Goal: Task Accomplishment & Management: Complete application form

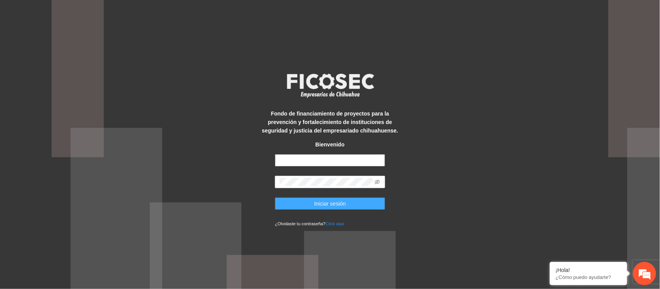
type input "**********"
click at [335, 202] on span "Iniciar sesión" at bounding box center [331, 204] width 32 height 9
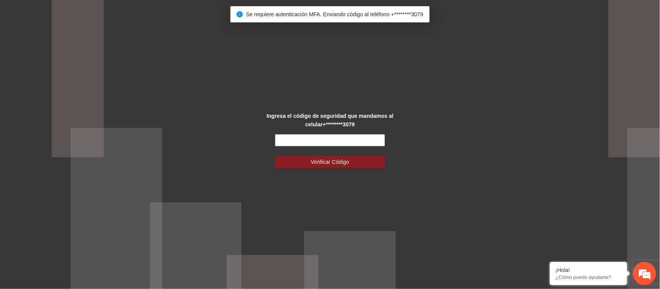
click at [334, 140] on input "text" at bounding box center [330, 140] width 110 height 12
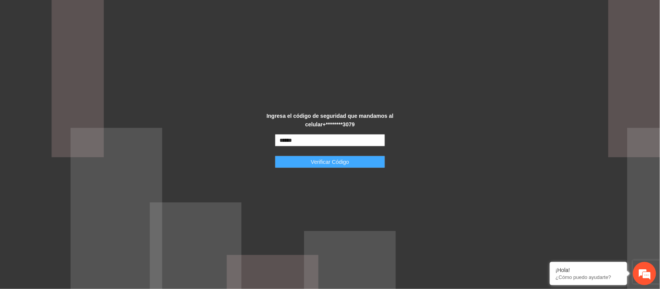
type input "******"
click at [337, 160] on span "Verificar Código" at bounding box center [330, 162] width 38 height 9
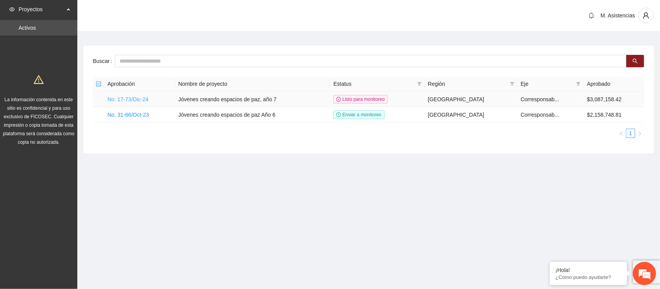
click at [116, 97] on link "No. 17-73/Dic-24" at bounding box center [128, 99] width 41 height 6
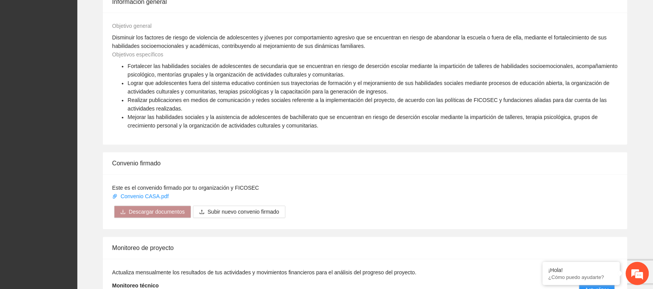
scroll to position [479, 0]
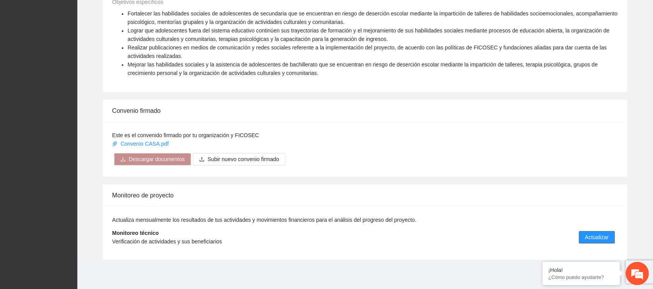
click at [602, 234] on span "Actualizar" at bounding box center [597, 237] width 24 height 9
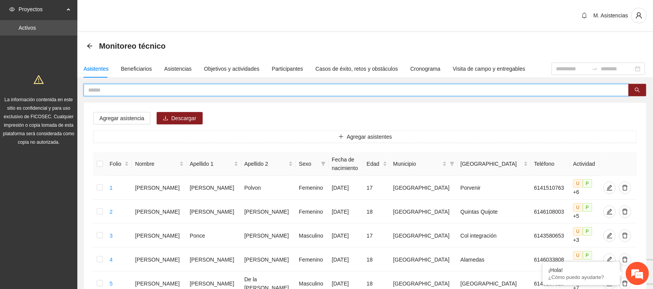
click at [119, 92] on input "text" at bounding box center [353, 90] width 530 height 9
click at [138, 91] on input "text" at bounding box center [353, 90] width 530 height 9
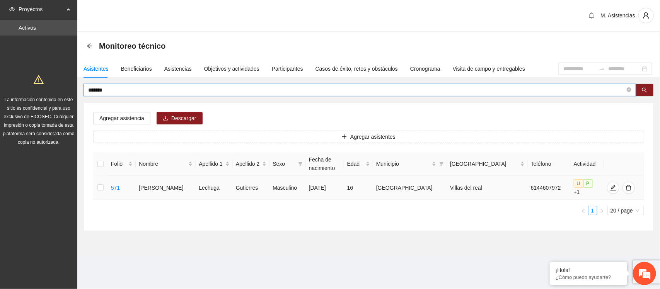
click at [108, 184] on td at bounding box center [100, 188] width 15 height 24
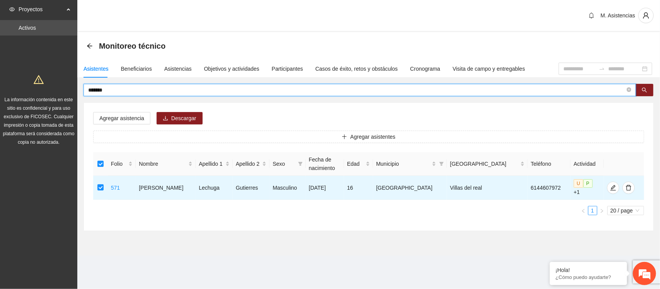
drag, startPoint x: 119, startPoint y: 88, endPoint x: 80, endPoint y: 86, distance: 38.7
click at [80, 86] on div "******* Agregar asistencia Descargar Agregar asistentes Folio Nombre Apellido 1…" at bounding box center [368, 157] width 583 height 147
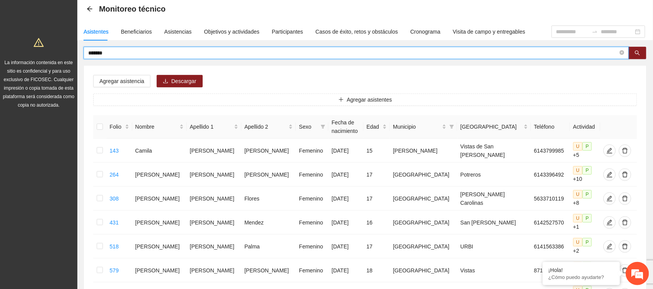
scroll to position [18, 0]
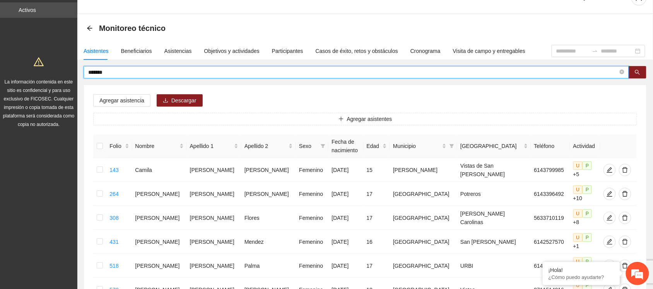
drag, startPoint x: 106, startPoint y: 72, endPoint x: 67, endPoint y: 69, distance: 40.0
click at [67, 69] on section "Proyectos Activos La información contenida en este sitio es confidencial y para…" at bounding box center [326, 241] width 653 height 518
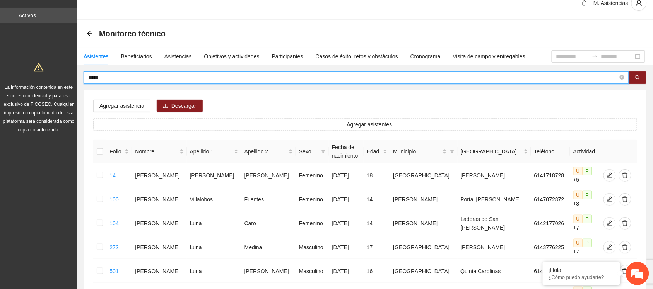
scroll to position [12, 0]
drag, startPoint x: 92, startPoint y: 78, endPoint x: 79, endPoint y: 78, distance: 13.5
click at [79, 78] on div "**** Agregar asistencia Descargar Agregar asistentes Folio Nombre Apellido 1 Ap…" at bounding box center [365, 229] width 576 height 315
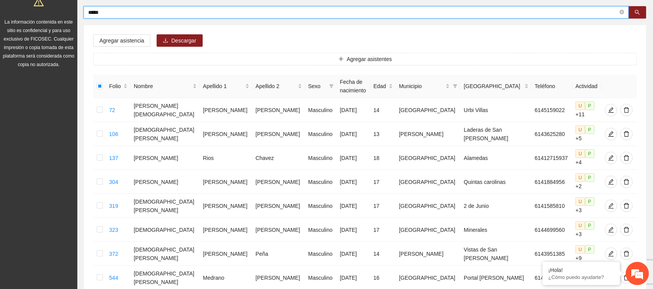
scroll to position [76, 0]
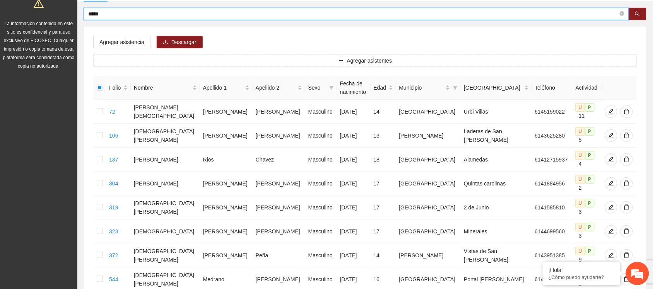
drag, startPoint x: 107, startPoint y: 8, endPoint x: 64, endPoint y: 10, distance: 43.4
click at [64, 10] on section "Proyectos Activos La información contenida en este sitio es confidencial y para…" at bounding box center [326, 290] width 653 height 733
click at [64, 10] on h1 at bounding box center [39, 2] width 74 height 18
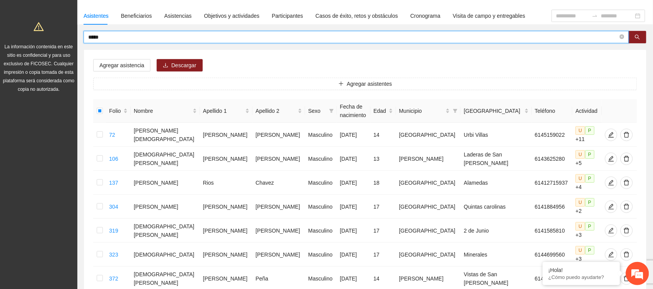
drag, startPoint x: 114, startPoint y: 15, endPoint x: 70, endPoint y: 5, distance: 45.4
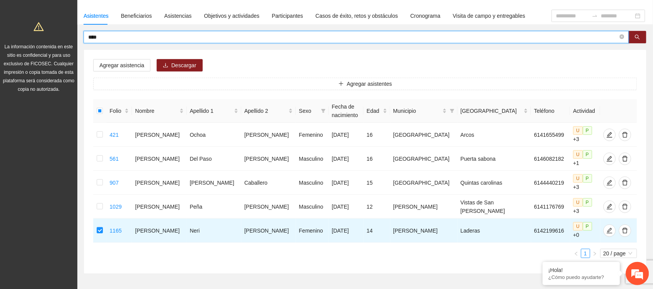
drag, startPoint x: 107, startPoint y: 37, endPoint x: 72, endPoint y: 34, distance: 35.3
click at [72, 34] on section "Proyectos Activos La información contenida en este sitio es confidencial y para…" at bounding box center [326, 134] width 653 height 374
type input "*"
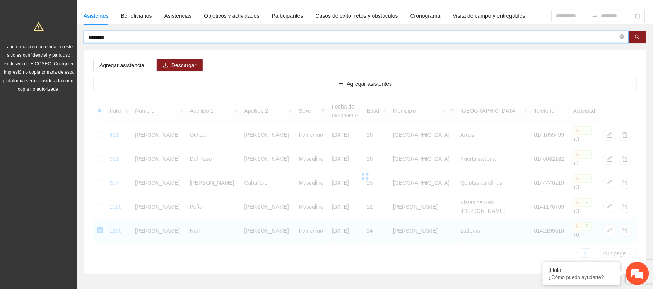
scroll to position [7, 0]
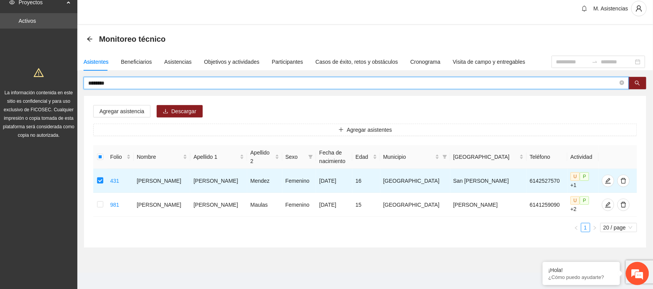
drag, startPoint x: 109, startPoint y: 81, endPoint x: 72, endPoint y: 79, distance: 37.6
click at [72, 79] on section "Proyectos Activos La información contenida en este sitio es confidencial y para…" at bounding box center [326, 144] width 653 height 302
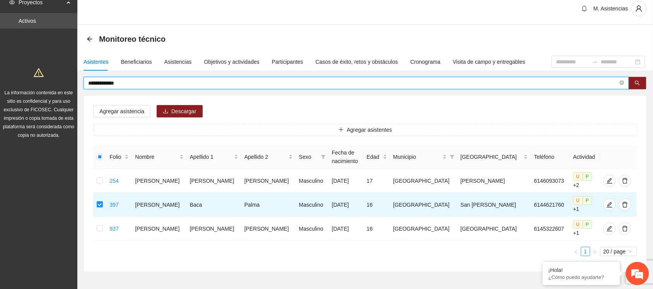
drag, startPoint x: 130, startPoint y: 82, endPoint x: 70, endPoint y: 84, distance: 60.4
click at [70, 84] on section "**********" at bounding box center [326, 156] width 653 height 326
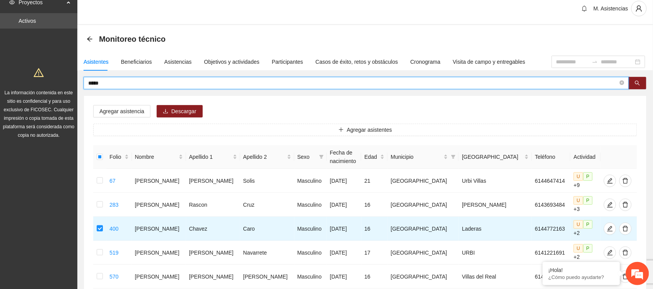
drag, startPoint x: 109, startPoint y: 83, endPoint x: 70, endPoint y: 83, distance: 39.5
click at [70, 83] on section "Proyectos Activos La información contenida en este sitio es confidencial y para…" at bounding box center [326, 228] width 653 height 470
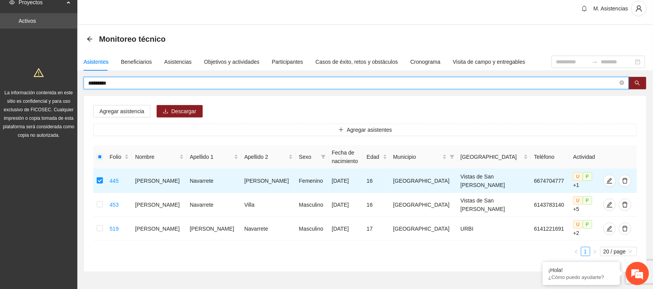
drag, startPoint x: 121, startPoint y: 86, endPoint x: 64, endPoint y: 81, distance: 56.7
click at [64, 81] on section "Proyectos Activos La información contenida en este sitio es confidencial y para…" at bounding box center [326, 156] width 653 height 326
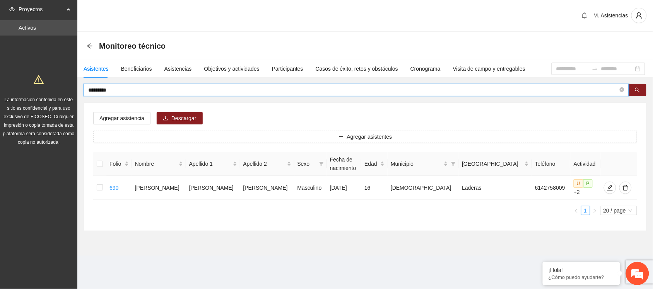
scroll to position [0, 0]
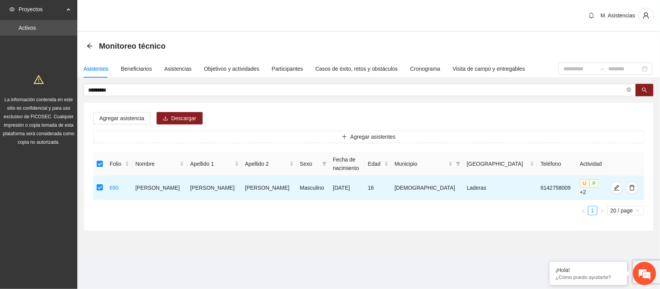
drag, startPoint x: 120, startPoint y: 91, endPoint x: 71, endPoint y: 85, distance: 49.5
click at [71, 85] on section "Proyectos Activos La información contenida en este sitio es confidencial y para…" at bounding box center [330, 144] width 660 height 289
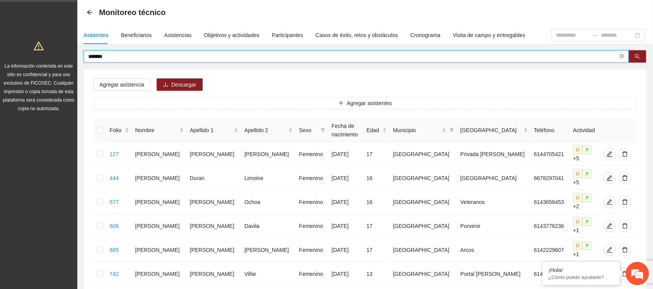
scroll to position [1, 0]
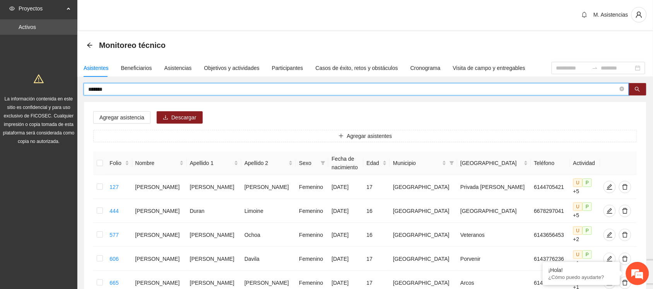
drag, startPoint x: 107, startPoint y: 89, endPoint x: 49, endPoint y: 84, distance: 58.7
click at [49, 84] on section "Proyectos Activos La información contenida en este sitio es confidencial y para…" at bounding box center [326, 234] width 653 height 470
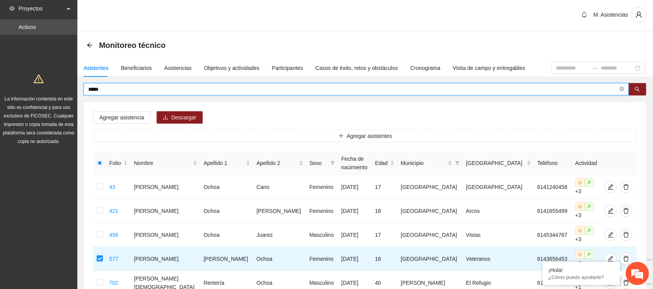
drag, startPoint x: 115, startPoint y: 90, endPoint x: 61, endPoint y: 89, distance: 53.8
click at [61, 89] on section "Proyectos Activos La información contenida en este sitio es confidencial y para…" at bounding box center [326, 222] width 653 height 446
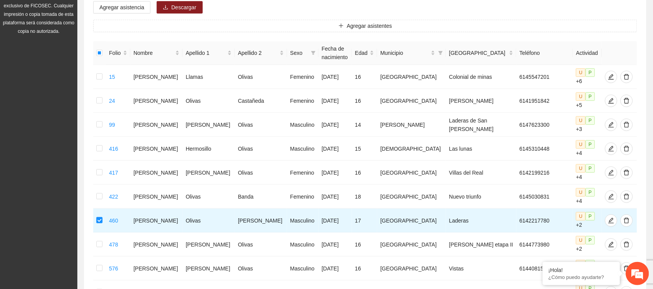
scroll to position [47, 0]
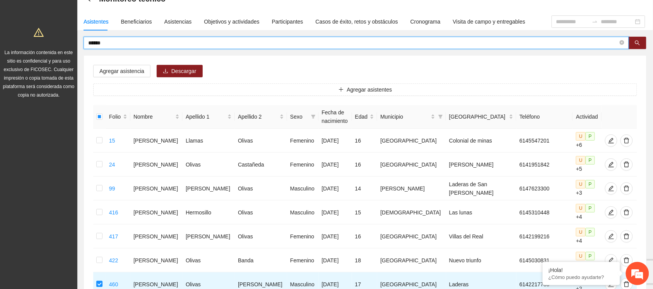
drag, startPoint x: 108, startPoint y: 39, endPoint x: 65, endPoint y: 38, distance: 43.4
click at [65, 38] on section "Proyectos Activos La información contenida en este sitio es confidencial y para…" at bounding box center [326, 264] width 653 height 622
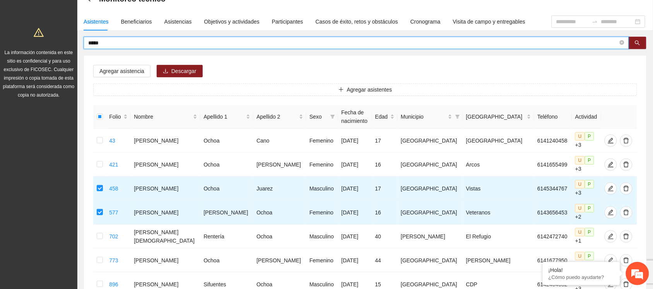
drag, startPoint x: 118, startPoint y: 43, endPoint x: 72, endPoint y: 41, distance: 46.8
click at [72, 41] on section "Proyectos Activos La información contenida en este sitio es confidencial y para…" at bounding box center [326, 176] width 653 height 446
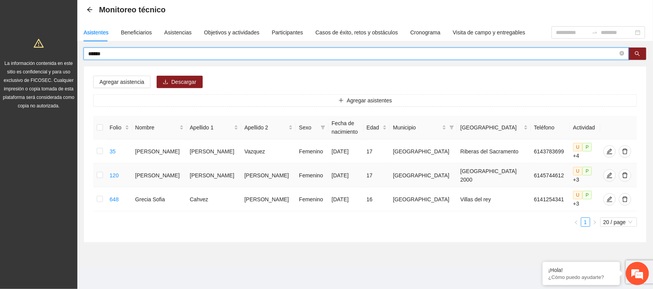
scroll to position [26, 0]
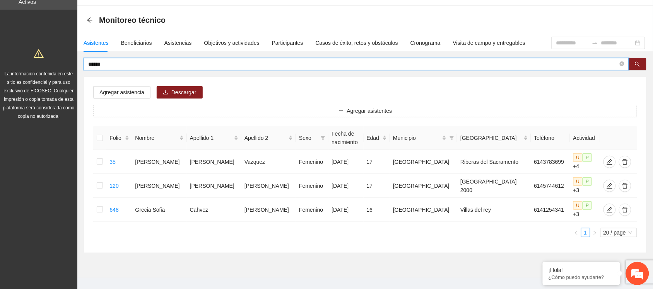
drag, startPoint x: 109, startPoint y: 65, endPoint x: 70, endPoint y: 64, distance: 39.5
click at [70, 64] on section "Proyectos Activos La información contenida en este sitio es confidencial y para…" at bounding box center [326, 137] width 653 height 326
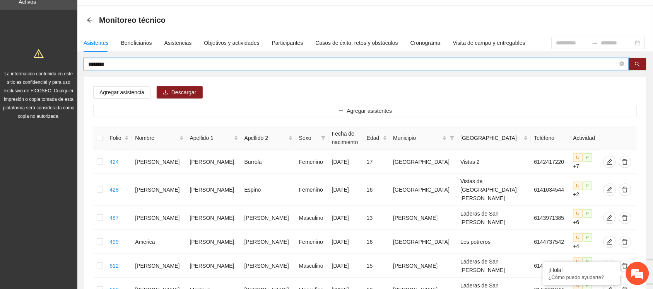
scroll to position [47, 0]
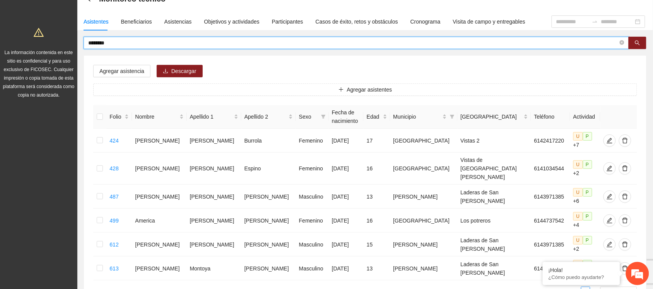
drag, startPoint x: 120, startPoint y: 46, endPoint x: 95, endPoint y: 43, distance: 25.4
click at [95, 43] on input "********" at bounding box center [353, 43] width 530 height 9
type input "*"
type input "*****"
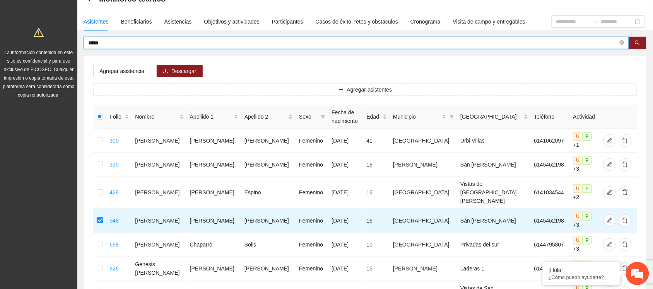
drag, startPoint x: 109, startPoint y: 43, endPoint x: 61, endPoint y: 40, distance: 48.1
click at [61, 40] on section "Proyectos Activos La información contenida en este sitio es confidencial y para…" at bounding box center [326, 168] width 653 height 430
type input "*"
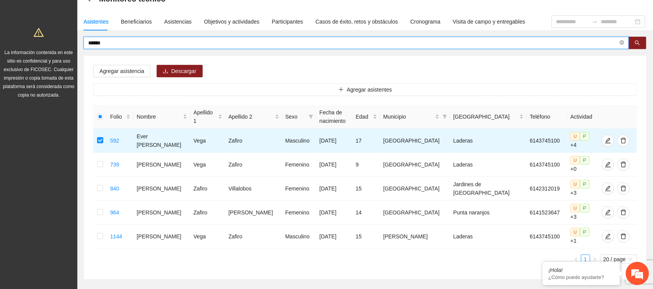
drag, startPoint x: 114, startPoint y: 43, endPoint x: 76, endPoint y: 45, distance: 38.0
click at [76, 45] on section "Proyectos Activos La información contenida en este sitio es confidencial y para…" at bounding box center [326, 140] width 653 height 374
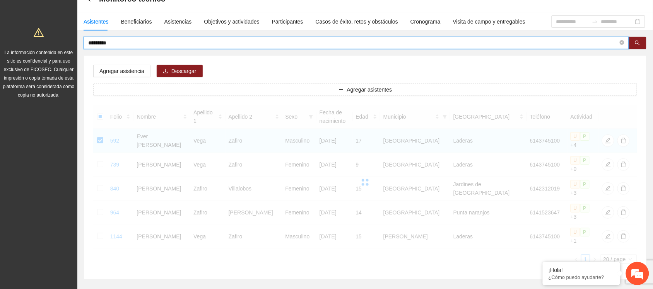
scroll to position [0, 0]
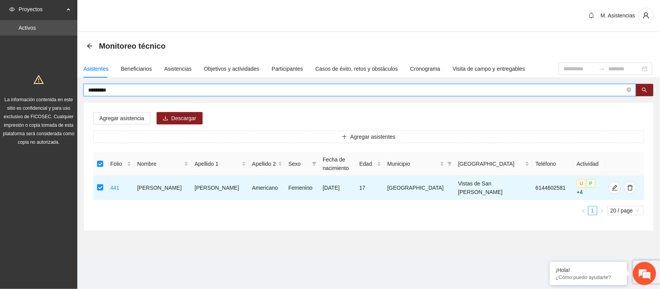
drag, startPoint x: 122, startPoint y: 91, endPoint x: 65, endPoint y: 88, distance: 57.0
click at [65, 88] on section "Proyectos Activos La información contenida en este sitio es confidencial y para…" at bounding box center [330, 144] width 660 height 289
drag, startPoint x: 117, startPoint y: 92, endPoint x: 77, endPoint y: 90, distance: 39.9
click at [77, 90] on div "***** Agregar asistencia Descargar Agregar asistentes Folio Nombre Apellido 1 A…" at bounding box center [368, 157] width 583 height 147
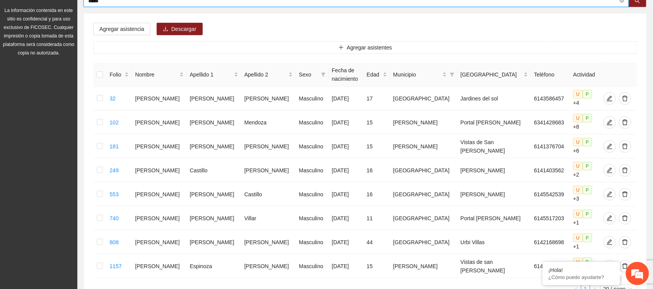
scroll to position [90, 0]
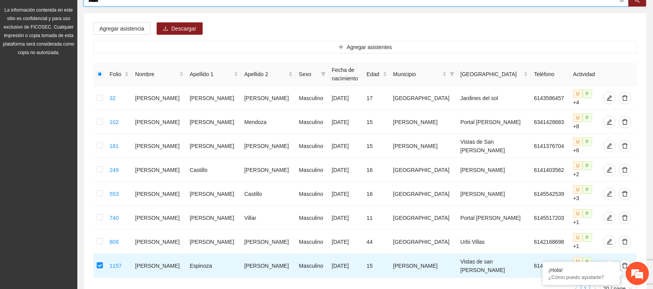
click at [114, 3] on input "*****" at bounding box center [353, 0] width 530 height 9
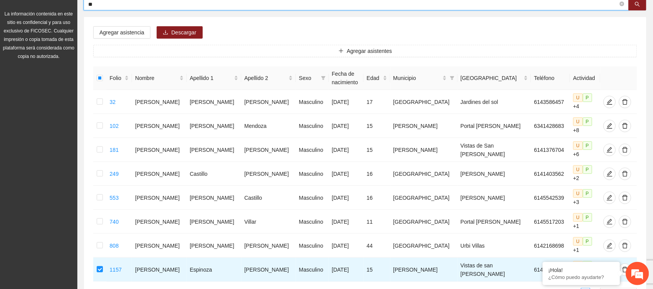
type input "*"
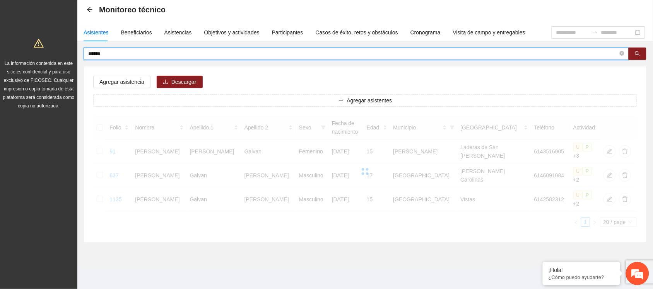
scroll to position [30, 0]
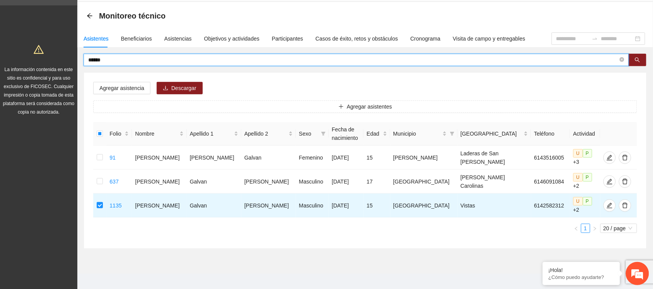
drag, startPoint x: 115, startPoint y: 57, endPoint x: 80, endPoint y: 58, distance: 34.8
click at [80, 58] on div "****** Agregar asistencia Descargar Agregar asistentes Folio Nombre Apellido 1 …" at bounding box center [365, 151] width 576 height 195
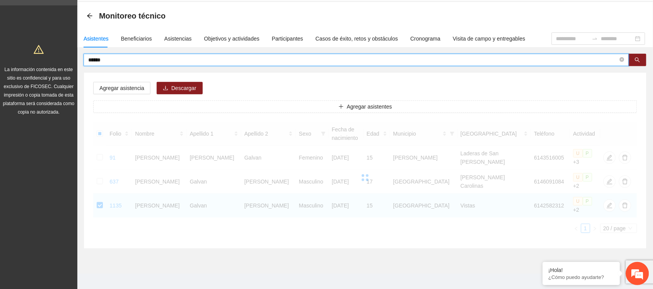
scroll to position [15, 0]
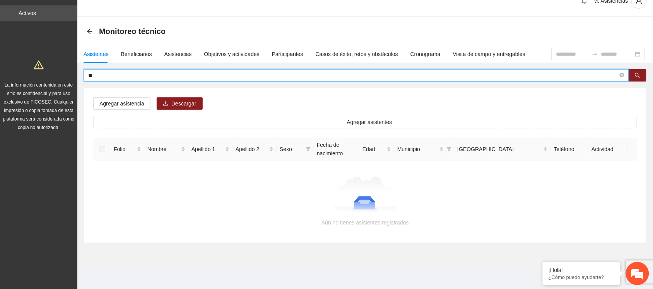
type input "*"
type input "*****"
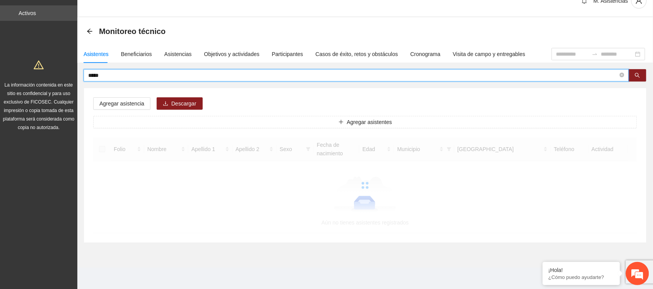
scroll to position [0, 0]
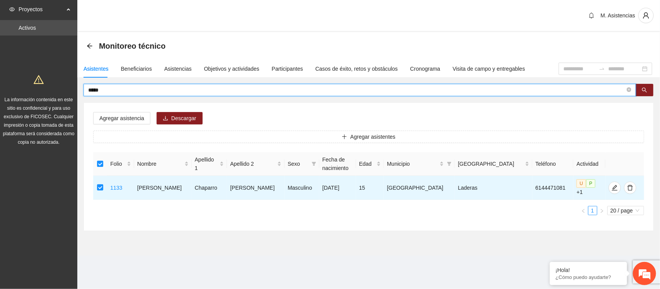
drag, startPoint x: 108, startPoint y: 88, endPoint x: 54, endPoint y: 92, distance: 54.3
click at [54, 92] on section "Proyectos Activos La información contenida en este sitio es confidencial y para…" at bounding box center [330, 144] width 660 height 289
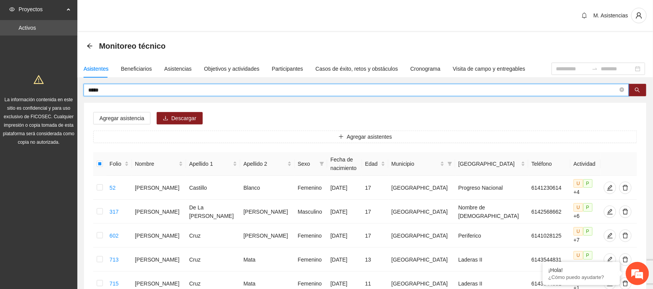
drag, startPoint x: 109, startPoint y: 90, endPoint x: 53, endPoint y: 93, distance: 55.8
click at [53, 93] on section "Proyectos Activos La información contenida en este sitio es confidencial y para…" at bounding box center [326, 247] width 653 height 494
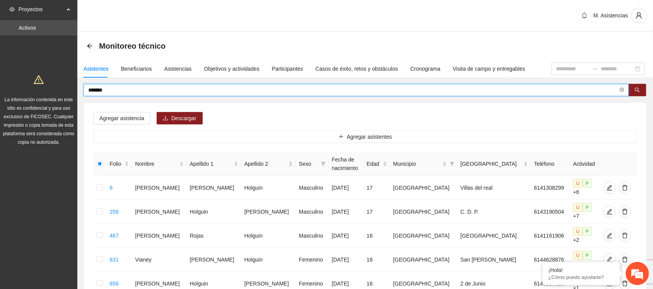
drag, startPoint x: 117, startPoint y: 90, endPoint x: 56, endPoint y: 88, distance: 60.8
click at [56, 88] on section "Proyectos Activos La información contenida en este sitio es confidencial y para…" at bounding box center [326, 211] width 653 height 422
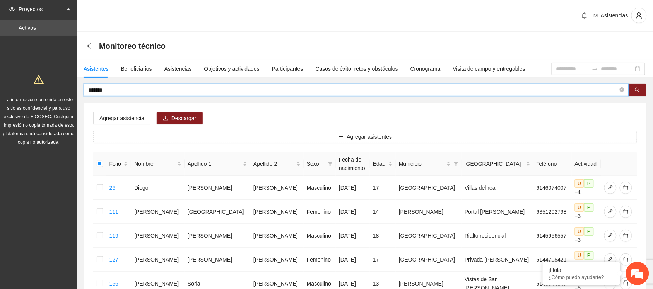
drag, startPoint x: 106, startPoint y: 90, endPoint x: 60, endPoint y: 89, distance: 46.4
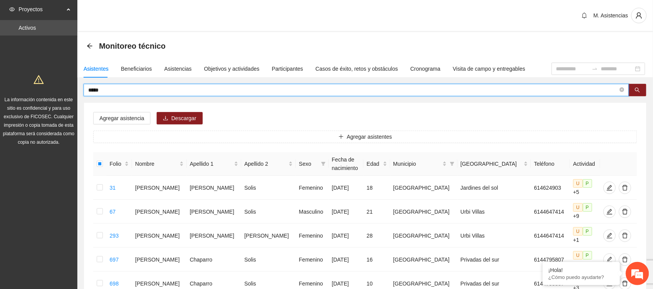
drag, startPoint x: 114, startPoint y: 94, endPoint x: 53, endPoint y: 91, distance: 61.6
click at [53, 91] on section "Proyectos Activos La información contenida en este sitio es confidencial y para…" at bounding box center [326, 211] width 653 height 422
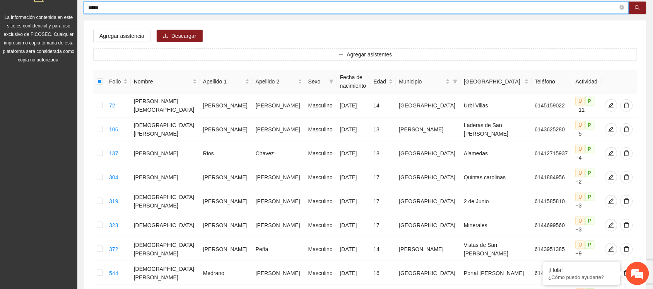
scroll to position [82, 0]
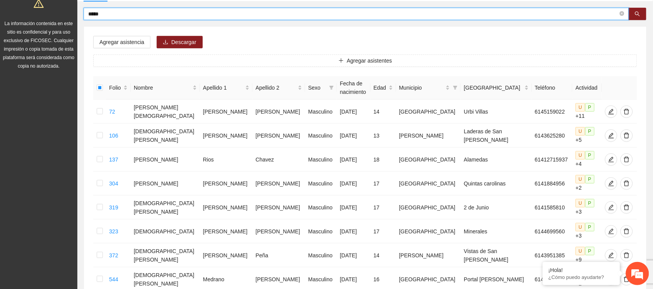
drag, startPoint x: 123, startPoint y: 10, endPoint x: 79, endPoint y: 9, distance: 44.1
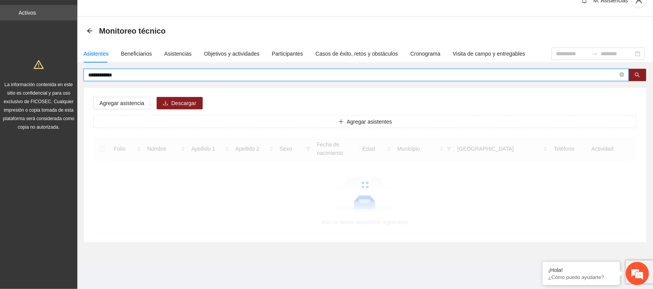
scroll to position [15, 0]
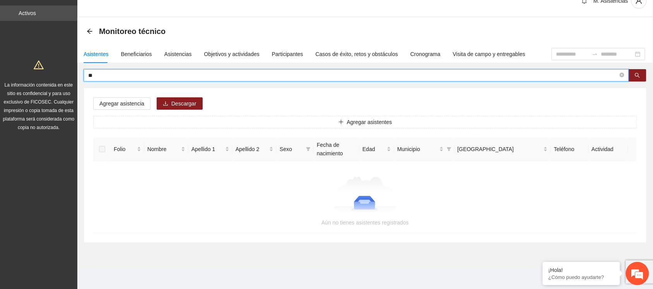
type input "*"
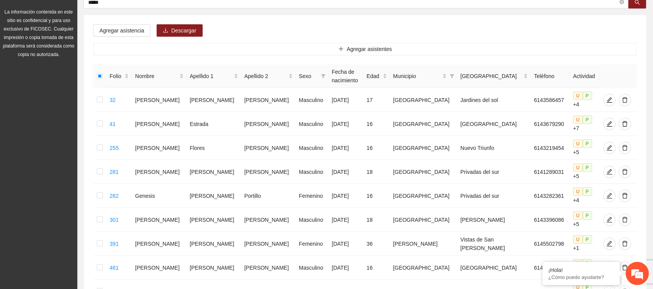
scroll to position [0, 0]
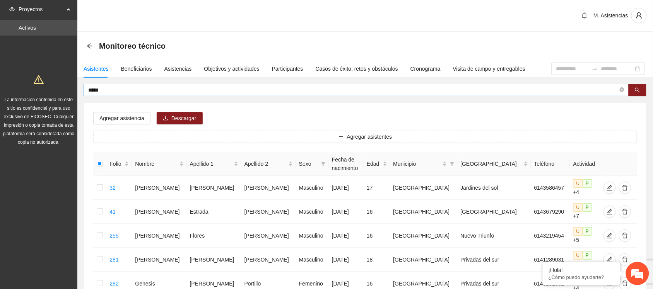
drag, startPoint x: 113, startPoint y: 84, endPoint x: 88, endPoint y: 87, distance: 25.0
click at [88, 87] on span "*****" at bounding box center [356, 90] width 545 height 12
drag, startPoint x: 105, startPoint y: 92, endPoint x: 84, endPoint y: 86, distance: 21.6
click at [84, 86] on span "*****" at bounding box center [356, 90] width 545 height 12
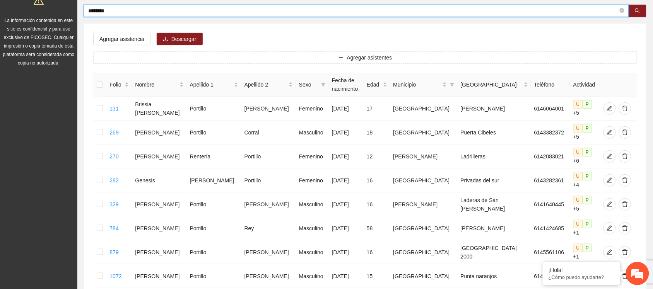
scroll to position [86, 0]
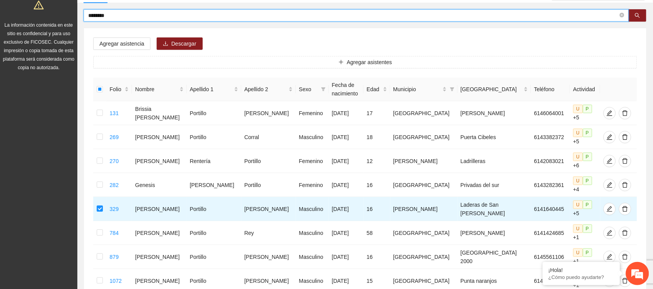
drag, startPoint x: 113, startPoint y: 5, endPoint x: 76, endPoint y: 9, distance: 37.0
click at [76, 9] on section "Proyectos Activos La información contenida en este sitio es confidencial y para…" at bounding box center [326, 148] width 653 height 446
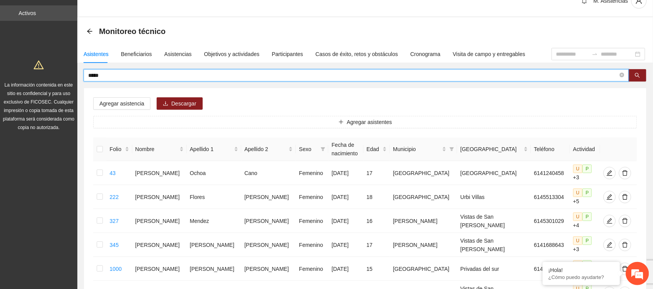
scroll to position [74, 0]
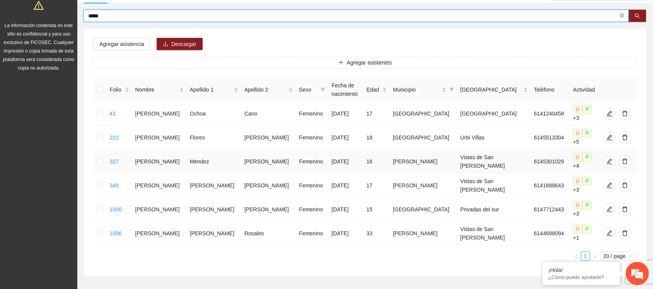
click at [96, 152] on td at bounding box center [99, 162] width 13 height 24
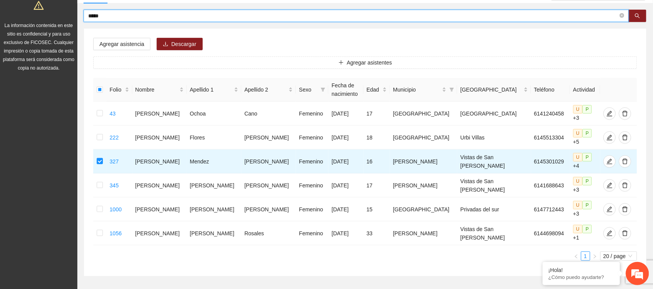
drag, startPoint x: 110, startPoint y: 16, endPoint x: 78, endPoint y: 12, distance: 32.4
click at [78, 12] on div "***** Agregar asistencia Descargar Agregar asistentes Folio Nombre Apellido 1 A…" at bounding box center [365, 143] width 576 height 267
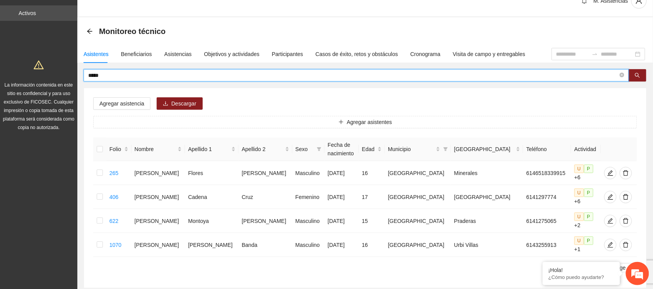
scroll to position [41, 0]
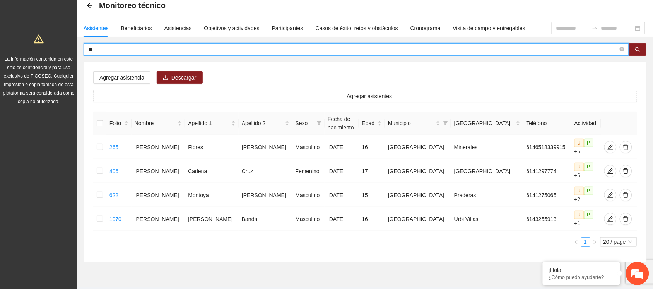
type input "*"
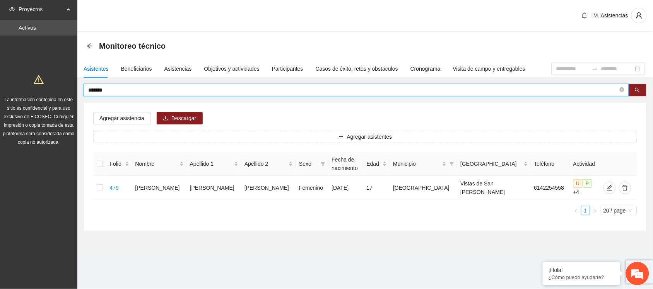
scroll to position [0, 0]
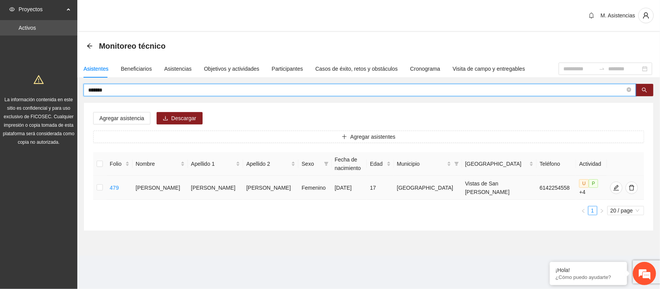
click at [97, 185] on td at bounding box center [100, 188] width 14 height 24
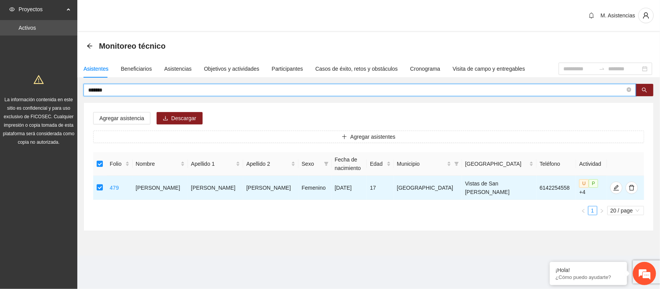
drag, startPoint x: 116, startPoint y: 91, endPoint x: 69, endPoint y: 92, distance: 47.6
click at [69, 92] on section "Proyectos Activos La información contenida en este sitio es confidencial y para…" at bounding box center [330, 144] width 660 height 289
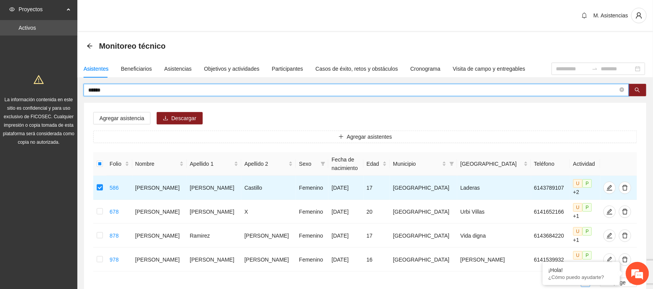
drag, startPoint x: 105, startPoint y: 89, endPoint x: 34, endPoint y: 97, distance: 71.6
click at [34, 97] on section "Proyectos Activos La información contenida en este sitio es confidencial y para…" at bounding box center [326, 175] width 653 height 350
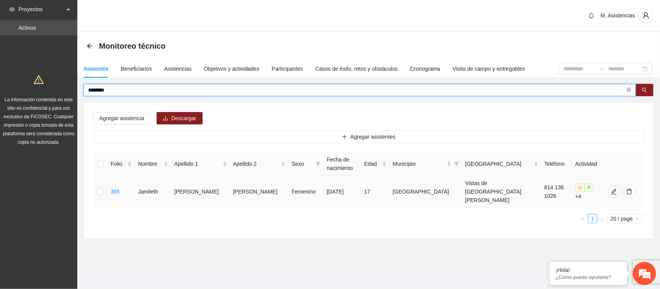
click at [97, 188] on td at bounding box center [100, 192] width 14 height 32
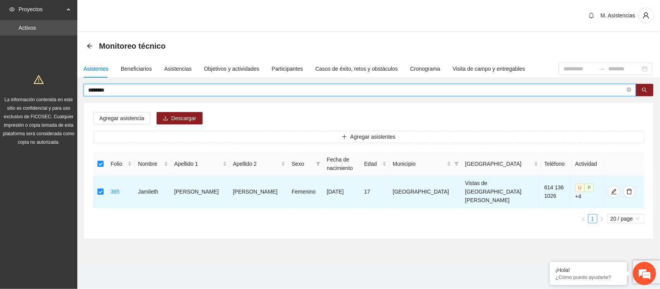
drag, startPoint x: 116, startPoint y: 93, endPoint x: 72, endPoint y: 87, distance: 45.2
click at [72, 87] on section "Proyectos Activos La información contenida en este sitio es confidencial y para…" at bounding box center [330, 144] width 660 height 289
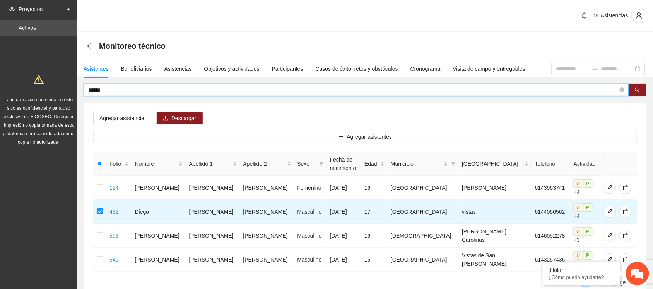
drag, startPoint x: 110, startPoint y: 90, endPoint x: 67, endPoint y: 88, distance: 43.4
click at [67, 88] on section "Proyectos Activos La información contenida en este sitio es confidencial y para…" at bounding box center [326, 175] width 653 height 350
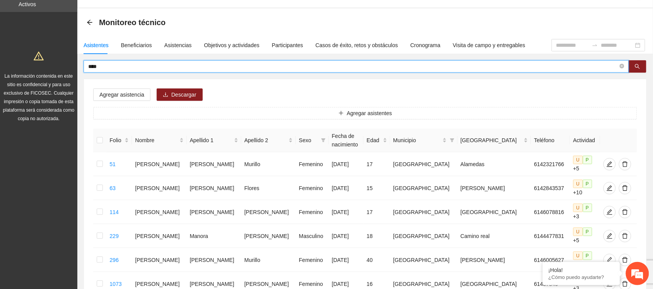
scroll to position [25, 0]
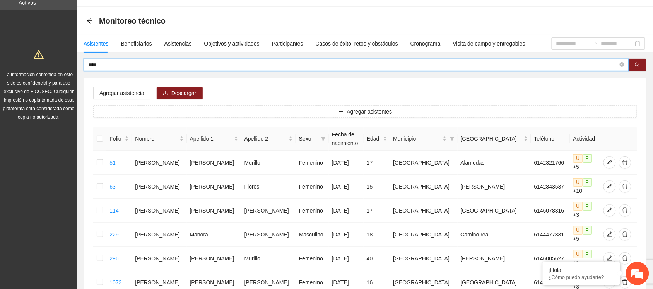
drag, startPoint x: 107, startPoint y: 66, endPoint x: 60, endPoint y: 67, distance: 46.4
click at [60, 67] on section "Proyectos Activos La información contenida en este sitio es confidencial y para…" at bounding box center [326, 174] width 653 height 398
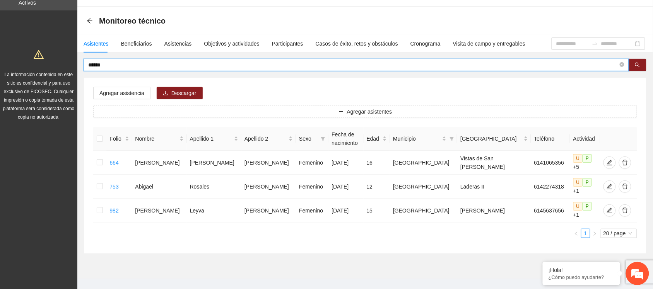
drag, startPoint x: 108, startPoint y: 65, endPoint x: 63, endPoint y: 61, distance: 44.7
click at [63, 61] on section "Proyectos Activos La información contenida en este sitio es confidencial y para…" at bounding box center [326, 138] width 653 height 326
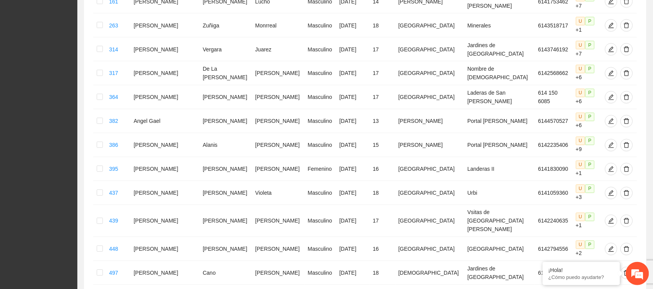
scroll to position [382, 0]
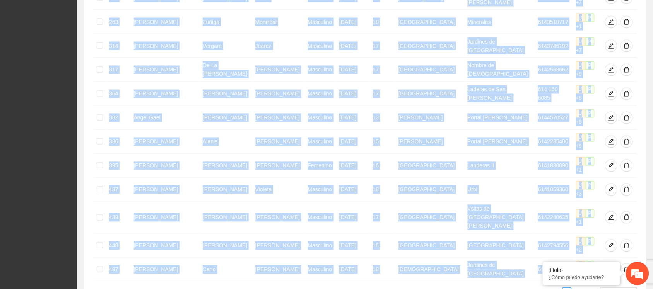
drag, startPoint x: 635, startPoint y: 266, endPoint x: 660, endPoint y: 206, distance: 65.0
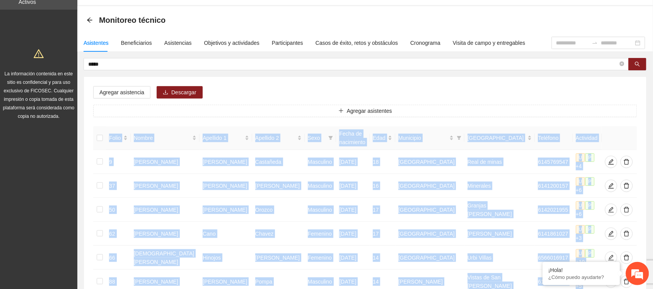
scroll to position [0, 0]
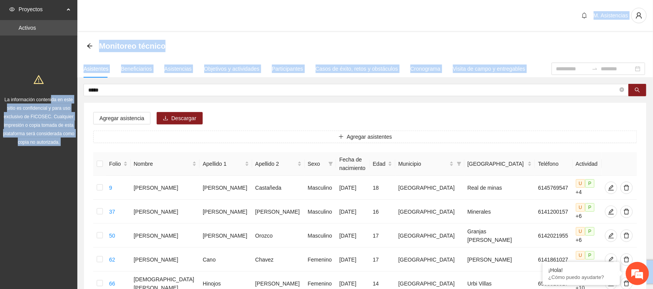
drag, startPoint x: 114, startPoint y: 85, endPoint x: 52, endPoint y: 91, distance: 62.2
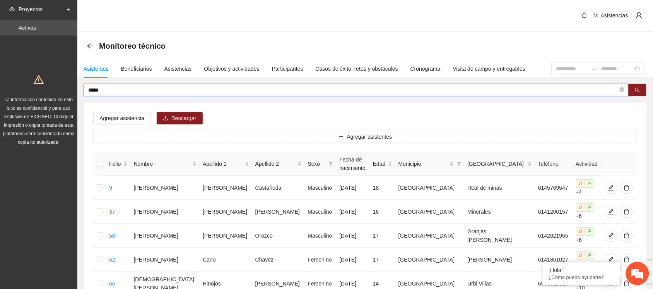
click at [109, 90] on input "*****" at bounding box center [353, 90] width 530 height 9
drag, startPoint x: 109, startPoint y: 90, endPoint x: 81, endPoint y: 89, distance: 27.9
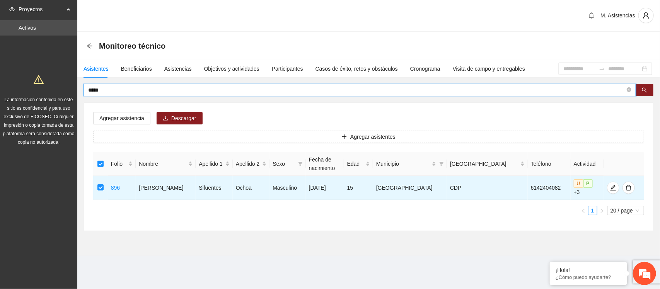
drag, startPoint x: 107, startPoint y: 88, endPoint x: 73, endPoint y: 90, distance: 34.5
click at [73, 90] on section "Proyectos Activos La información contenida en este sitio es confidencial y para…" at bounding box center [330, 144] width 660 height 289
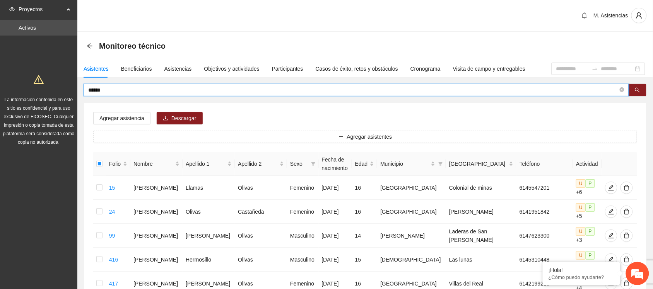
drag, startPoint x: 120, startPoint y: 87, endPoint x: 60, endPoint y: 89, distance: 59.6
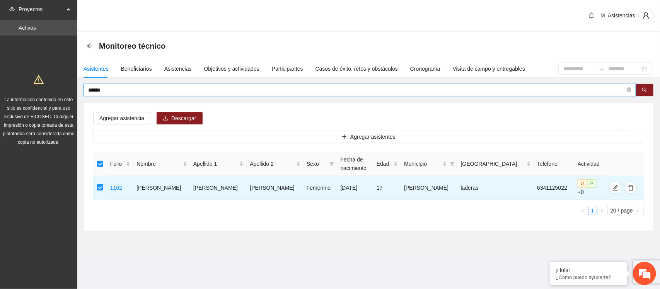
drag, startPoint x: 106, startPoint y: 89, endPoint x: 63, endPoint y: 89, distance: 42.6
click at [63, 89] on section "Proyectos Activos La información contenida en este sitio es confidencial y para…" at bounding box center [330, 144] width 660 height 289
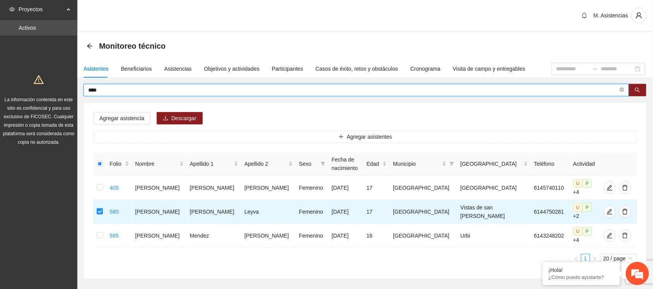
drag, startPoint x: 108, startPoint y: 91, endPoint x: 78, endPoint y: 92, distance: 29.8
click at [78, 92] on div "**** Agregar asistencia Descargar Agregar asistentes Folio Nombre Apellido 1 Ap…" at bounding box center [365, 181] width 576 height 195
drag, startPoint x: 115, startPoint y: 88, endPoint x: 69, endPoint y: 89, distance: 46.0
click at [69, 89] on section "Proyectos Activos La información contenida en este sitio es confidencial y para…" at bounding box center [326, 163] width 653 height 326
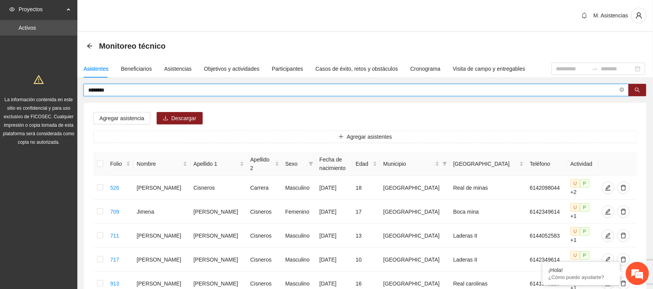
drag, startPoint x: 119, startPoint y: 93, endPoint x: 92, endPoint y: 91, distance: 27.6
click at [92, 91] on input "********" at bounding box center [353, 90] width 530 height 9
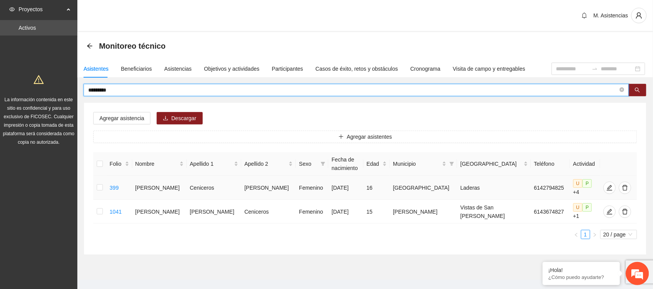
click at [98, 188] on td at bounding box center [99, 188] width 13 height 24
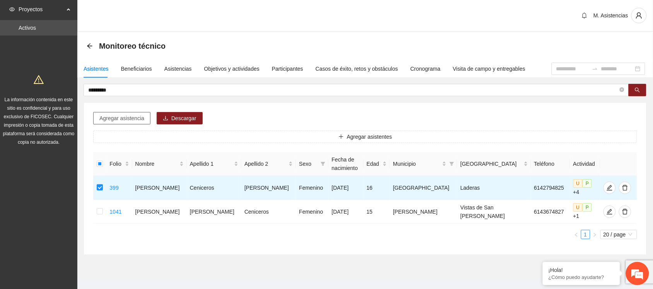
click at [128, 117] on span "Agregar asistencia" at bounding box center [121, 118] width 45 height 9
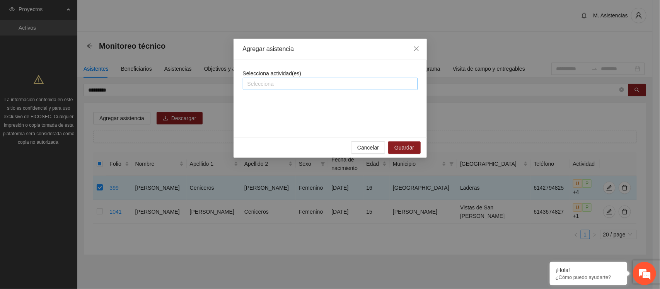
click at [281, 79] on div at bounding box center [330, 83] width 171 height 9
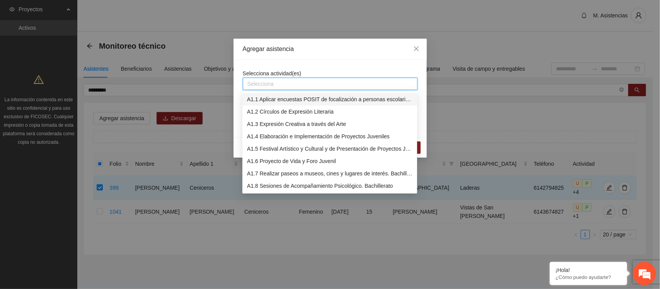
click at [300, 101] on div "A1.1 Aplicar encuestas POSIT de focalización a personas escolarizadas. Bachille…" at bounding box center [330, 99] width 166 height 9
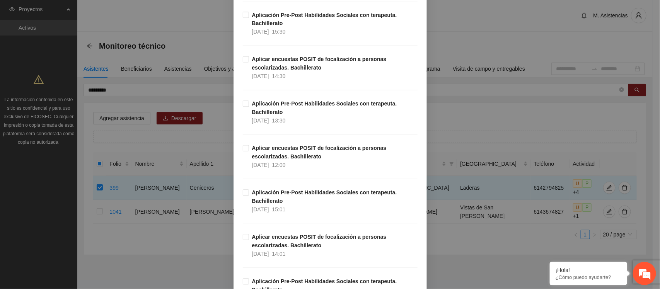
scroll to position [647, 0]
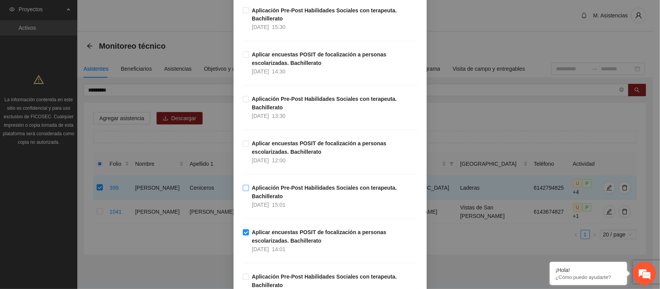
click at [249, 190] on span "Aplicación Pre-Post Habilidades Sociales con terapeuta. Bachillerato [DATE] 15:…" at bounding box center [333, 197] width 169 height 26
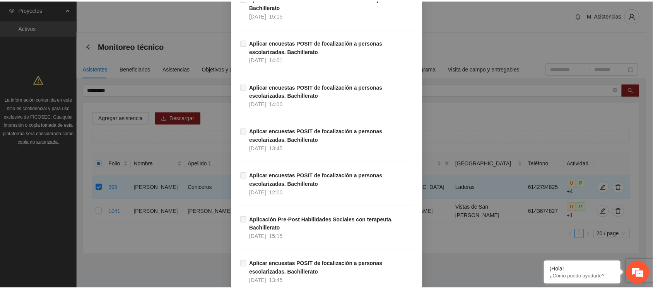
scroll to position [2473, 0]
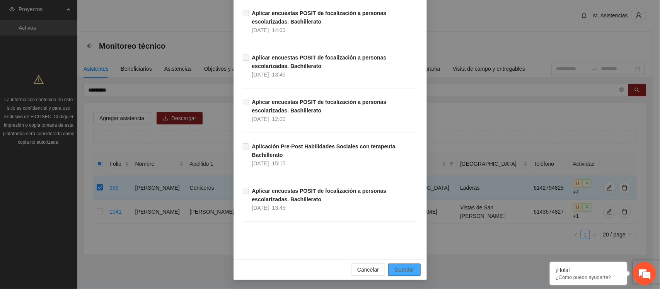
click at [405, 267] on span "Guardar" at bounding box center [405, 270] width 20 height 9
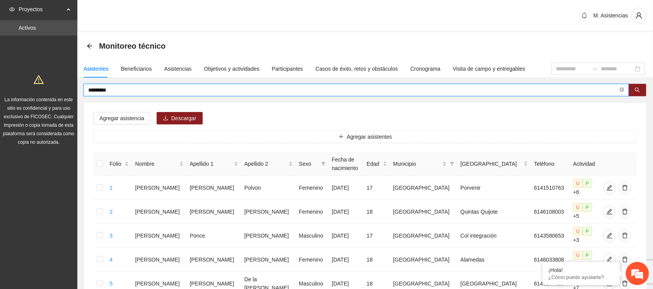
drag, startPoint x: 119, startPoint y: 89, endPoint x: 67, endPoint y: 94, distance: 52.4
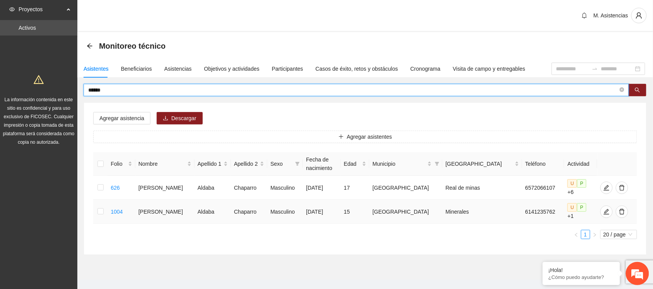
click at [108, 207] on td at bounding box center [100, 212] width 14 height 24
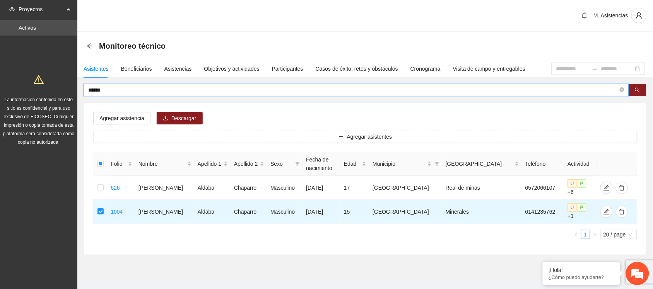
drag, startPoint x: 113, startPoint y: 87, endPoint x: 81, endPoint y: 87, distance: 31.7
click at [81, 87] on div "****** Agregar asistencia Descargar Agregar asistentes Folio Nombre Apellido 1 …" at bounding box center [365, 169] width 576 height 171
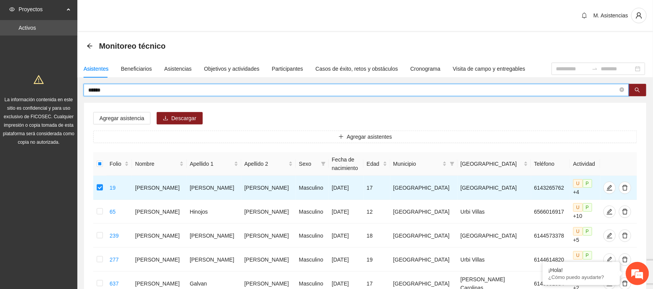
drag, startPoint x: 108, startPoint y: 92, endPoint x: 78, endPoint y: 89, distance: 29.9
click at [78, 89] on div "***** Agregar asistencia Descargar Agregar asistentes Folio Nombre Apellido 1 A…" at bounding box center [365, 241] width 576 height 315
drag, startPoint x: 111, startPoint y: 91, endPoint x: 51, endPoint y: 90, distance: 60.0
click at [51, 90] on section "Proyectos Activos La información contenida en este sitio es confidencial y para…" at bounding box center [326, 223] width 653 height 446
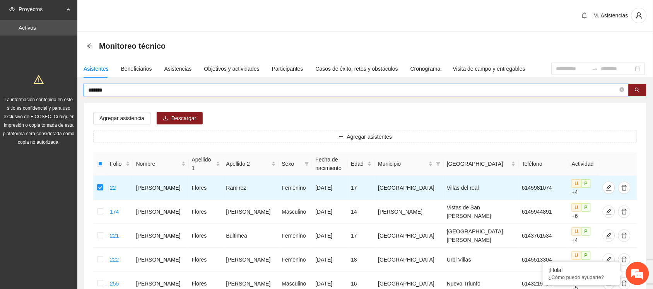
drag, startPoint x: 115, startPoint y: 92, endPoint x: 93, endPoint y: 91, distance: 21.7
click at [93, 91] on input "******" at bounding box center [353, 90] width 530 height 9
type input "*"
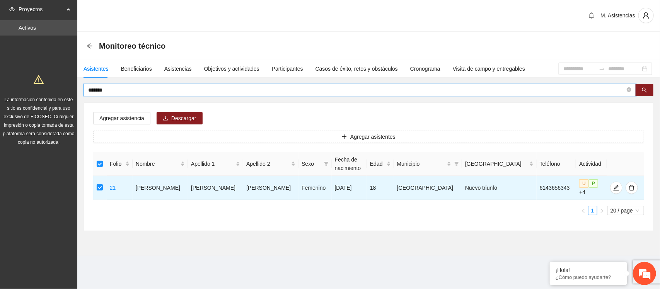
drag, startPoint x: 130, startPoint y: 90, endPoint x: 84, endPoint y: 87, distance: 46.1
click at [84, 87] on span "*******" at bounding box center [360, 90] width 553 height 12
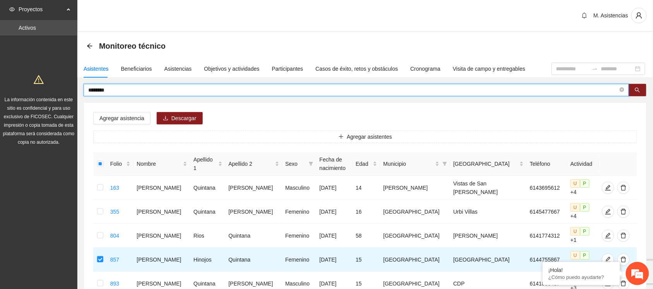
drag, startPoint x: 118, startPoint y: 91, endPoint x: 74, endPoint y: 90, distance: 44.5
click at [74, 90] on section "Proyectos Activos La información contenida en este sitio es confidencial y para…" at bounding box center [326, 199] width 653 height 398
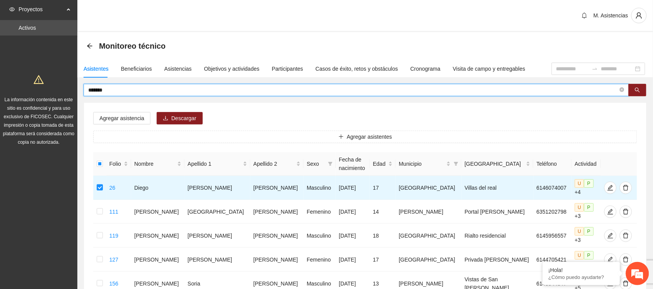
drag, startPoint x: 118, startPoint y: 90, endPoint x: 88, endPoint y: 87, distance: 30.3
click at [88, 87] on input "*******" at bounding box center [353, 90] width 530 height 9
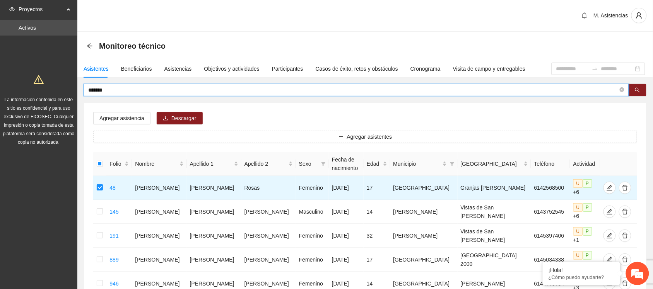
drag, startPoint x: 110, startPoint y: 90, endPoint x: 80, endPoint y: 88, distance: 29.8
click at [80, 88] on div "******* Agregar asistencia Descargar Agregar asistentes Folio Nombre Apellido 1…" at bounding box center [365, 205] width 576 height 243
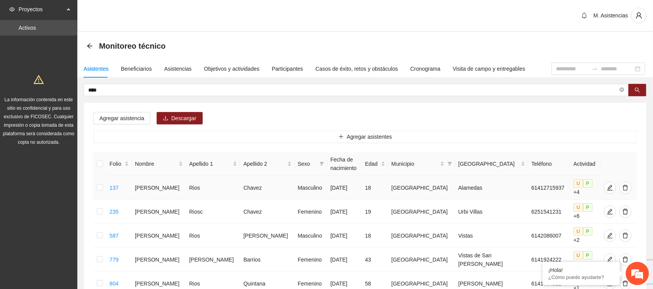
click at [170, 188] on td "[PERSON_NAME]" at bounding box center [159, 188] width 54 height 24
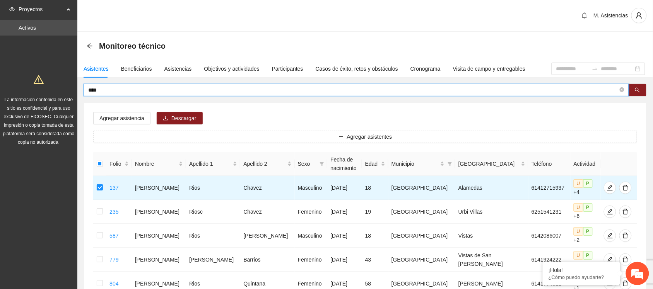
drag, startPoint x: 100, startPoint y: 92, endPoint x: 75, endPoint y: 88, distance: 24.7
click at [75, 88] on section "Proyectos Activos La información contenida en este sitio es confidencial y para…" at bounding box center [326, 211] width 653 height 422
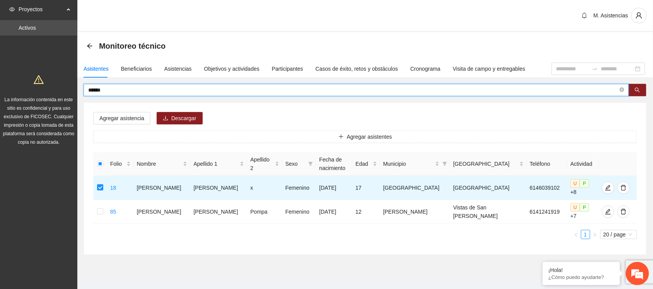
drag, startPoint x: 118, startPoint y: 88, endPoint x: 54, endPoint y: 91, distance: 63.9
click at [54, 91] on section "Proyectos Activos La información contenida en este sitio es confidencial y para…" at bounding box center [326, 151] width 653 height 302
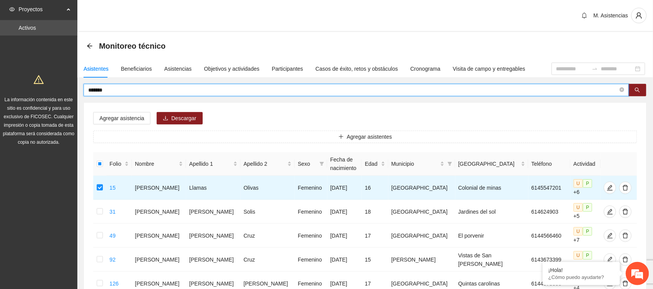
drag, startPoint x: 111, startPoint y: 91, endPoint x: 80, endPoint y: 86, distance: 31.0
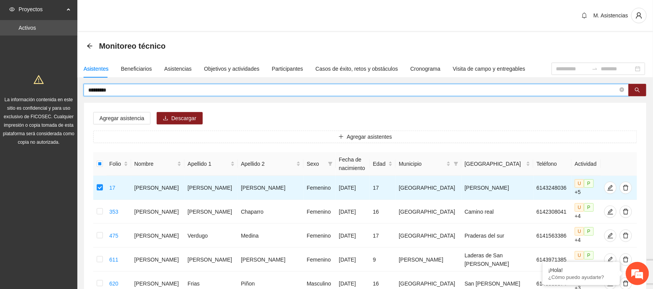
drag, startPoint x: 120, startPoint y: 89, endPoint x: 84, endPoint y: 89, distance: 36.0
click at [84, 89] on span "*********" at bounding box center [356, 90] width 545 height 12
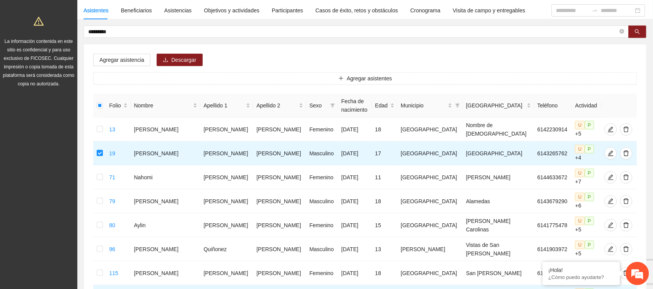
scroll to position [9, 0]
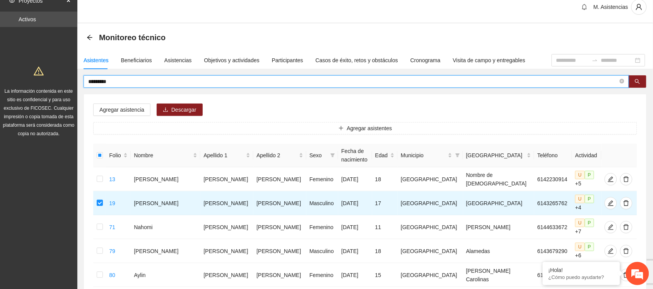
drag, startPoint x: 125, startPoint y: 80, endPoint x: 59, endPoint y: 84, distance: 66.3
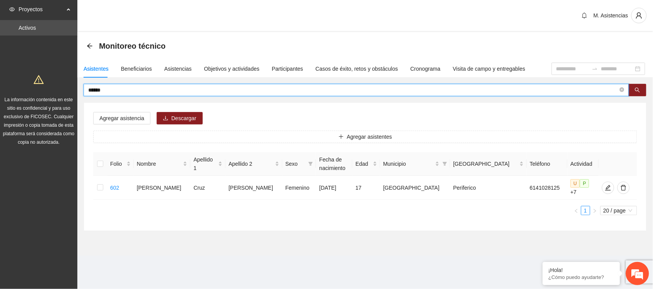
scroll to position [0, 0]
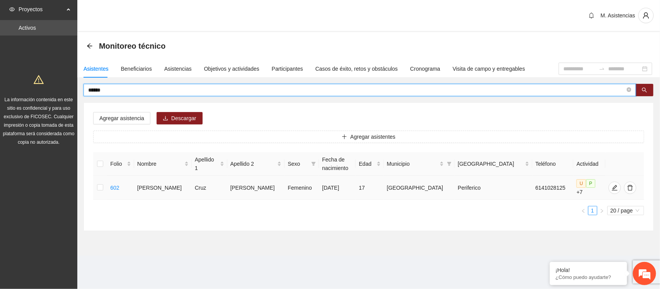
click at [107, 191] on td at bounding box center [100, 188] width 14 height 24
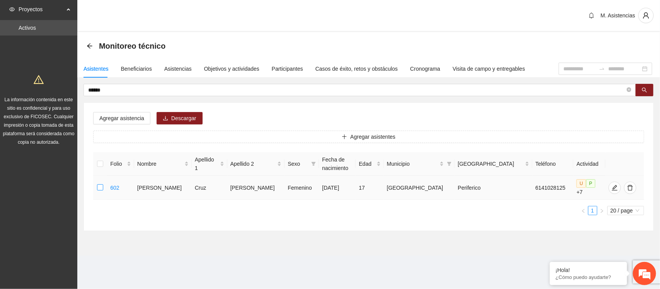
click at [99, 184] on label at bounding box center [100, 188] width 6 height 9
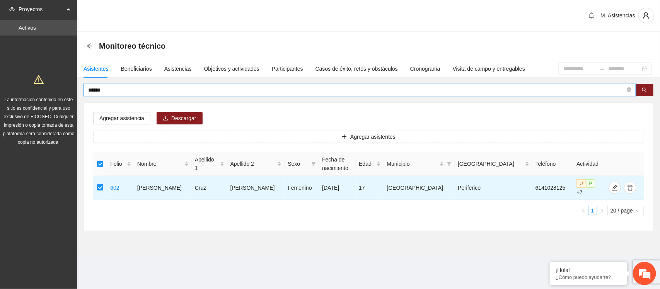
drag, startPoint x: 110, startPoint y: 94, endPoint x: 82, endPoint y: 90, distance: 28.1
click at [82, 90] on div "****** Agregar asistencia Descargar Agregar asistentes Folio Nombre Apellido 1 …" at bounding box center [368, 157] width 583 height 147
type input "*******"
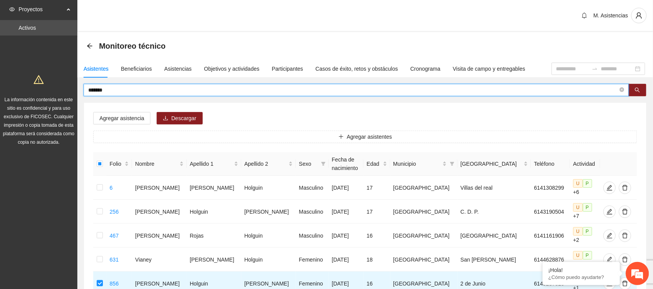
drag, startPoint x: 109, startPoint y: 88, endPoint x: 34, endPoint y: 91, distance: 74.7
click at [34, 91] on section "Proyectos Activos La información contenida en este sitio es confidencial y para…" at bounding box center [326, 211] width 653 height 422
type input "*******"
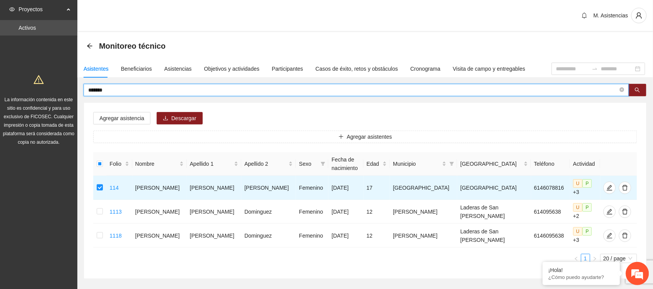
drag, startPoint x: 135, startPoint y: 87, endPoint x: 67, endPoint y: 88, distance: 68.5
click at [67, 88] on section "Proyectos Activos La información contenida en este sitio es confidencial y para…" at bounding box center [326, 163] width 653 height 326
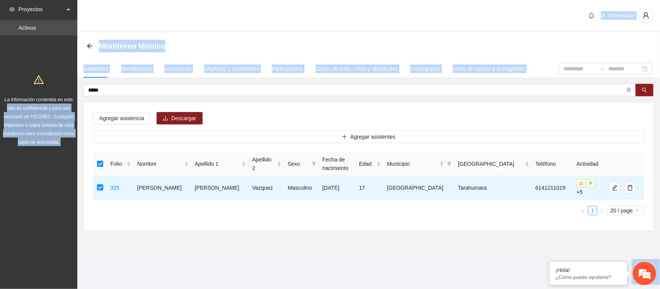
drag, startPoint x: 105, startPoint y: 95, endPoint x: 74, endPoint y: 101, distance: 31.9
click at [74, 101] on section "Proyectos Activos La información contenida en este sitio es confidencial y para…" at bounding box center [330, 144] width 660 height 289
click at [74, 101] on div "La información contenida en este sitio es confidencial y para uso exclusivo de …" at bounding box center [39, 108] width 74 height 77
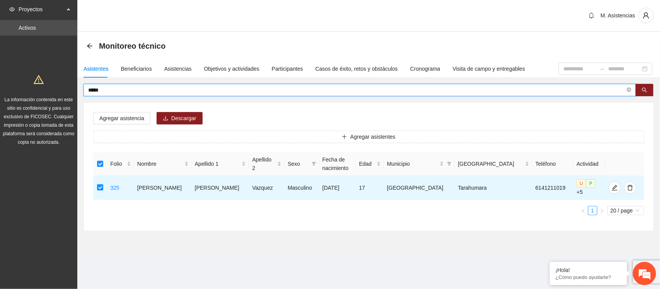
drag, startPoint x: 113, startPoint y: 87, endPoint x: 83, endPoint y: 93, distance: 30.3
click at [84, 93] on span "*****" at bounding box center [360, 90] width 553 height 12
type input "*"
type input "********"
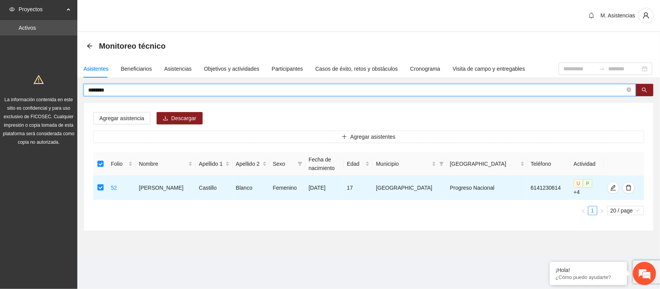
drag, startPoint x: 124, startPoint y: 93, endPoint x: 79, endPoint y: 95, distance: 45.3
click at [79, 95] on div "******** Agregar asistencia Descargar Agregar asistentes Folio Nombre Apellido …" at bounding box center [368, 157] width 583 height 147
type input "*"
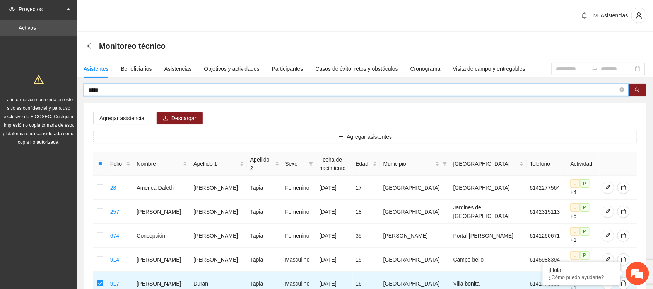
drag, startPoint x: 111, startPoint y: 91, endPoint x: 64, endPoint y: 88, distance: 46.5
click at [64, 88] on section "Proyectos Activos La información contenida en este sitio es confidencial y para…" at bounding box center [326, 187] width 653 height 374
type input "*****"
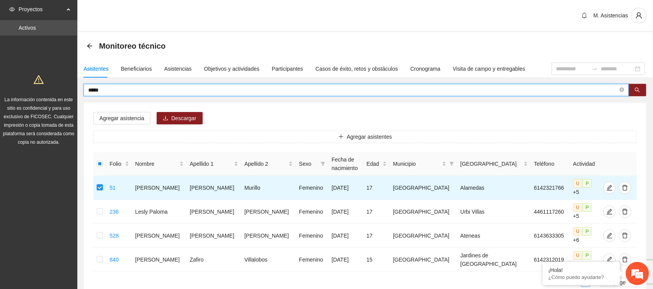
drag, startPoint x: 115, startPoint y: 90, endPoint x: 74, endPoint y: 93, distance: 41.5
click at [74, 93] on section "Proyectos Activos La información contenida en este sitio es confidencial y para…" at bounding box center [326, 175] width 653 height 350
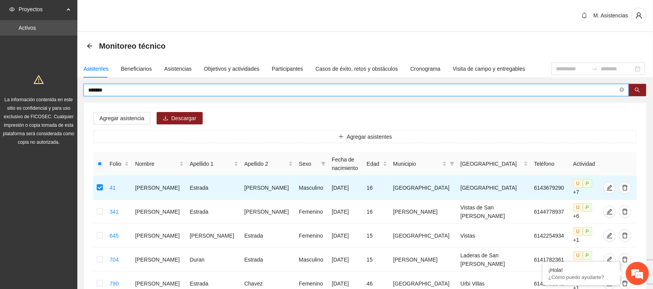
drag, startPoint x: 121, startPoint y: 91, endPoint x: 62, endPoint y: 91, distance: 58.8
click at [62, 91] on section "Proyectos Activos La información contenida en este sitio es confidencial y para…" at bounding box center [326, 187] width 653 height 374
type input "*******"
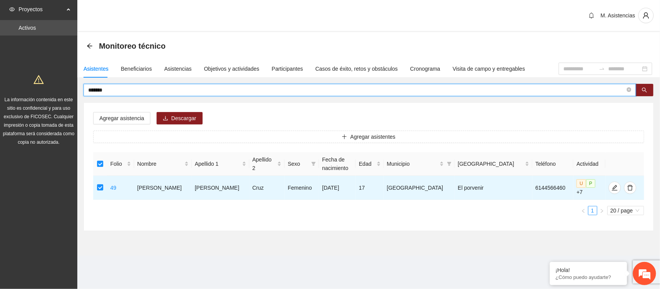
drag, startPoint x: 115, startPoint y: 91, endPoint x: 77, endPoint y: 84, distance: 39.0
click at [77, 84] on section "Proyectos Activos La información contenida en este sitio es confidencial y para…" at bounding box center [330, 144] width 660 height 289
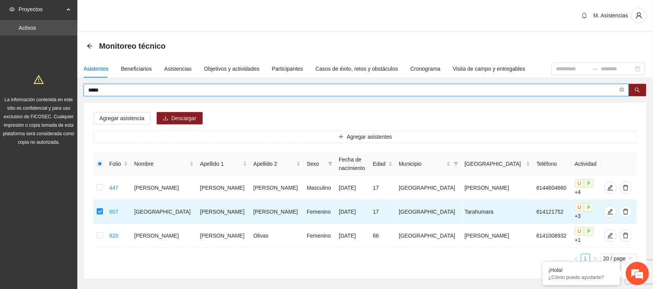
drag, startPoint x: 114, startPoint y: 91, endPoint x: 71, endPoint y: 92, distance: 43.3
click at [71, 92] on section "Proyectos Activos La información contenida en este sitio es confidencial y para…" at bounding box center [326, 163] width 653 height 326
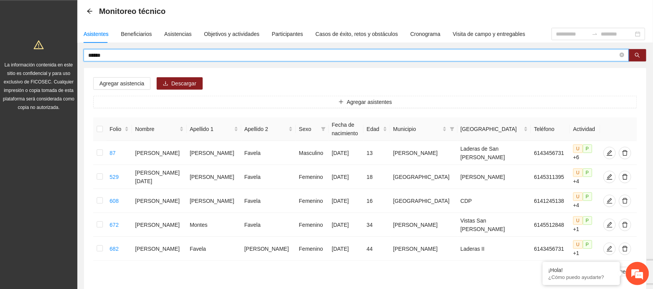
scroll to position [32, 0]
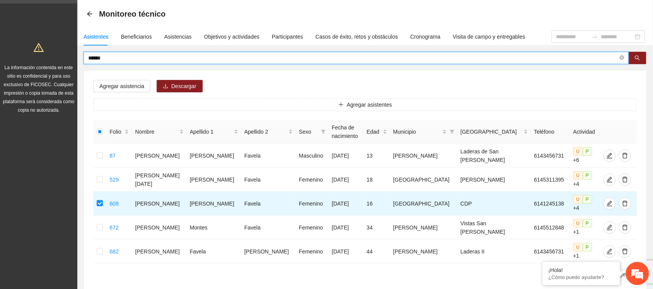
drag, startPoint x: 107, startPoint y: 58, endPoint x: 79, endPoint y: 61, distance: 28.0
click at [79, 61] on div "****** Agregar asistencia Descargar Agregar asistentes Folio Nombre Apellido 1 …" at bounding box center [365, 173] width 576 height 243
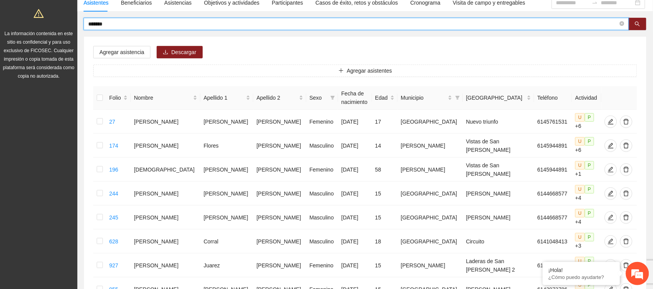
scroll to position [67, 0]
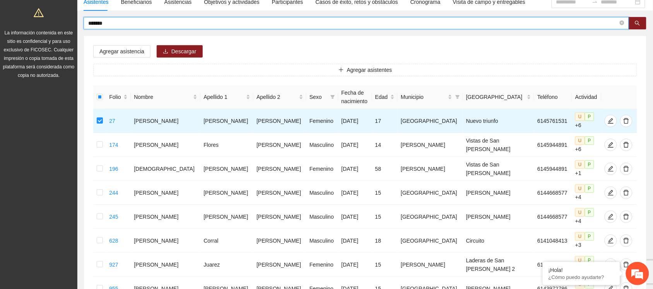
drag, startPoint x: 116, startPoint y: 25, endPoint x: 70, endPoint y: 19, distance: 46.5
click at [70, 19] on section "Proyectos Activos La información contenida en este sitio es confidencial y para…" at bounding box center [326, 156] width 653 height 446
type input "******"
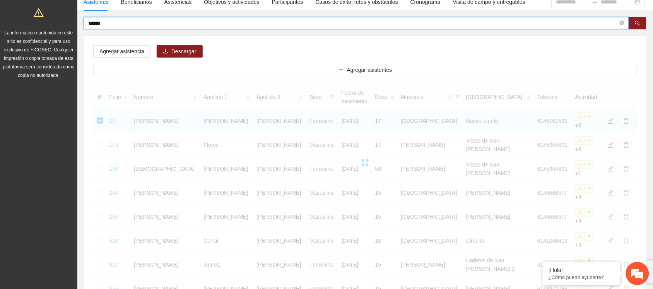
scroll to position [0, 0]
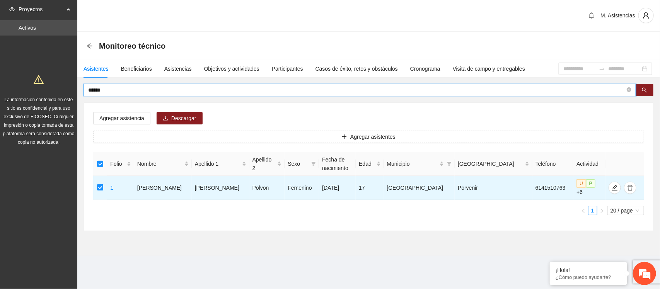
drag, startPoint x: 113, startPoint y: 87, endPoint x: 73, endPoint y: 88, distance: 39.9
click at [73, 88] on section "Proyectos Activos La información contenida en este sitio es confidencial y para…" at bounding box center [330, 144] width 660 height 289
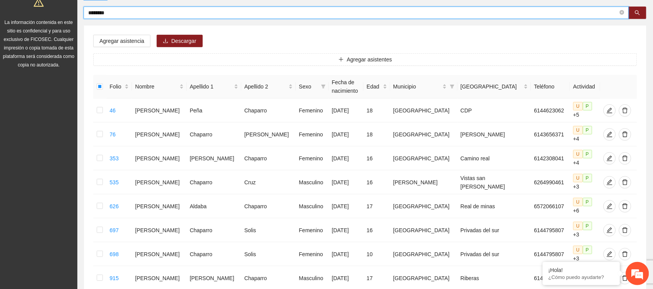
scroll to position [78, 0]
drag, startPoint x: 121, startPoint y: 11, endPoint x: 75, endPoint y: 12, distance: 45.7
click at [75, 12] on section "Proyectos Activos La información contenida en este sitio es confidencial y para…" at bounding box center [326, 217] width 653 height 590
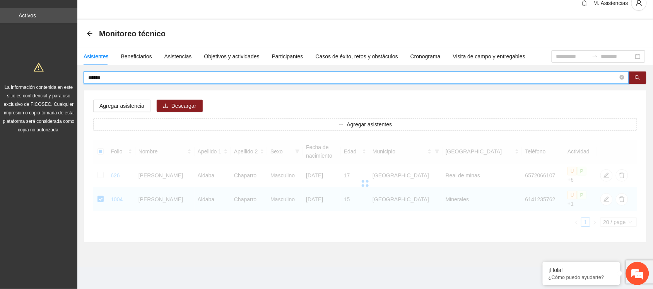
scroll to position [7, 0]
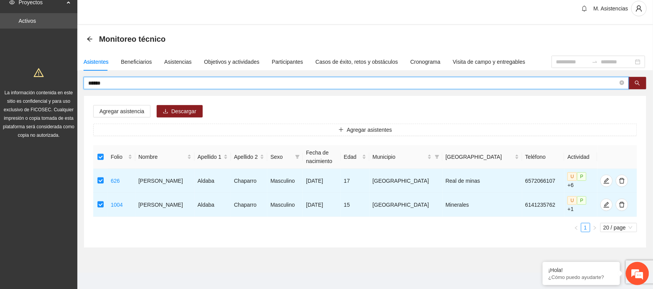
drag, startPoint x: 115, startPoint y: 83, endPoint x: 73, endPoint y: 87, distance: 42.8
click at [73, 87] on section "Proyectos Activos La información contenida en este sitio es confidencial y para…" at bounding box center [326, 144] width 653 height 302
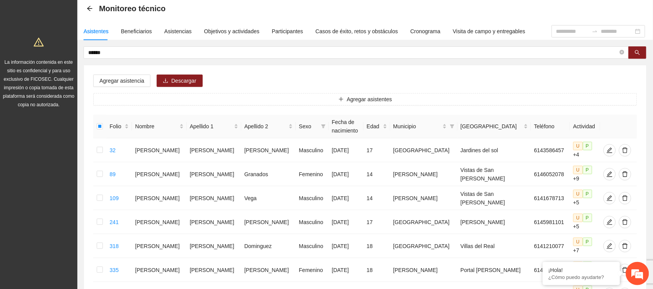
scroll to position [33, 0]
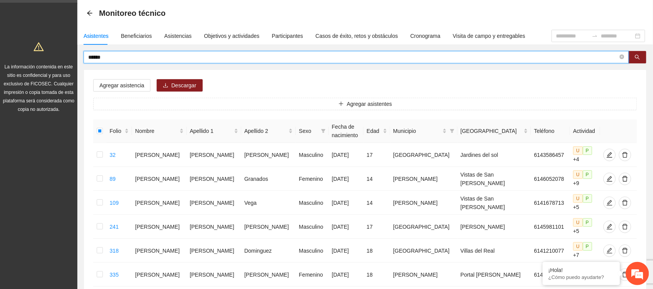
drag, startPoint x: 125, startPoint y: 60, endPoint x: 74, endPoint y: 58, distance: 51.5
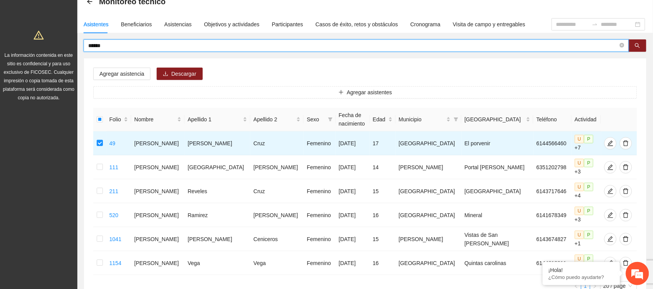
scroll to position [45, 0]
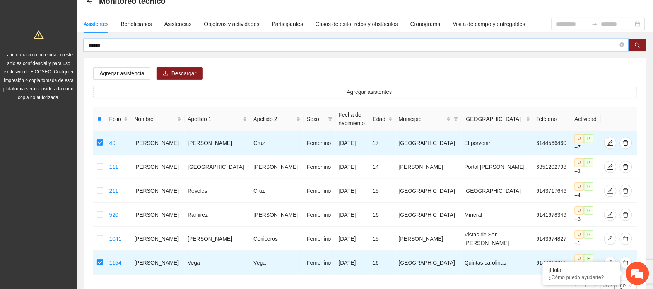
drag, startPoint x: 116, startPoint y: 49, endPoint x: 71, endPoint y: 47, distance: 45.7
click at [71, 47] on section "Proyectos Activos La información contenida en este sitio es confidencial y para…" at bounding box center [326, 154] width 653 height 398
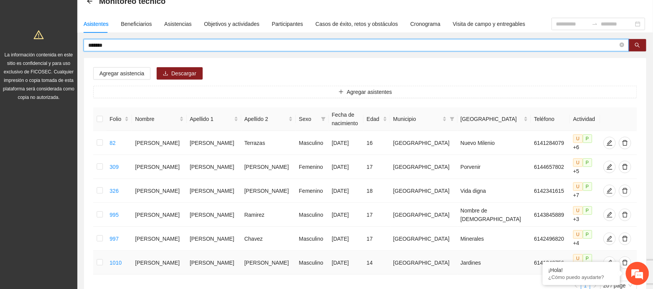
click at [544, 251] on td "6141242756" at bounding box center [550, 263] width 39 height 24
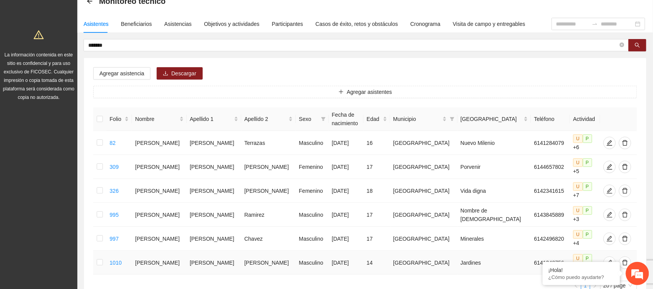
click at [544, 251] on td "6141242756" at bounding box center [550, 263] width 39 height 24
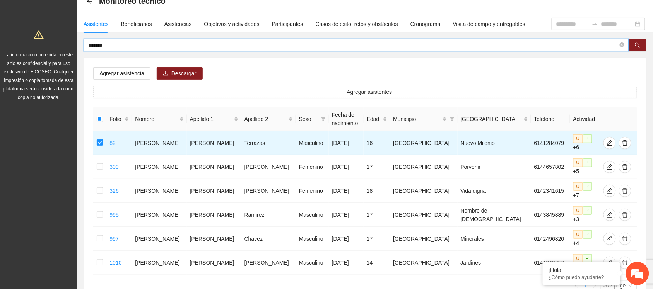
drag, startPoint x: 118, startPoint y: 43, endPoint x: 69, endPoint y: 46, distance: 49.2
click at [69, 46] on section "Proyectos Activos La información contenida en este sitio es confidencial y para…" at bounding box center [326, 154] width 653 height 398
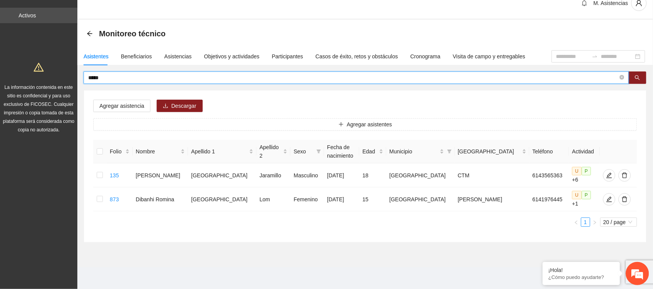
scroll to position [2, 0]
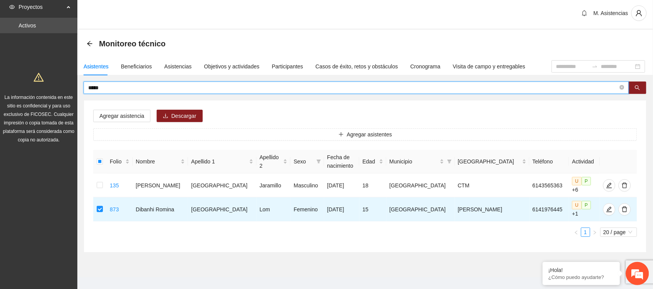
drag, startPoint x: 110, startPoint y: 87, endPoint x: 66, endPoint y: 86, distance: 44.1
click at [66, 86] on section "Proyectos Activos La información contenida en este sitio es confidencial y para…" at bounding box center [326, 149] width 653 height 302
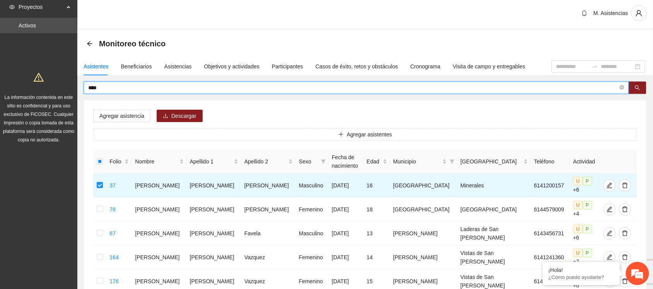
drag, startPoint x: 109, startPoint y: 83, endPoint x: 54, endPoint y: 86, distance: 55.4
click at [54, 86] on section "Proyectos Activos La información contenida en este sitio es confidencial y para…" at bounding box center [326, 293] width 653 height 590
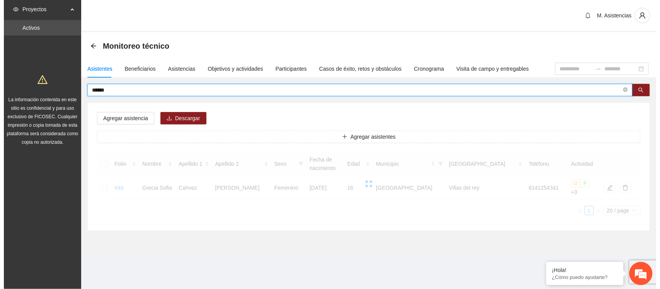
scroll to position [0, 0]
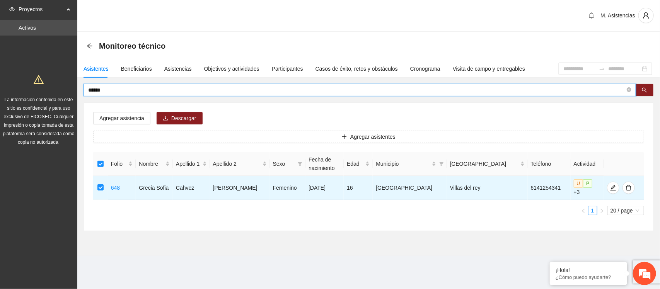
drag, startPoint x: 132, startPoint y: 88, endPoint x: 68, endPoint y: 90, distance: 64.2
click at [68, 90] on section "Proyectos Activos La información contenida en este sitio es confidencial y para…" at bounding box center [330, 144] width 660 height 289
type input "*******"
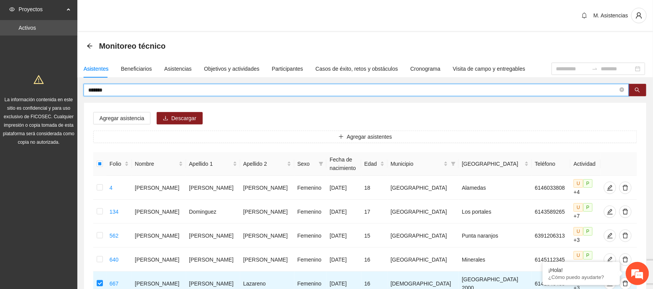
drag, startPoint x: 116, startPoint y: 91, endPoint x: 70, endPoint y: 84, distance: 47.0
click at [70, 84] on section "Proyectos Activos La información contenida en este sitio es confidencial y para…" at bounding box center [326, 211] width 653 height 422
type input "********"
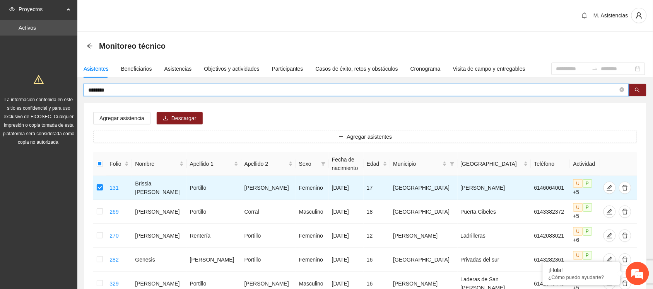
drag, startPoint x: 116, startPoint y: 91, endPoint x: 61, endPoint y: 92, distance: 55.3
click at [61, 92] on section "Proyectos Activos La información contenida en este sitio es confidencial y para…" at bounding box center [326, 223] width 653 height 446
type input "******"
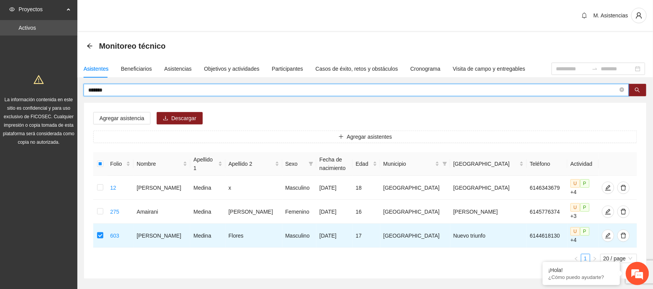
drag, startPoint x: 108, startPoint y: 91, endPoint x: 68, endPoint y: 91, distance: 39.5
click at [68, 91] on section "Proyectos Activos La información contenida en este sitio es confidencial y para…" at bounding box center [326, 163] width 653 height 326
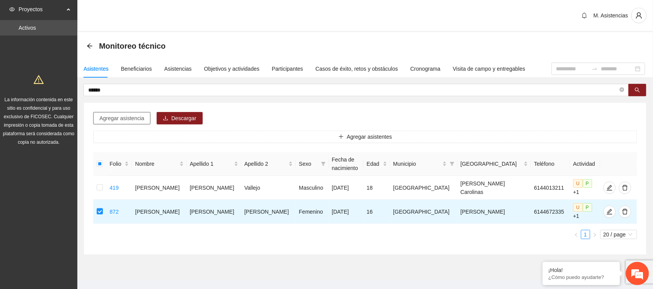
click at [116, 117] on span "Agregar asistencia" at bounding box center [121, 118] width 45 height 9
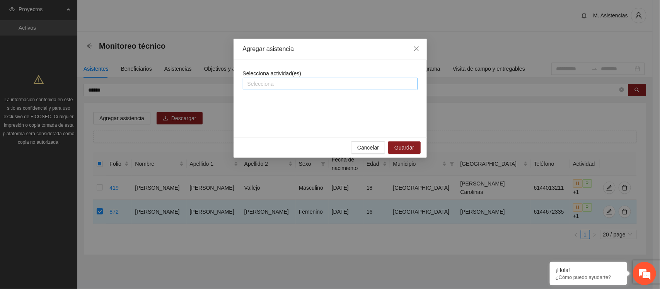
click at [295, 86] on div at bounding box center [330, 83] width 171 height 9
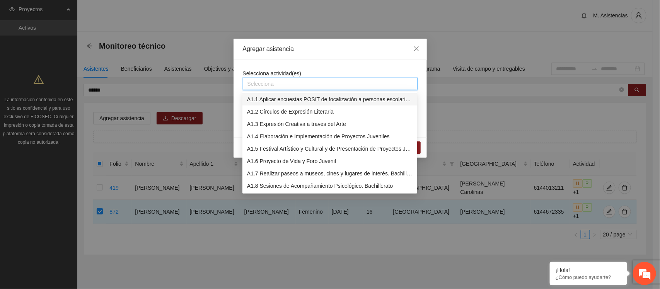
click at [288, 99] on div "A1.1 Aplicar encuestas POSIT de focalización a personas escolarizadas. Bachille…" at bounding box center [330, 99] width 166 height 9
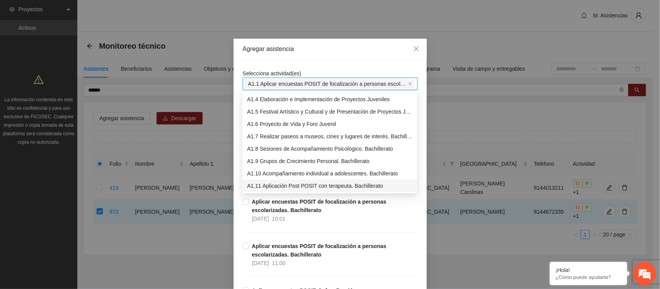
scroll to position [49, 0]
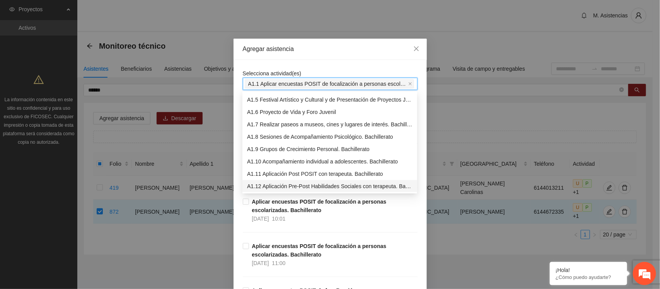
click at [304, 188] on div "A1.12 Aplicación Pre-Post Habilidades Sociales con terapeuta. Bachillerato" at bounding box center [330, 186] width 166 height 9
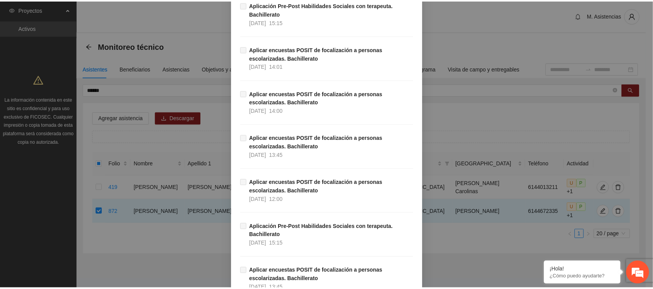
scroll to position [2473, 0]
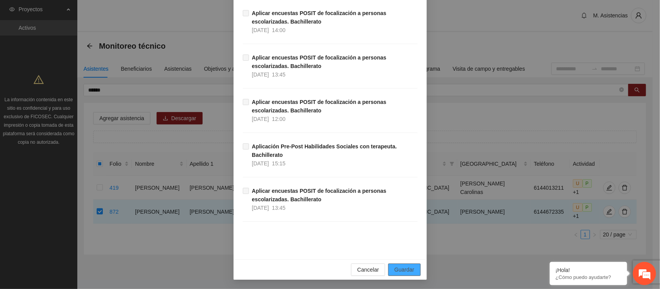
click at [401, 271] on span "Guardar" at bounding box center [405, 270] width 20 height 9
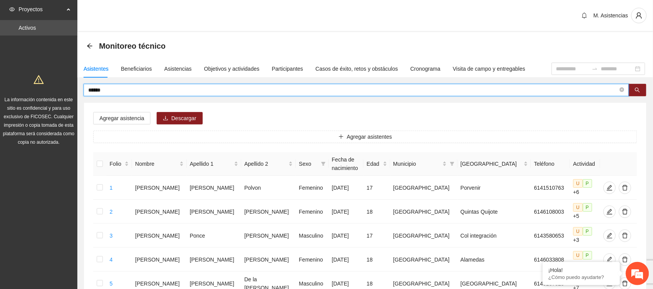
drag, startPoint x: 117, startPoint y: 92, endPoint x: 34, endPoint y: 94, distance: 83.2
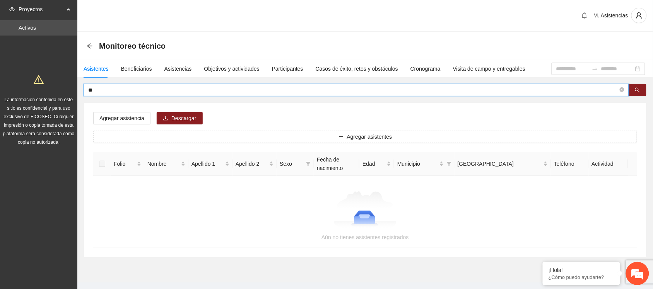
type input "*"
type input "*******"
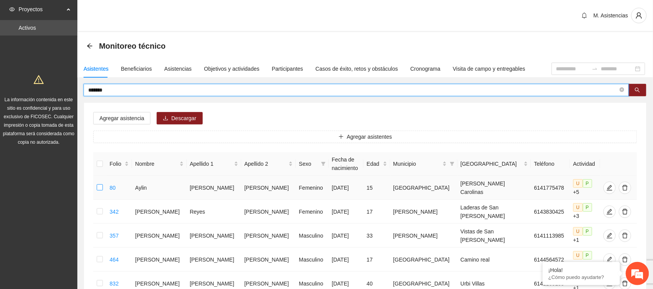
click at [101, 191] on label at bounding box center [100, 188] width 6 height 9
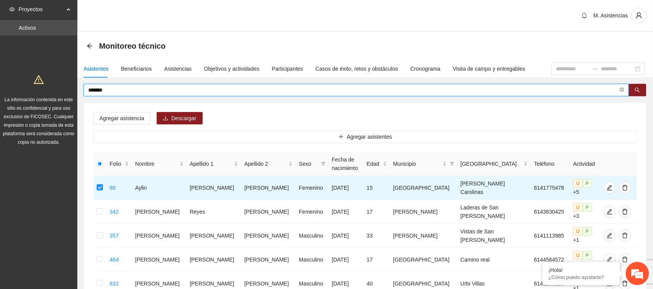
drag, startPoint x: 99, startPoint y: 87, endPoint x: 37, endPoint y: 99, distance: 63.0
click at [37, 99] on section "Proyectos Activos La información contenida en este sitio es confidencial y para…" at bounding box center [326, 199] width 653 height 398
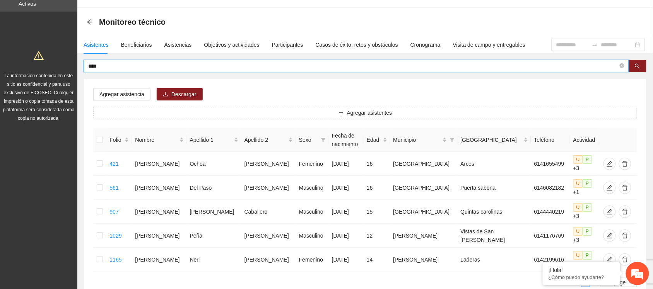
scroll to position [0, 0]
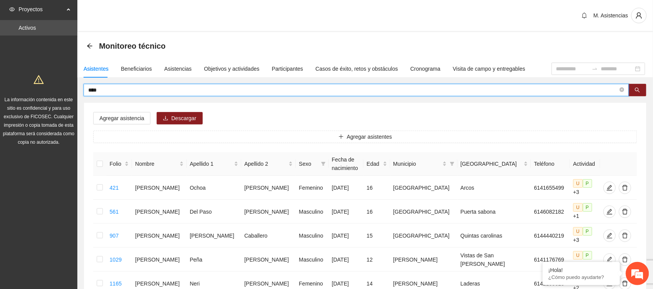
drag, startPoint x: 103, startPoint y: 92, endPoint x: 7, endPoint y: 95, distance: 96.4
click at [7, 95] on section "Proyectos Activos La información contenida en este sitio es confidencial y para…" at bounding box center [326, 187] width 653 height 374
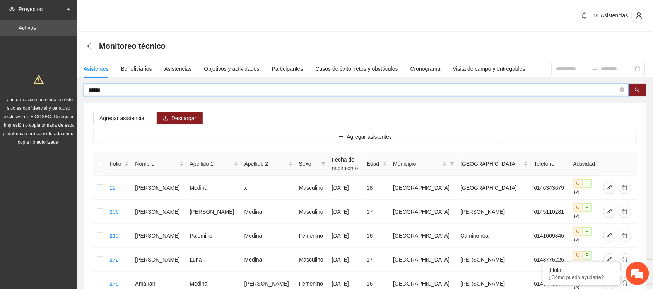
drag, startPoint x: 113, startPoint y: 90, endPoint x: 45, endPoint y: 95, distance: 67.5
click at [45, 95] on section "Proyectos Activos La información contenida en este sitio es confidencial y para…" at bounding box center [326, 235] width 653 height 470
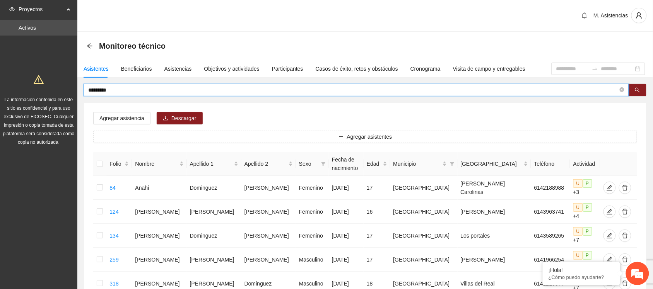
type input "*********"
drag, startPoint x: 128, startPoint y: 89, endPoint x: 75, endPoint y: 88, distance: 53.0
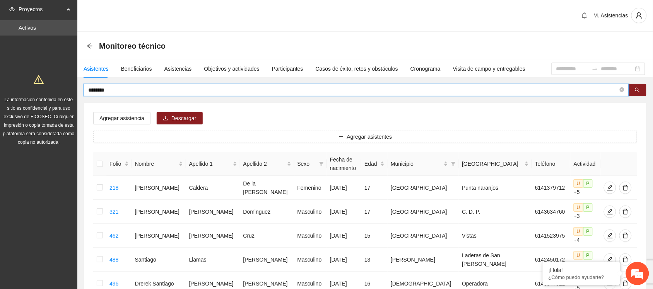
drag, startPoint x: 118, startPoint y: 92, endPoint x: 53, endPoint y: 98, distance: 66.0
click at [53, 98] on section "Proyectos Activos La información contenida en este sitio es confidencial y para…" at bounding box center [326, 271] width 653 height 542
click at [53, 98] on span "La información contenida en este sitio es confidencial y para uso exclusivo de …" at bounding box center [39, 121] width 72 height 48
drag, startPoint x: 113, startPoint y: 92, endPoint x: 70, endPoint y: 92, distance: 42.6
click at [70, 92] on section "Proyectos Activos La información contenida en este sitio es confidencial y para…" at bounding box center [326, 271] width 653 height 542
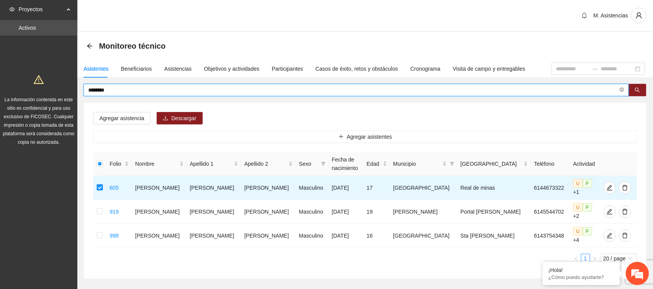
drag, startPoint x: 121, startPoint y: 90, endPoint x: 63, endPoint y: 84, distance: 58.0
click at [63, 84] on section "Proyectos Activos La información contenida en este sitio es confidencial y para…" at bounding box center [326, 163] width 653 height 326
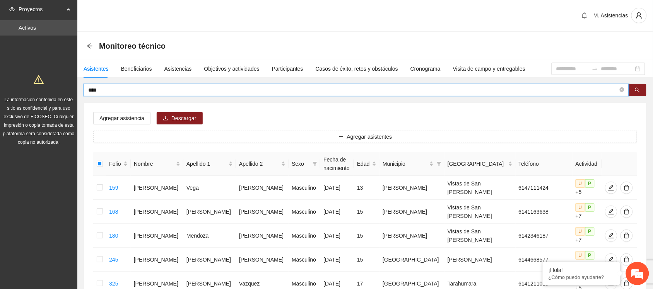
drag, startPoint x: 104, startPoint y: 86, endPoint x: 79, endPoint y: 88, distance: 25.2
click at [79, 88] on div "**** Agregar asistencia Descargar Agregar asistentes Folio Nombre Apellido 1 Ap…" at bounding box center [365, 289] width 576 height 411
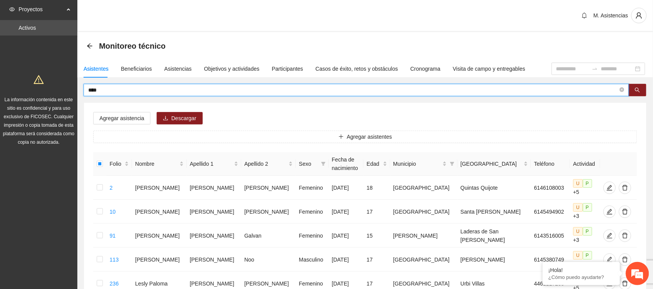
drag, startPoint x: 103, startPoint y: 89, endPoint x: 39, endPoint y: 85, distance: 63.9
click at [39, 85] on section "Proyectos Activos La información contenida en este sitio es confidencial y para…" at bounding box center [326, 259] width 653 height 518
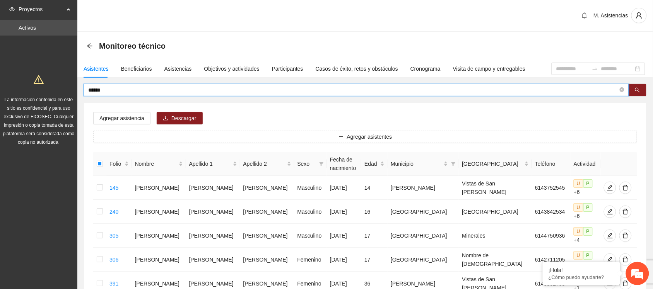
drag, startPoint x: 106, startPoint y: 90, endPoint x: 65, endPoint y: 90, distance: 40.6
click at [65, 90] on section "Proyectos Activos La información contenida en este sitio es confidencial y para…" at bounding box center [326, 259] width 653 height 518
type input "******"
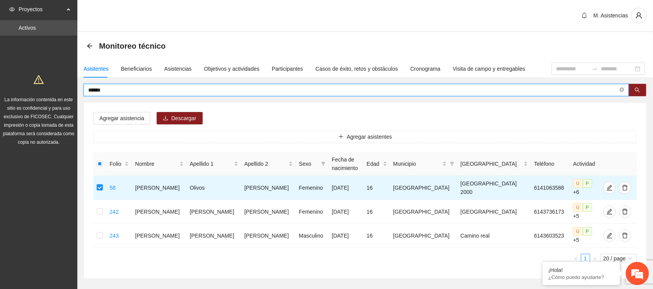
drag, startPoint x: 120, startPoint y: 91, endPoint x: 58, endPoint y: 81, distance: 62.7
click at [58, 81] on section "Proyectos Activos La información contenida en este sitio es confidencial y para…" at bounding box center [326, 163] width 653 height 326
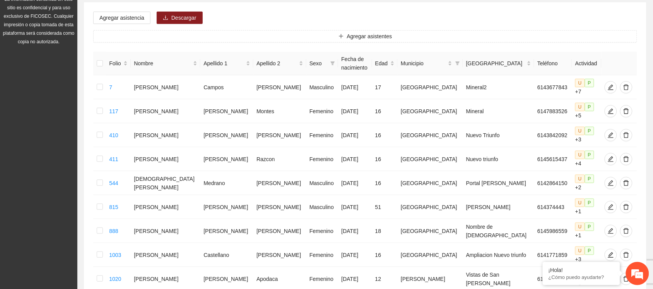
scroll to position [98, 0]
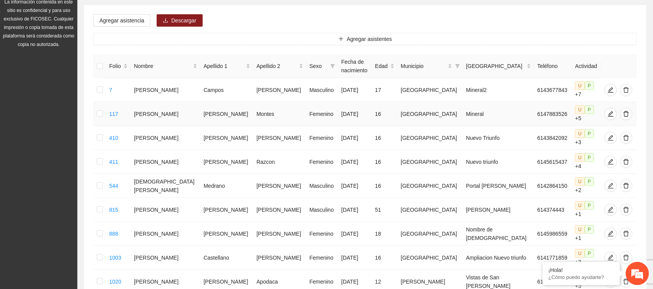
click at [106, 109] on td at bounding box center [99, 114] width 13 height 24
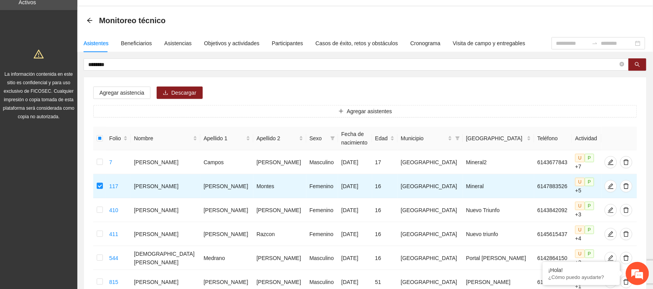
scroll to position [24, 0]
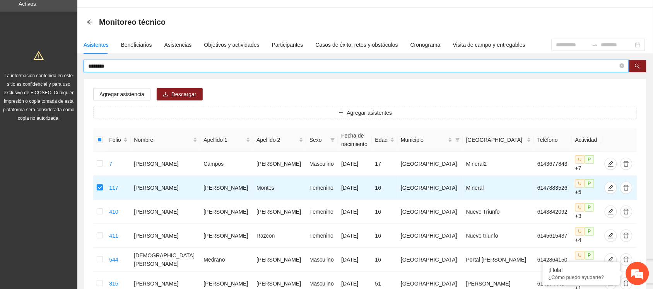
drag, startPoint x: 130, startPoint y: 67, endPoint x: 50, endPoint y: 71, distance: 79.8
click at [50, 71] on section "Proyectos Activos La información contenida en este sitio es confidencial y para…" at bounding box center [326, 223] width 653 height 494
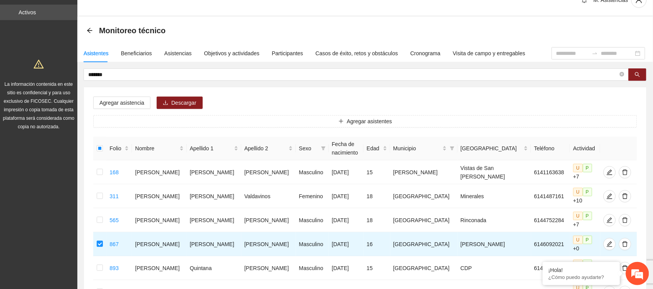
scroll to position [5, 0]
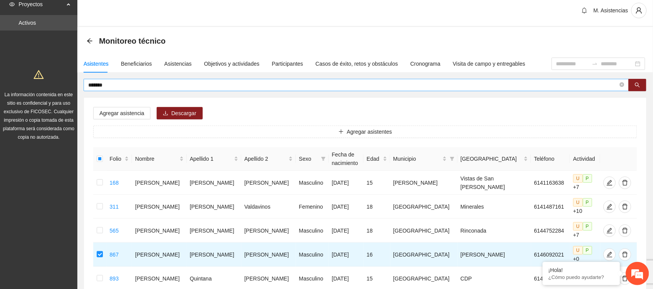
drag, startPoint x: 115, startPoint y: 89, endPoint x: 111, endPoint y: 86, distance: 5.0
click at [111, 86] on span "*******" at bounding box center [356, 85] width 545 height 12
drag, startPoint x: 111, startPoint y: 86, endPoint x: 79, endPoint y: 89, distance: 31.9
click at [79, 89] on div "******* Agregar asistencia Descargar Agregar asistentes Folio Nombre Apellido 1…" at bounding box center [365, 212] width 576 height 267
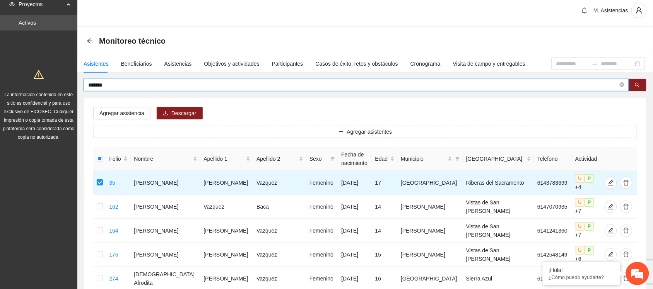
drag, startPoint x: 121, startPoint y: 86, endPoint x: 76, endPoint y: 87, distance: 44.5
type input "******"
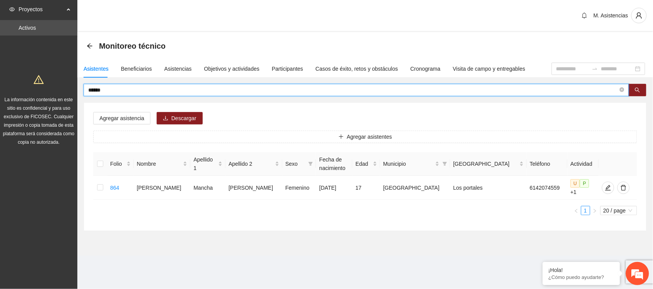
scroll to position [0, 0]
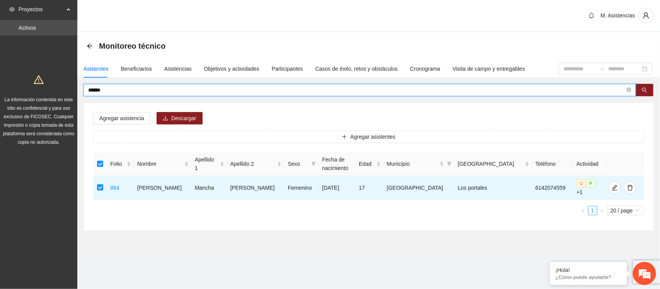
drag, startPoint x: 123, startPoint y: 90, endPoint x: 54, endPoint y: 94, distance: 69.0
click at [54, 94] on section "Proyectos Activos La información contenida en este sitio es confidencial y para…" at bounding box center [330, 144] width 660 height 289
type input "*****"
drag, startPoint x: 106, startPoint y: 92, endPoint x: 53, endPoint y: 104, distance: 54.1
click at [53, 104] on section "Proyectos Activos La información contenida en este sitio es confidencial y para…" at bounding box center [330, 144] width 660 height 289
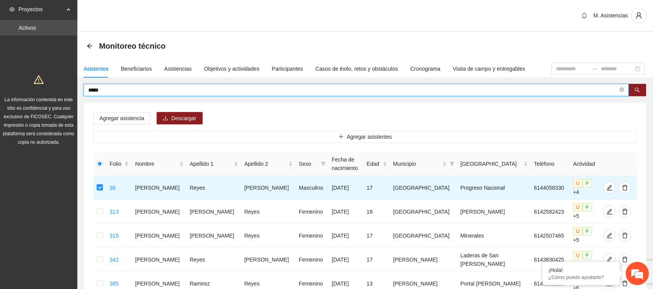
drag, startPoint x: 107, startPoint y: 91, endPoint x: 76, endPoint y: 103, distance: 32.6
click at [76, 103] on section "Proyectos Activos La información contenida en este sitio es confidencial y para…" at bounding box center [326, 283] width 653 height 566
click at [131, 91] on input "*****" at bounding box center [353, 90] width 530 height 9
type input "*****"
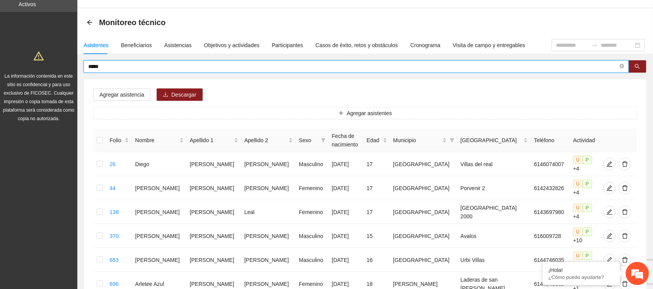
scroll to position [27, 0]
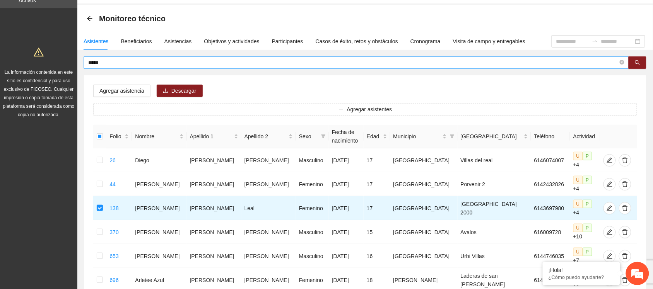
drag, startPoint x: 109, startPoint y: 57, endPoint x: 104, endPoint y: 63, distance: 7.7
click at [104, 63] on span "*****" at bounding box center [356, 62] width 545 height 12
drag, startPoint x: 104, startPoint y: 63, endPoint x: 55, endPoint y: 72, distance: 50.8
click at [55, 72] on section "Proyectos Activos La información contenida en este sitio es confidencial y para…" at bounding box center [326, 196] width 653 height 446
type input "*******"
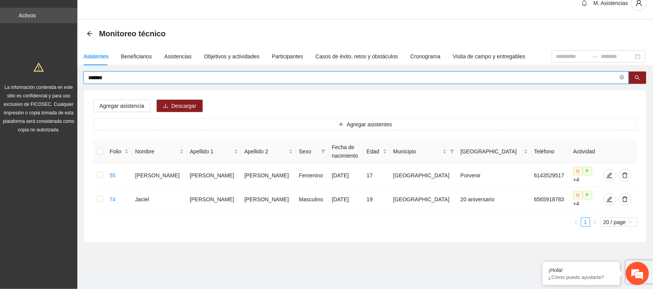
scroll to position [2, 0]
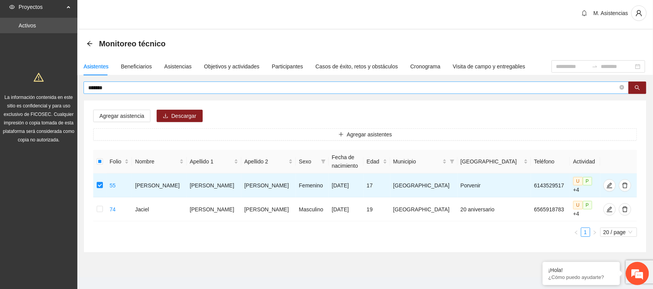
drag, startPoint x: 109, startPoint y: 92, endPoint x: 111, endPoint y: 87, distance: 4.4
click at [111, 87] on span "*******" at bounding box center [356, 88] width 545 height 12
drag, startPoint x: 111, startPoint y: 87, endPoint x: 67, endPoint y: 90, distance: 43.8
click at [67, 90] on section "Proyectos Activos La información contenida en este sitio es confidencial y para…" at bounding box center [326, 149] width 653 height 302
type input "*********"
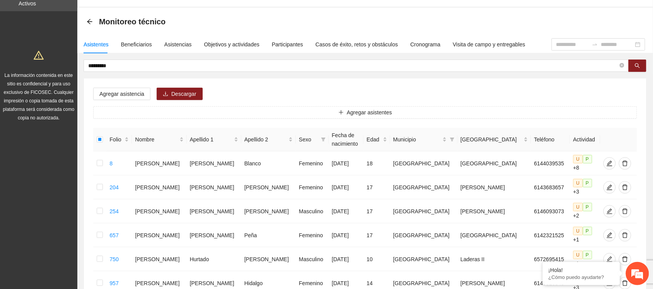
scroll to position [10, 0]
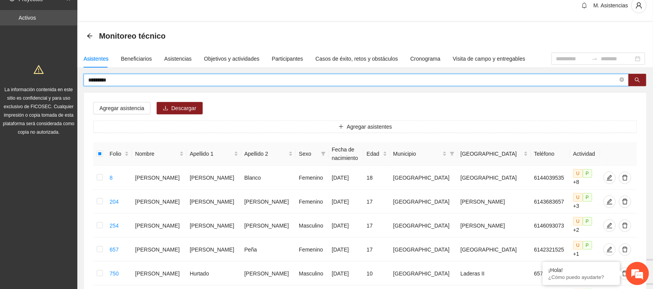
click at [139, 79] on input "*********" at bounding box center [353, 80] width 530 height 9
drag, startPoint x: 139, startPoint y: 79, endPoint x: 78, endPoint y: 94, distance: 63.2
click at [78, 94] on div "********* Agregar asistencia Descargar Agregar asistentes Folio Nombre Apellido…" at bounding box center [365, 219] width 576 height 291
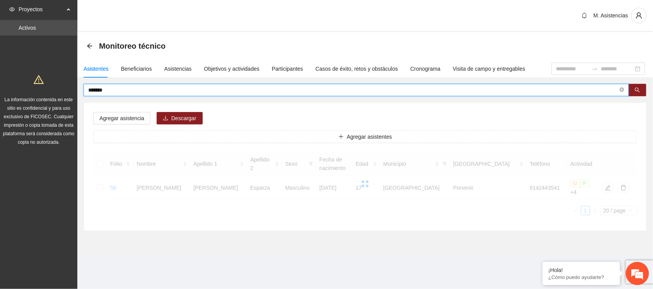
scroll to position [0, 0]
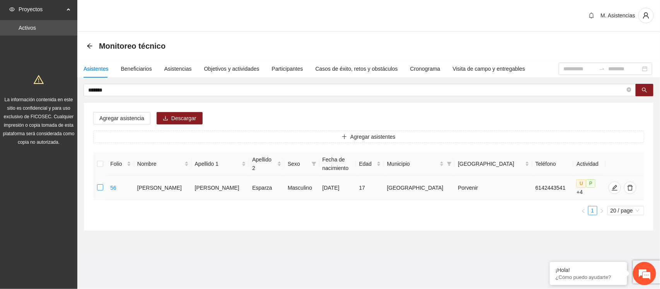
click at [103, 188] on label at bounding box center [100, 188] width 6 height 9
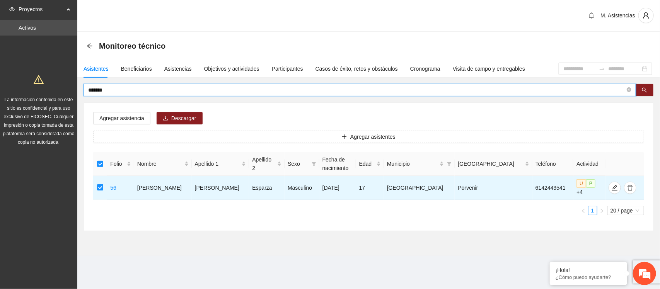
drag, startPoint x: 117, startPoint y: 87, endPoint x: 65, endPoint y: 95, distance: 53.2
click at [65, 95] on section "Proyectos Activos La información contenida en este sitio es confidencial y para…" at bounding box center [330, 144] width 660 height 289
type input "******"
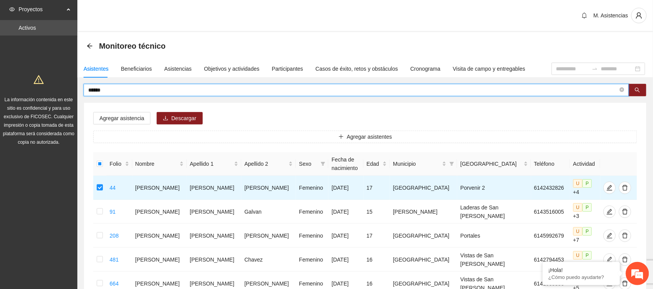
drag, startPoint x: 104, startPoint y: 92, endPoint x: 67, endPoint y: 86, distance: 38.0
click at [67, 86] on section "Proyectos Activos La información contenida en este sitio es confidencial y para…" at bounding box center [326, 235] width 653 height 470
type input "*******"
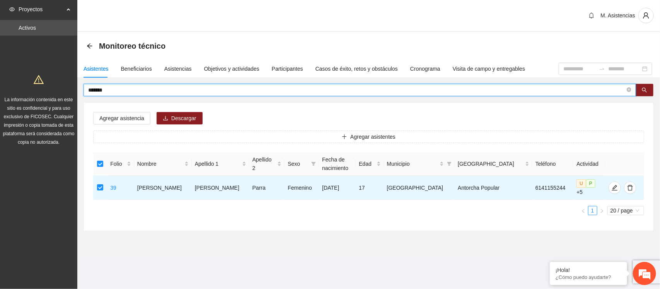
drag, startPoint x: 135, startPoint y: 89, endPoint x: 53, endPoint y: 88, distance: 82.0
click at [53, 88] on section "Proyectos Activos La información contenida en este sitio es confidencial y para…" at bounding box center [330, 144] width 660 height 289
type input "*****"
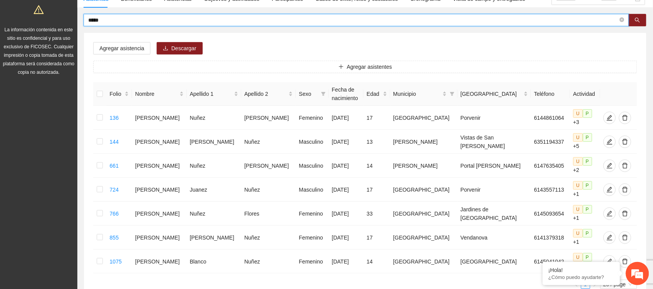
scroll to position [71, 0]
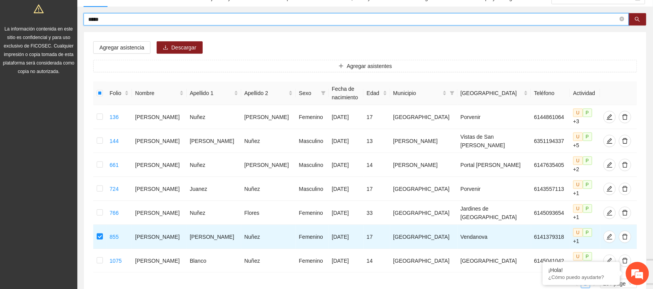
drag, startPoint x: 117, startPoint y: 19, endPoint x: 42, endPoint y: 12, distance: 75.3
click at [42, 12] on section "Proyectos Activos La información contenida en este sitio es confidencial y para…" at bounding box center [326, 140] width 653 height 422
click at [97, 20] on input "text" at bounding box center [353, 19] width 530 height 9
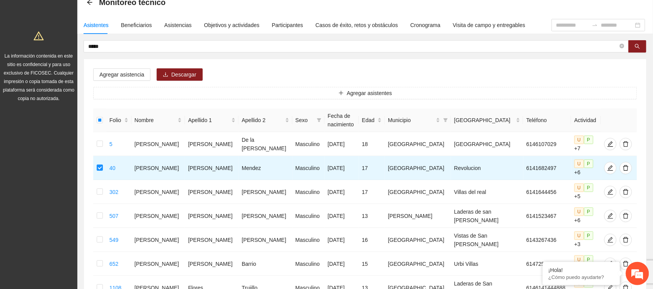
scroll to position [12, 0]
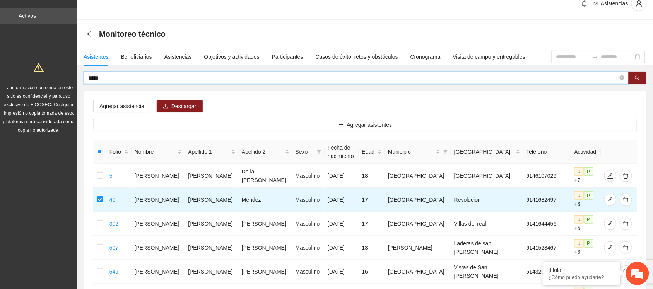
click at [104, 79] on input "*****" at bounding box center [353, 78] width 530 height 9
type input "*"
type input "******"
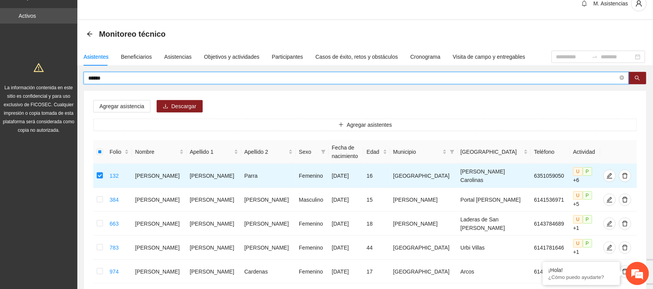
drag, startPoint x: 119, startPoint y: 79, endPoint x: 43, endPoint y: 91, distance: 76.8
click at [43, 91] on section "Proyectos Activos La información contenida en este sitio es confidencial y para…" at bounding box center [326, 175] width 653 height 374
type input "******"
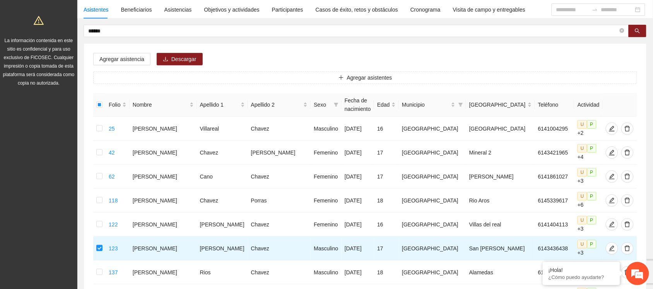
scroll to position [55, 0]
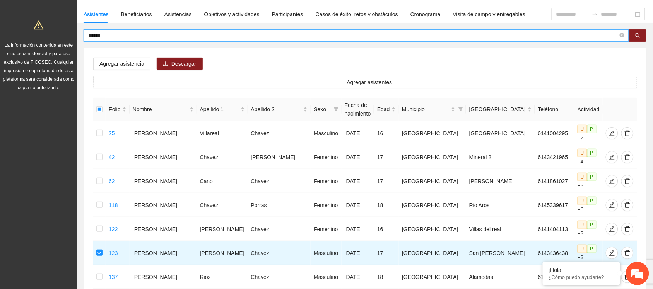
drag, startPoint x: 110, startPoint y: 35, endPoint x: 47, endPoint y: 44, distance: 63.7
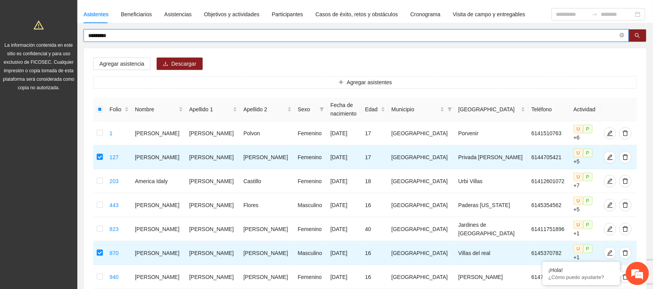
drag, startPoint x: 121, startPoint y: 34, endPoint x: 53, endPoint y: 50, distance: 69.4
click at [53, 50] on section "Proyectos Activos La información contenida en este sitio es confidencial y para…" at bounding box center [326, 168] width 653 height 446
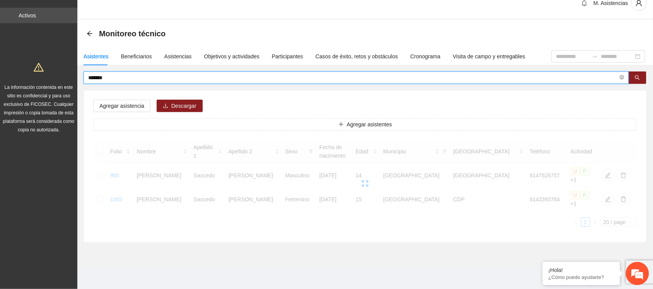
scroll to position [2, 0]
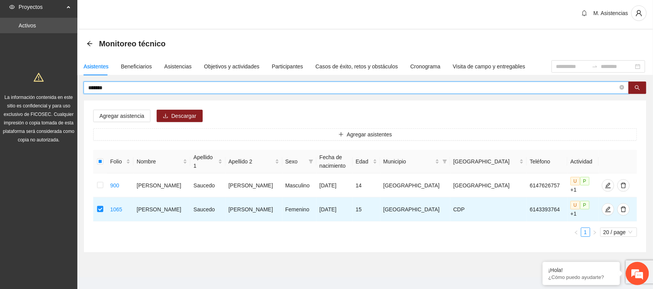
drag, startPoint x: 114, startPoint y: 85, endPoint x: 86, endPoint y: 93, distance: 28.8
click at [86, 93] on span "*******" at bounding box center [356, 88] width 545 height 12
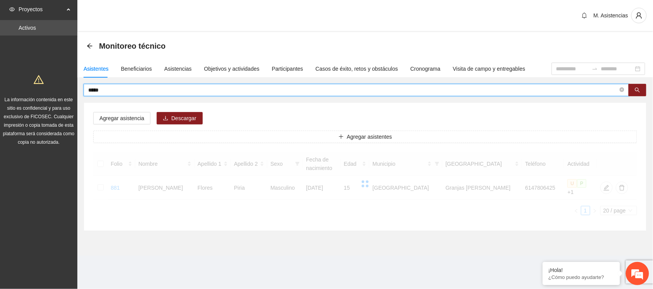
scroll to position [0, 0]
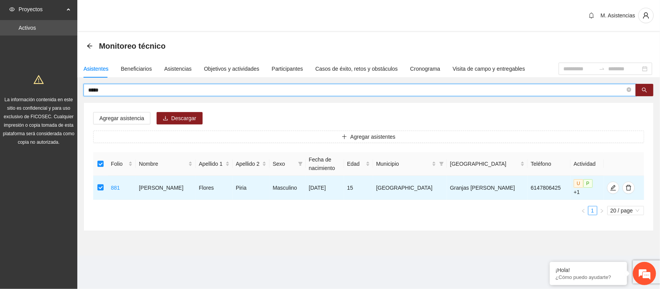
drag, startPoint x: 114, startPoint y: 89, endPoint x: 84, endPoint y: 92, distance: 30.3
click at [84, 92] on span "*****" at bounding box center [360, 90] width 553 height 12
type input "*******"
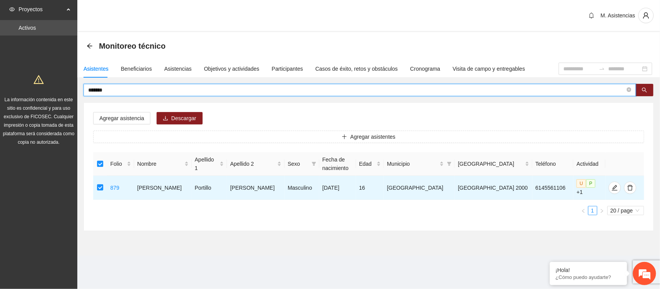
drag, startPoint x: 122, startPoint y: 89, endPoint x: 57, endPoint y: 93, distance: 65.1
click at [57, 93] on section "Proyectos Activos La información contenida en este sitio es confidencial y para…" at bounding box center [330, 144] width 660 height 289
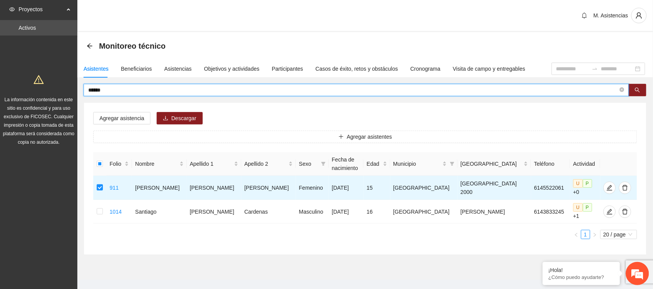
drag, startPoint x: 110, startPoint y: 86, endPoint x: 72, endPoint y: 89, distance: 38.5
click at [72, 89] on section "Proyectos Activos La información contenida en este sitio es confidencial y para…" at bounding box center [326, 151] width 653 height 302
type input "********"
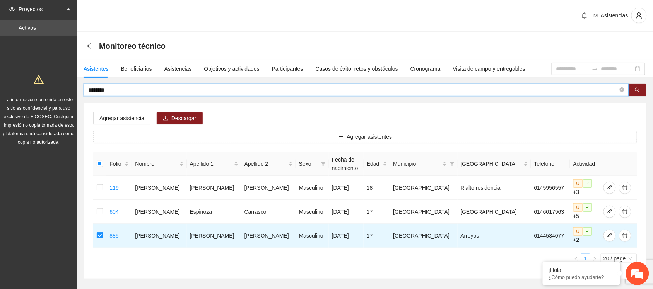
drag, startPoint x: 115, startPoint y: 89, endPoint x: 41, endPoint y: 103, distance: 74.4
click at [41, 103] on section "Proyectos Activos La información contenida en este sitio es confidencial y para…" at bounding box center [326, 163] width 653 height 326
type input "******"
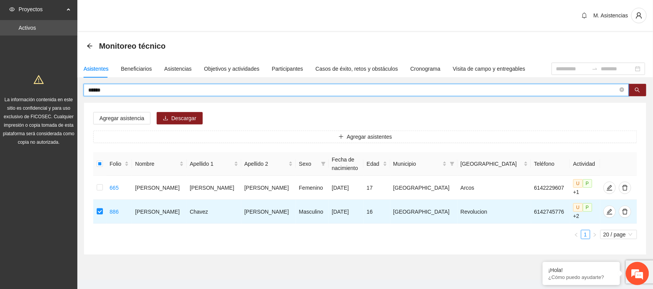
drag, startPoint x: 110, startPoint y: 91, endPoint x: 53, endPoint y: 86, distance: 57.1
click at [53, 86] on section "Proyectos Activos La información contenida en este sitio es confidencial y para…" at bounding box center [326, 151] width 653 height 302
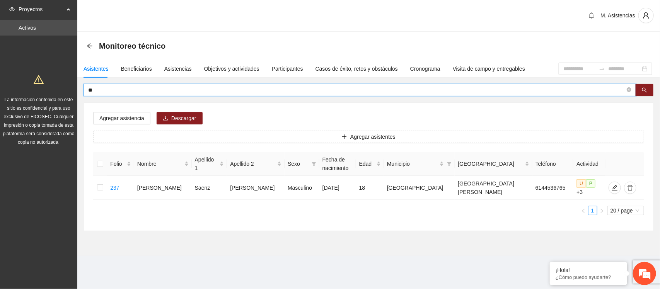
type input "*"
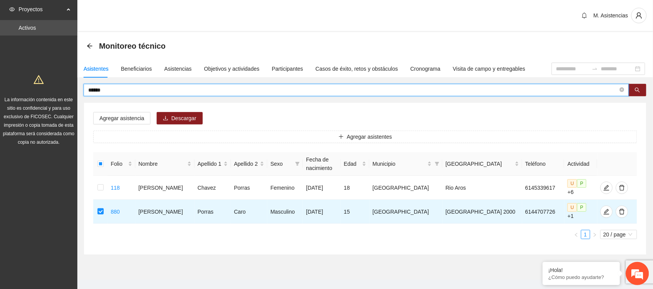
drag, startPoint x: 115, startPoint y: 88, endPoint x: 63, endPoint y: 95, distance: 53.1
click at [63, 95] on section "Proyectos Activos La información contenida en este sitio es confidencial y para…" at bounding box center [326, 151] width 653 height 302
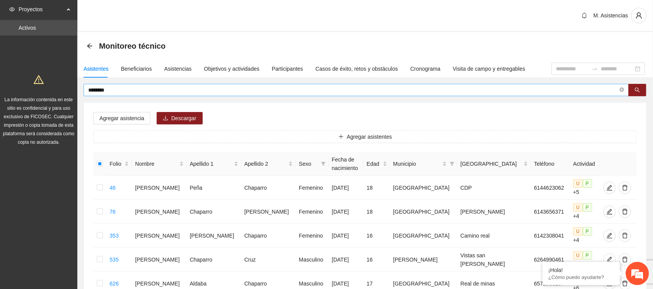
click at [125, 92] on input "********" at bounding box center [353, 90] width 530 height 9
type input "*"
type input "******"
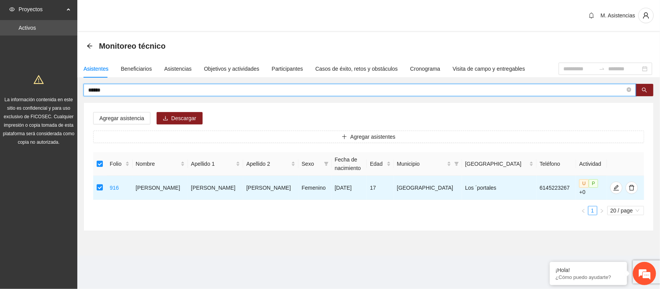
drag, startPoint x: 121, startPoint y: 90, endPoint x: 74, endPoint y: 85, distance: 46.7
click at [74, 85] on section "Proyectos Activos La información contenida en este sitio es confidencial y para…" at bounding box center [330, 144] width 660 height 289
type input "*******"
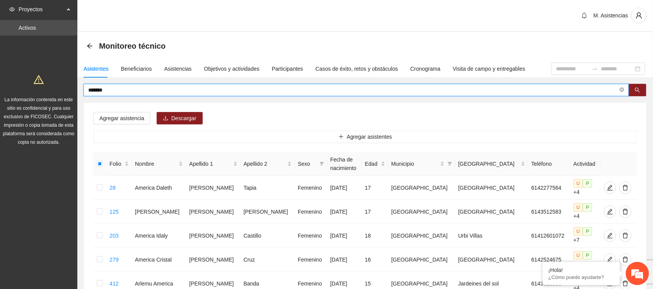
drag, startPoint x: 119, startPoint y: 86, endPoint x: 72, endPoint y: 95, distance: 47.6
click at [72, 95] on section "Proyectos Activos La información contenida en este sitio es confidencial y para…" at bounding box center [326, 271] width 653 height 542
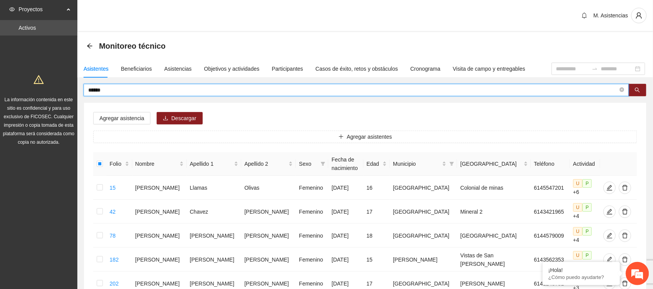
drag, startPoint x: 109, startPoint y: 92, endPoint x: 72, endPoint y: 99, distance: 38.2
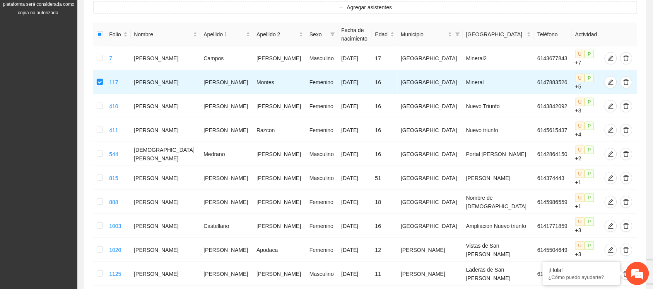
scroll to position [132, 0]
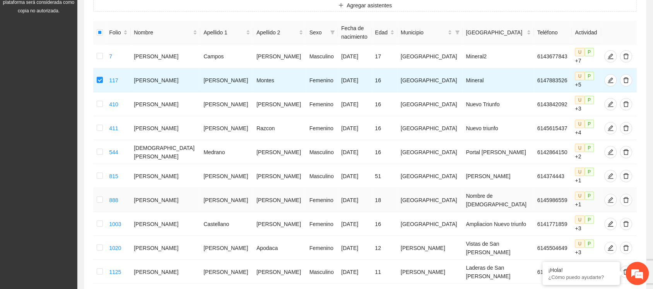
click at [103, 188] on td at bounding box center [99, 200] width 13 height 24
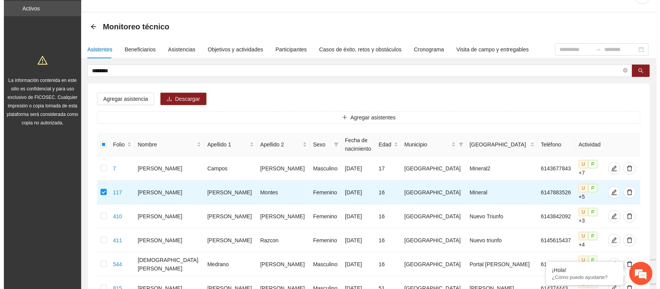
scroll to position [0, 0]
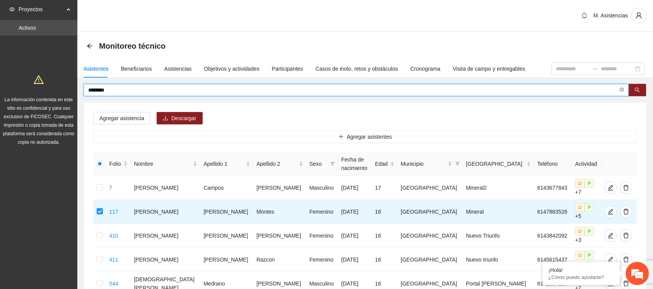
drag, startPoint x: 121, startPoint y: 87, endPoint x: 59, endPoint y: 94, distance: 62.7
click at [59, 94] on section "Proyectos Activos La información contenida en este sitio es confidencial y para…" at bounding box center [326, 247] width 653 height 494
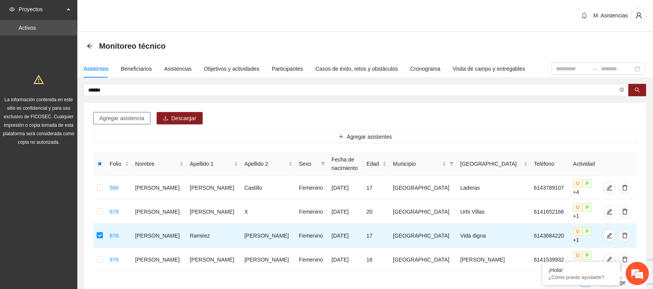
click at [118, 120] on span "Agregar asistencia" at bounding box center [121, 118] width 45 height 9
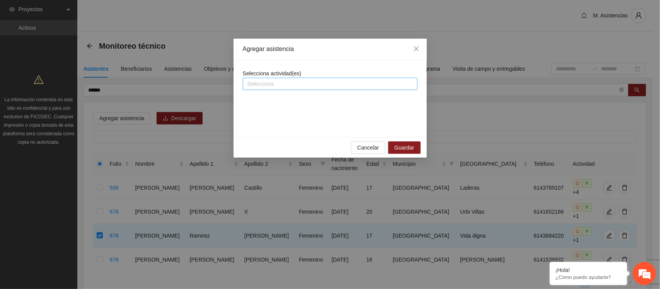
click at [283, 85] on div at bounding box center [330, 83] width 171 height 9
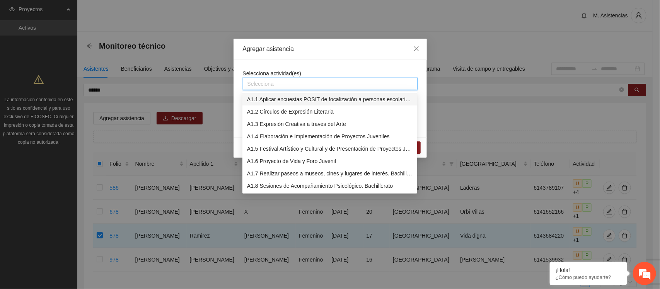
click at [285, 99] on div "A1.1 Aplicar encuestas POSIT de focalización a personas escolarizadas. Bachille…" at bounding box center [330, 99] width 166 height 9
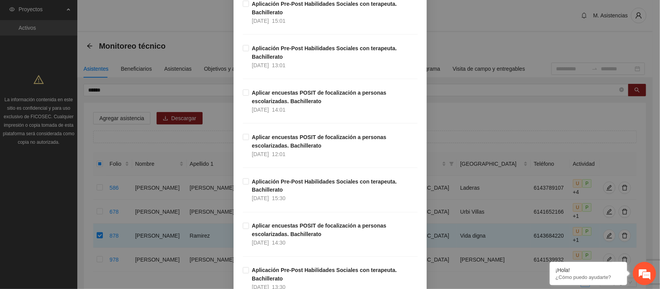
scroll to position [486, 0]
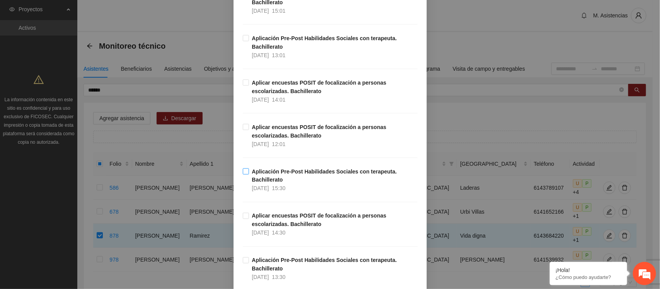
click at [249, 173] on span "Aplicación Pre-Post Habilidades Sociales con terapeuta. Bachillerato [DATE] 15:…" at bounding box center [333, 181] width 169 height 26
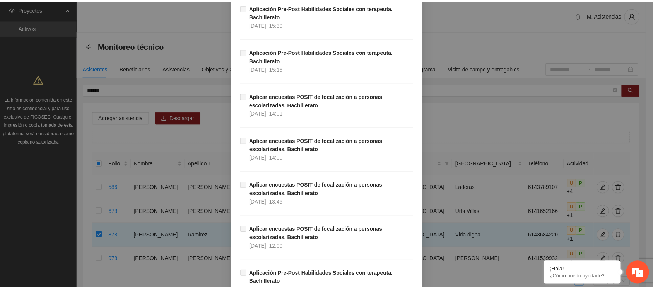
scroll to position [2473, 0]
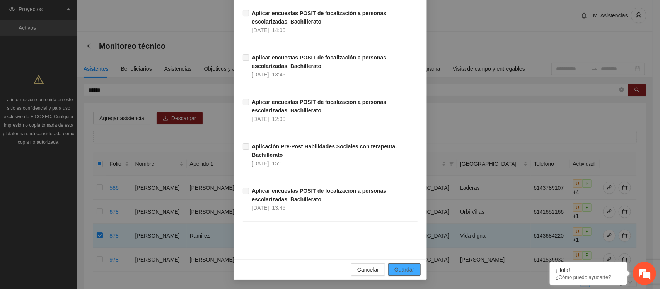
click at [407, 268] on span "Guardar" at bounding box center [405, 270] width 20 height 9
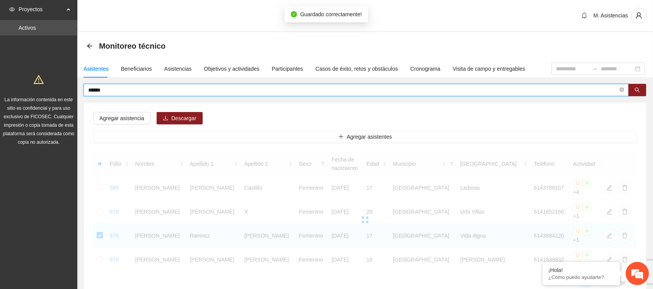
click at [117, 87] on input "******" at bounding box center [353, 90] width 530 height 9
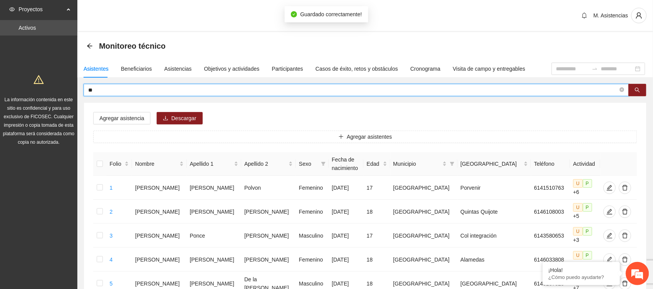
type input "*"
click at [103, 92] on input "text" at bounding box center [353, 90] width 530 height 9
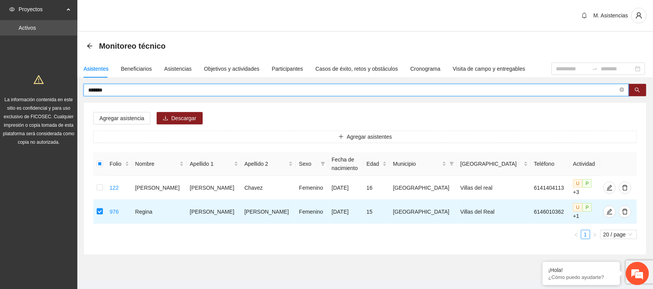
drag, startPoint x: 115, startPoint y: 86, endPoint x: 47, endPoint y: 82, distance: 67.8
click at [47, 82] on section "Proyectos Activos La información contenida en este sitio es confidencial y para…" at bounding box center [326, 151] width 653 height 302
type input "*"
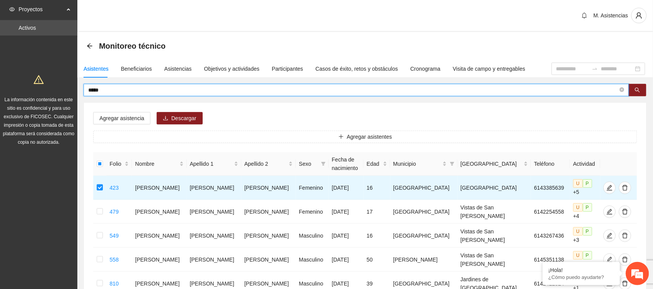
drag, startPoint x: 115, startPoint y: 92, endPoint x: 61, endPoint y: 88, distance: 53.6
click at [61, 88] on section "Proyectos Activos La información contenida en este sitio es confidencial y para…" at bounding box center [326, 187] width 653 height 374
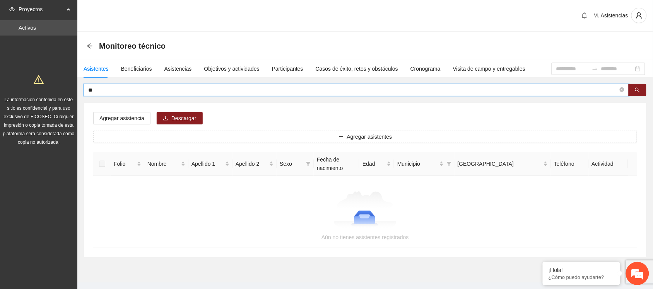
type input "*"
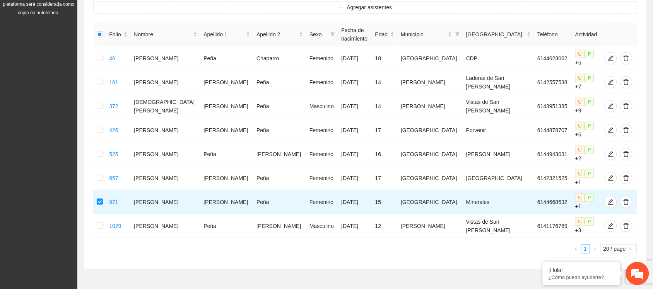
scroll to position [3, 0]
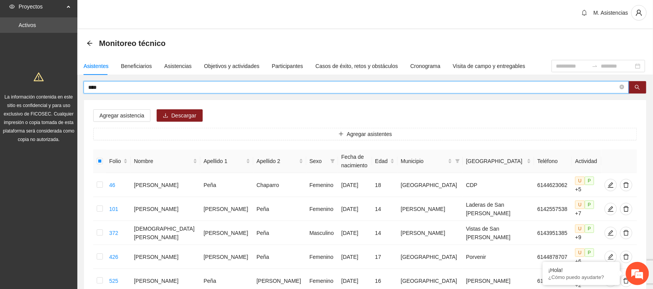
drag, startPoint x: 115, startPoint y: 84, endPoint x: 53, endPoint y: 82, distance: 62.3
click at [53, 82] on section "Proyectos Activos La información contenida en este sitio es confidencial y para…" at bounding box center [326, 220] width 653 height 446
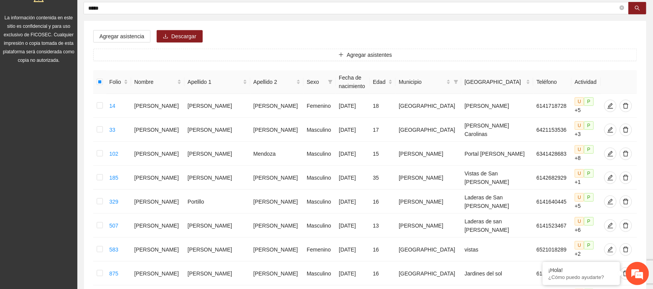
scroll to position [0, 0]
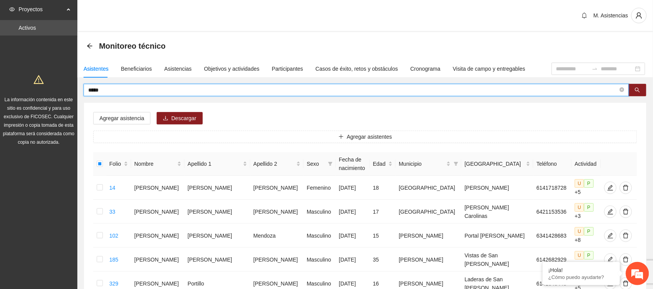
drag, startPoint x: 136, startPoint y: 89, endPoint x: 51, endPoint y: 96, distance: 85.4
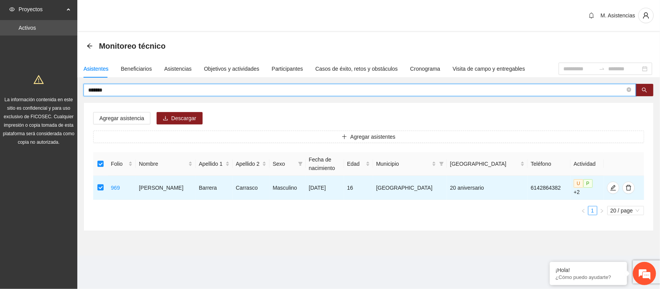
drag, startPoint x: 113, startPoint y: 89, endPoint x: 72, endPoint y: 86, distance: 41.9
click at [72, 86] on section "Proyectos Activos La información contenida en este sitio es confidencial y para…" at bounding box center [330, 144] width 660 height 289
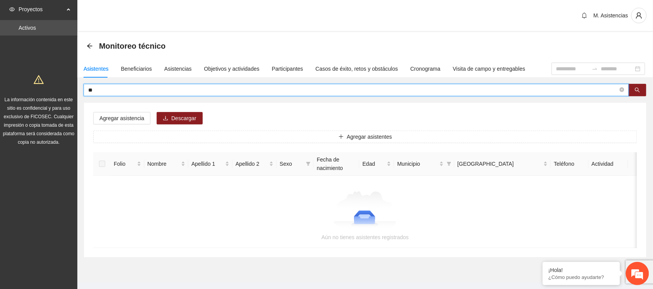
type input "*"
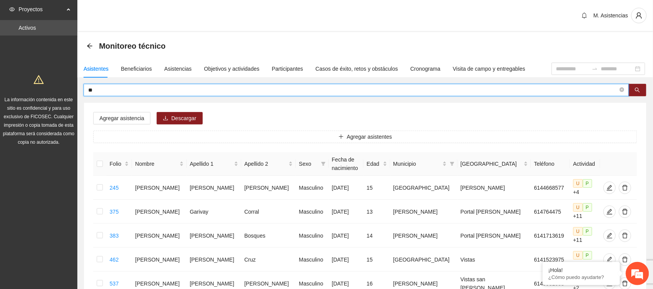
type input "*"
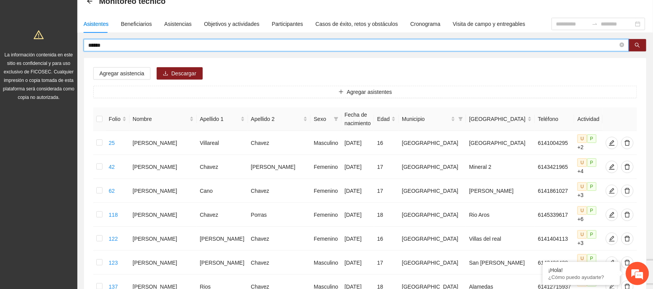
scroll to position [46, 0]
type input "*"
type input "*****"
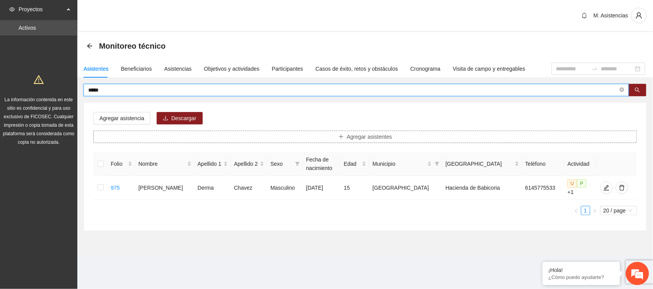
scroll to position [0, 0]
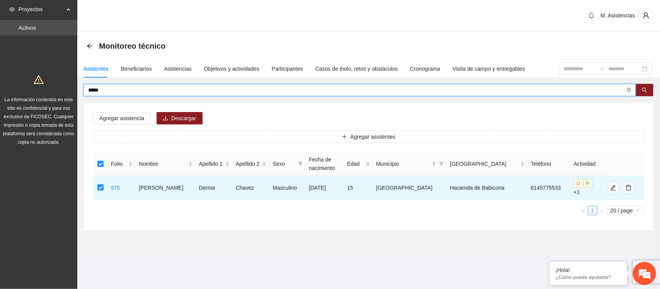
drag, startPoint x: 115, startPoint y: 91, endPoint x: 38, endPoint y: 86, distance: 77.2
click at [38, 86] on section "Proyectos Activos La información contenida en este sitio es confidencial y para…" at bounding box center [330, 144] width 660 height 289
type input "*******"
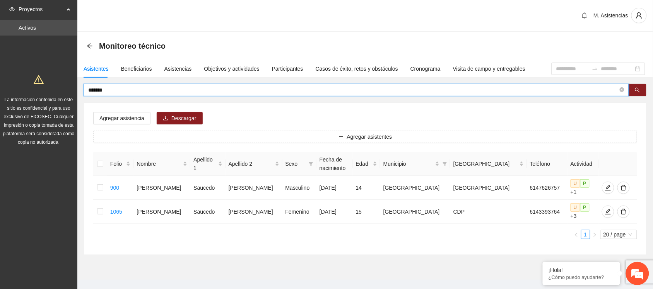
drag, startPoint x: 115, startPoint y: 90, endPoint x: 75, endPoint y: 93, distance: 40.0
click at [75, 93] on section "Proyectos Activos La información contenida en este sitio es confidencial y para…" at bounding box center [326, 151] width 653 height 302
type input "*****"
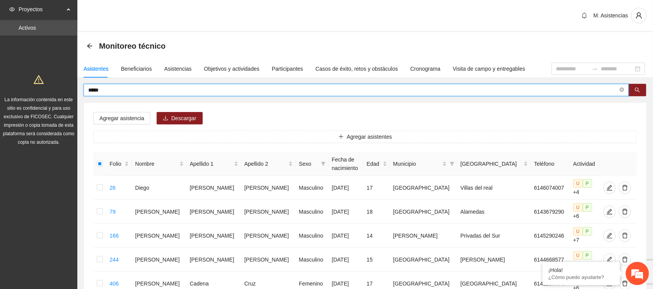
drag, startPoint x: 113, startPoint y: 86, endPoint x: 70, endPoint y: 90, distance: 43.1
click at [70, 90] on section "Proyectos Activos La información contenida en este sitio es confidencial y para…" at bounding box center [326, 283] width 653 height 566
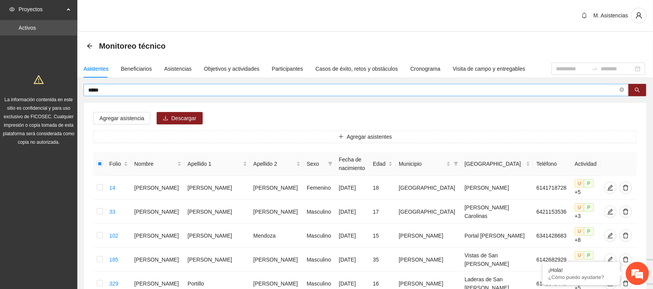
drag, startPoint x: 116, startPoint y: 95, endPoint x: 95, endPoint y: 91, distance: 22.0
click at [95, 91] on span "*****" at bounding box center [356, 90] width 545 height 12
drag, startPoint x: 104, startPoint y: 90, endPoint x: 72, endPoint y: 90, distance: 32.9
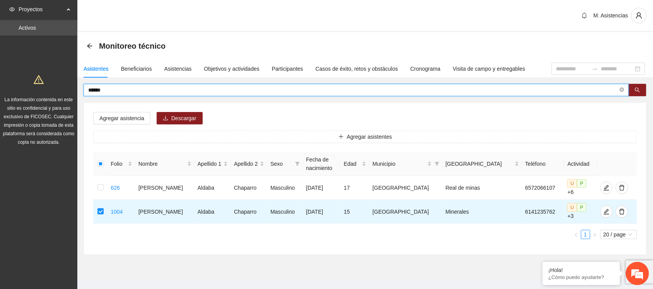
drag, startPoint x: 115, startPoint y: 87, endPoint x: 62, endPoint y: 88, distance: 53.4
click at [62, 88] on section "Proyectos Activos La información contenida en este sitio es confidencial y para…" at bounding box center [326, 151] width 653 height 302
type input "*"
type input "********"
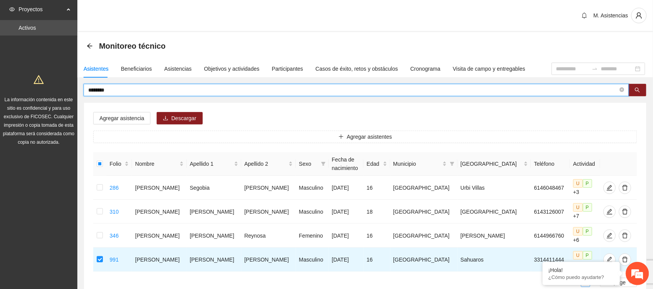
drag, startPoint x: 115, startPoint y: 88, endPoint x: 43, endPoint y: 89, distance: 72.7
click at [43, 89] on section "Proyectos Activos La información contenida en este sitio es confidencial y para…" at bounding box center [326, 175] width 653 height 350
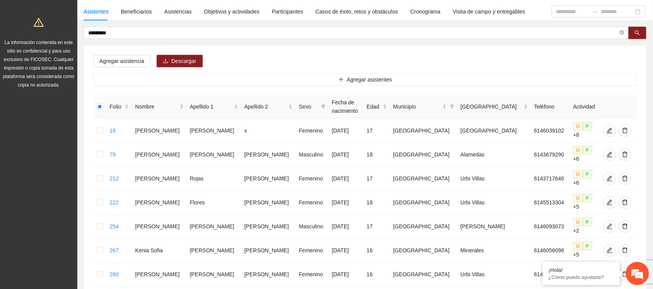
scroll to position [5, 0]
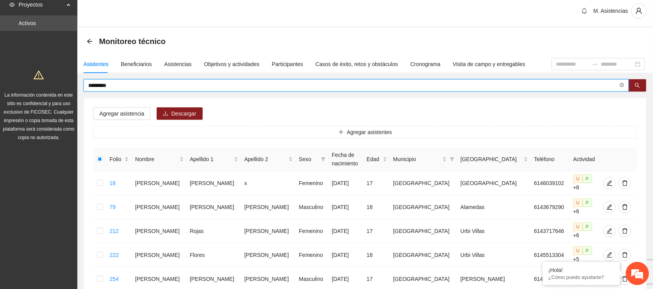
drag, startPoint x: 122, startPoint y: 87, endPoint x: 54, endPoint y: 88, distance: 68.1
type input "*"
type input "*****"
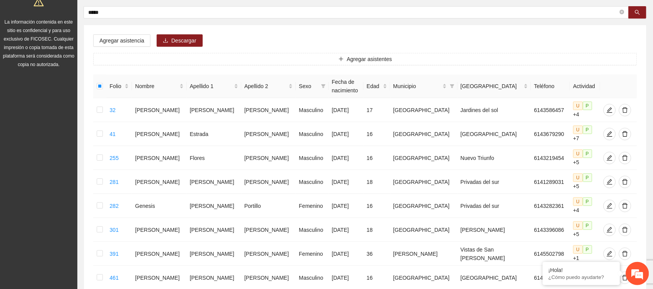
scroll to position [29, 0]
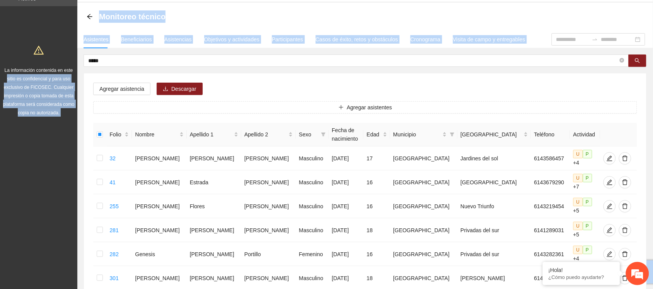
drag, startPoint x: 113, startPoint y: 65, endPoint x: 75, endPoint y: 61, distance: 37.7
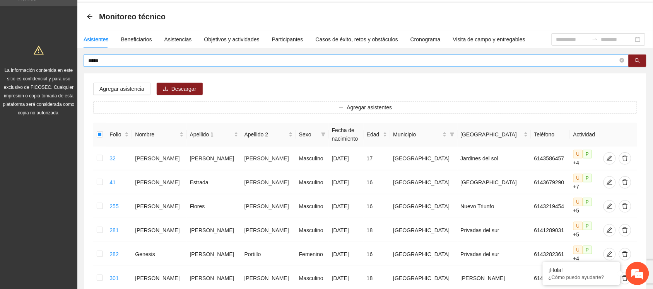
click at [117, 60] on input "*****" at bounding box center [353, 60] width 530 height 9
drag, startPoint x: 117, startPoint y: 60, endPoint x: 78, endPoint y: 62, distance: 39.5
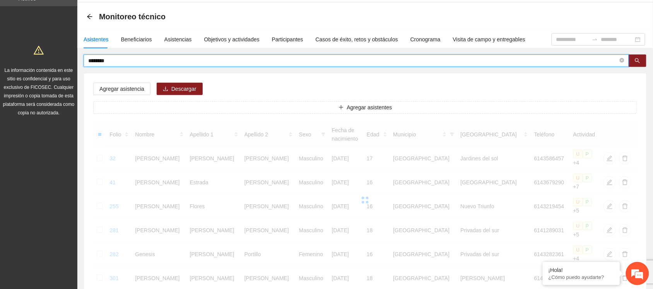
scroll to position [15, 0]
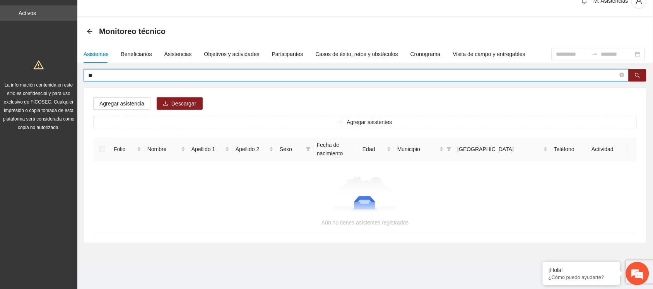
type input "*"
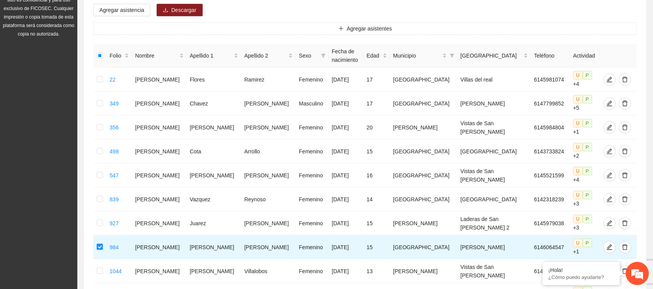
scroll to position [0, 0]
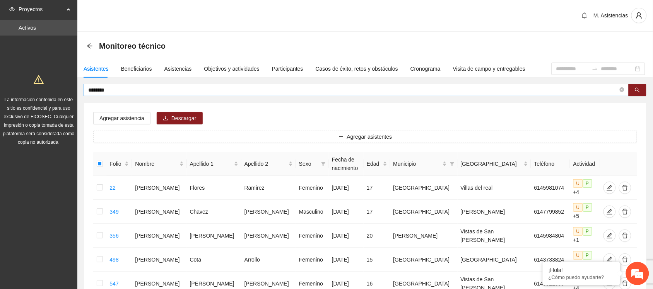
drag, startPoint x: 119, startPoint y: 85, endPoint x: 109, endPoint y: 86, distance: 9.7
click at [109, 86] on span "********" at bounding box center [356, 90] width 545 height 12
drag, startPoint x: 114, startPoint y: 90, endPoint x: 80, endPoint y: 88, distance: 34.5
click at [80, 88] on div "******** Agregar asistencia Descargar Agregar asistentes Folio Nombre Apellido …" at bounding box center [365, 265] width 576 height 363
type input "*"
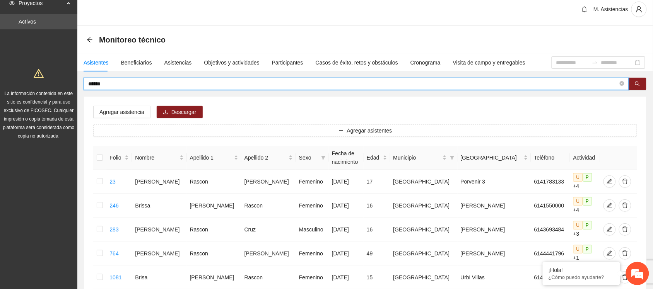
scroll to position [5, 0]
type input "*"
type input "****"
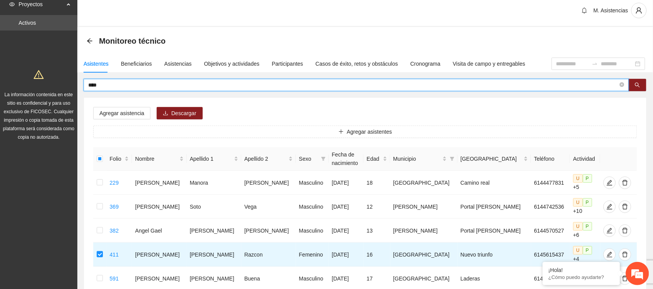
drag, startPoint x: 112, startPoint y: 84, endPoint x: 70, endPoint y: 89, distance: 42.9
click at [70, 89] on section "Proyectos Activos La información contenida en este sitio es confidencial y para…" at bounding box center [326, 290] width 653 height 590
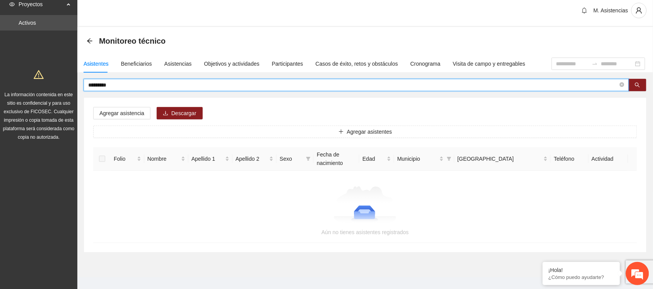
type input "*********"
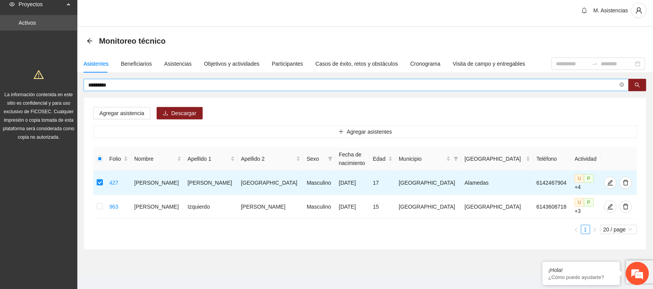
drag, startPoint x: 117, startPoint y: 77, endPoint x: 93, endPoint y: 82, distance: 24.4
click at [93, 82] on div "Asistentes Beneficiarios Asistencias Objetivos y actividades Participantes Caso…" at bounding box center [365, 152] width 576 height 195
drag, startPoint x: 119, startPoint y: 86, endPoint x: 84, endPoint y: 88, distance: 34.9
click at [84, 88] on span "*********" at bounding box center [356, 85] width 545 height 12
type input "*******"
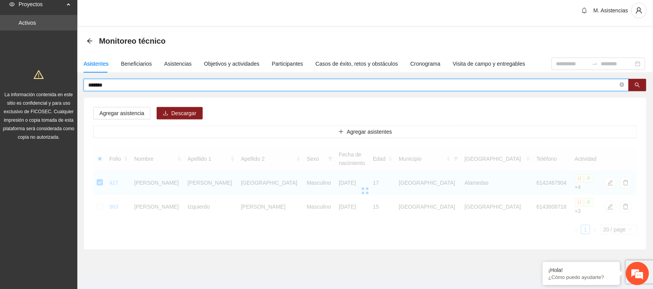
scroll to position [0, 0]
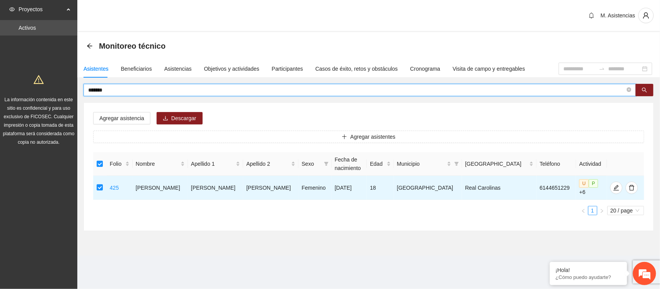
drag, startPoint x: 114, startPoint y: 88, endPoint x: 83, endPoint y: 85, distance: 31.1
click at [84, 85] on span "*******" at bounding box center [360, 90] width 553 height 12
type input "*"
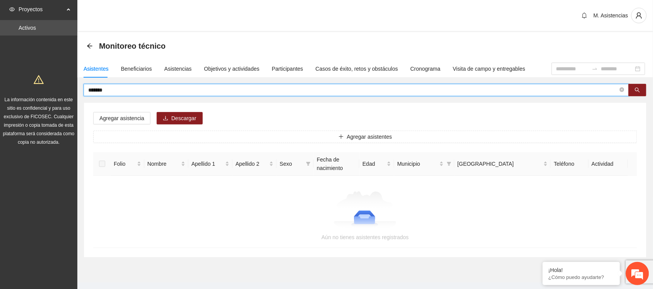
type input "*******"
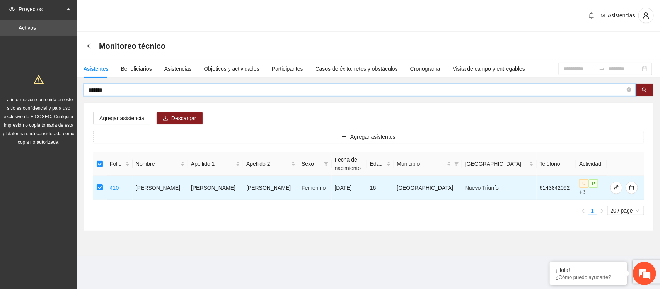
drag, startPoint x: 119, startPoint y: 86, endPoint x: 53, endPoint y: 88, distance: 66.2
click at [53, 88] on section "Proyectos Activos La información contenida en este sitio es confidencial y para…" at bounding box center [330, 144] width 660 height 289
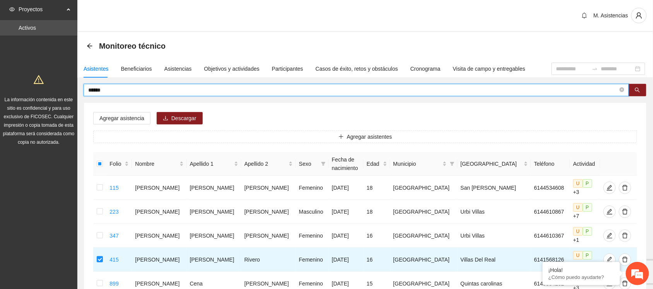
drag, startPoint x: 115, startPoint y: 90, endPoint x: 55, endPoint y: 91, distance: 60.0
click at [55, 91] on section "Proyectos Activos La información contenida en este sitio es confidencial y para…" at bounding box center [326, 187] width 653 height 374
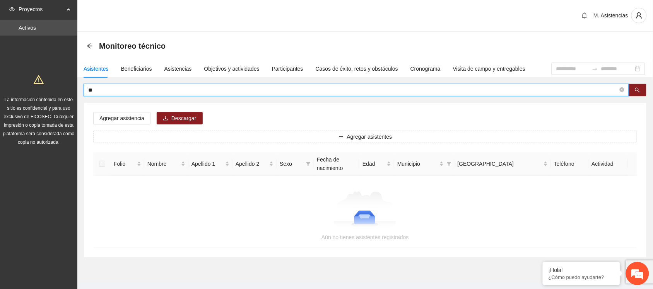
type input "*"
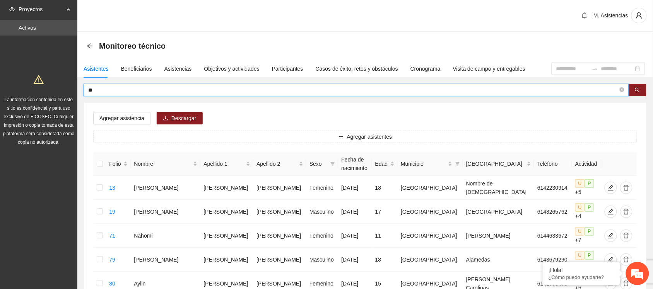
type input "*"
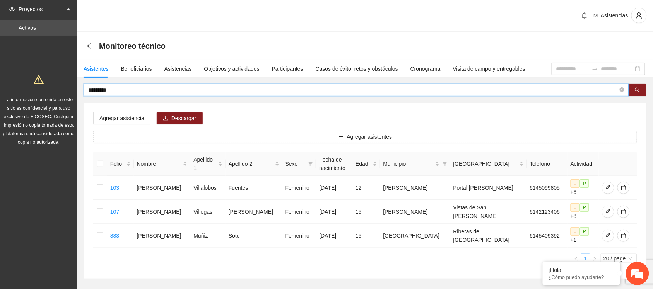
drag, startPoint x: 122, startPoint y: 89, endPoint x: 65, endPoint y: 93, distance: 57.0
click at [65, 93] on section "Proyectos Activos La información contenida en este sitio es confidencial y para…" at bounding box center [326, 163] width 653 height 326
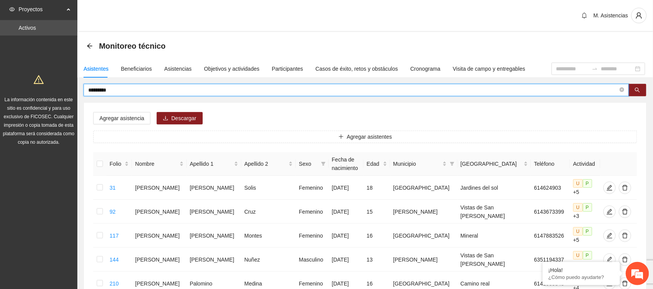
drag, startPoint x: 135, startPoint y: 90, endPoint x: 55, endPoint y: 84, distance: 79.9
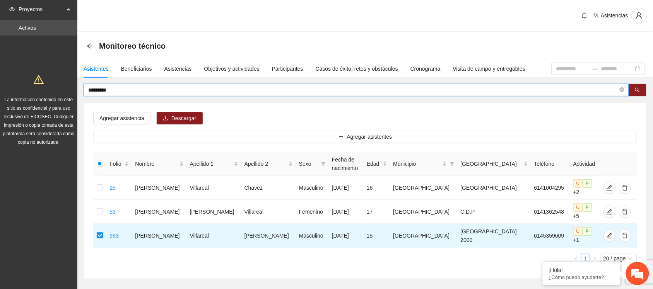
drag, startPoint x: 112, startPoint y: 89, endPoint x: 68, endPoint y: 84, distance: 44.8
click at [68, 84] on section "Proyectos Activos La información contenida en este sitio es confidencial y para…" at bounding box center [326, 163] width 653 height 326
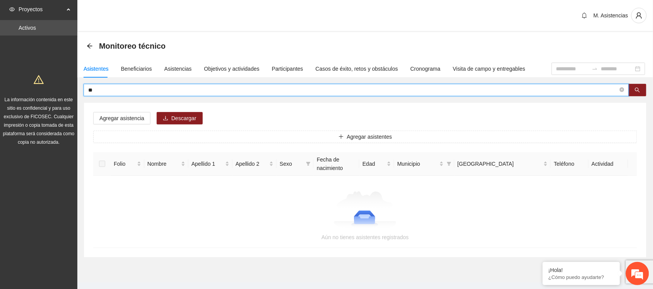
type input "*"
type input "**********"
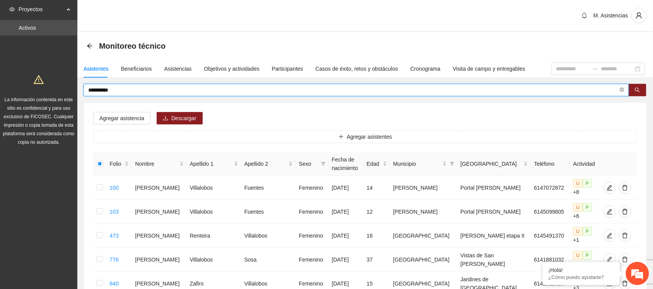
drag, startPoint x: 119, startPoint y: 91, endPoint x: 57, endPoint y: 92, distance: 61.9
click at [57, 92] on section "**********" at bounding box center [326, 223] width 653 height 446
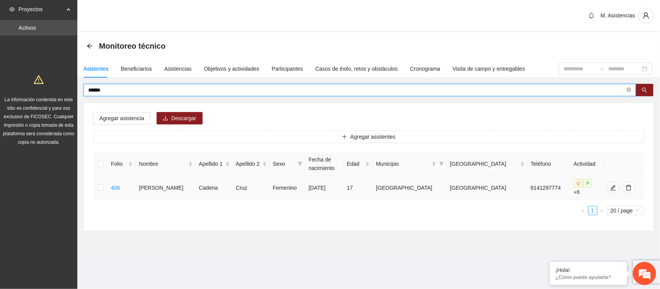
click at [106, 186] on td at bounding box center [100, 188] width 15 height 24
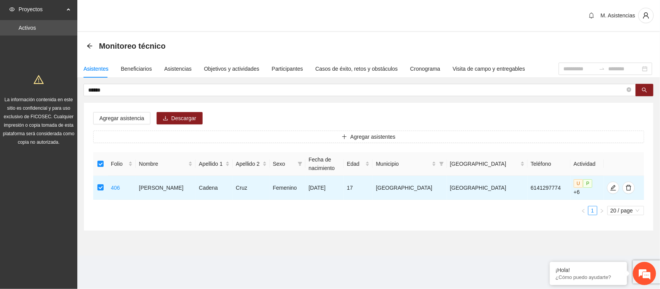
click at [121, 83] on div "Asistentes Beneficiarios Asistencias Objetivos y actividades Participantes Caso…" at bounding box center [368, 145] width 583 height 171
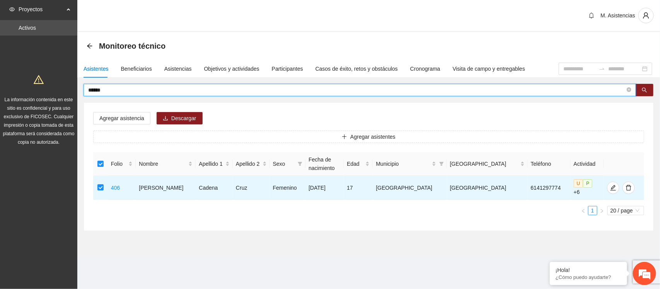
drag, startPoint x: 116, startPoint y: 88, endPoint x: 65, endPoint y: 92, distance: 51.6
click at [65, 92] on section "Proyectos Activos La información contenida en este sitio es confidencial y para…" at bounding box center [330, 144] width 660 height 289
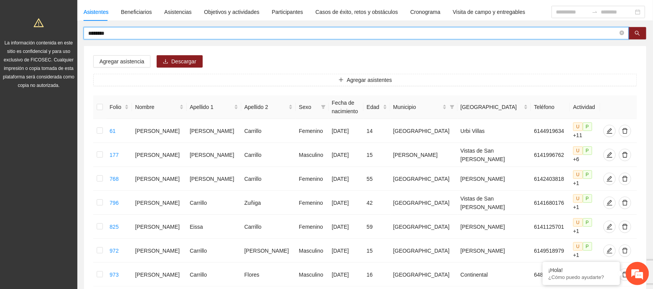
scroll to position [60, 0]
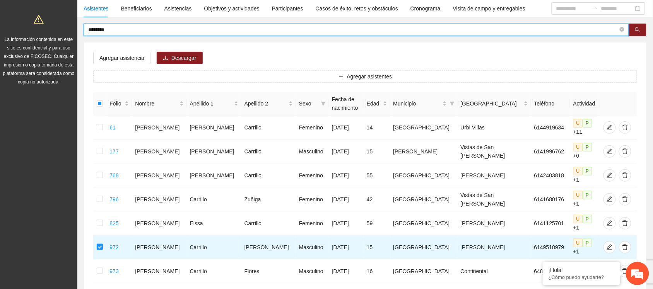
drag, startPoint x: 109, startPoint y: 30, endPoint x: 70, endPoint y: 23, distance: 39.7
click at [70, 23] on section "Proyectos Activos La información contenida en este sitio es confidencial y para…" at bounding box center [326, 151] width 653 height 422
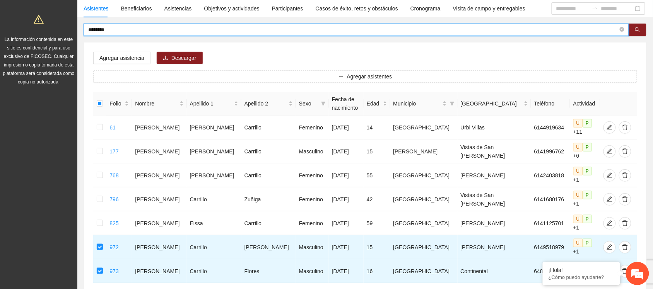
drag, startPoint x: 121, startPoint y: 30, endPoint x: 56, endPoint y: 20, distance: 64.9
click at [56, 20] on section "Proyectos Activos La información contenida en este sitio es confidencial y para…" at bounding box center [326, 151] width 653 height 422
type input "*******"
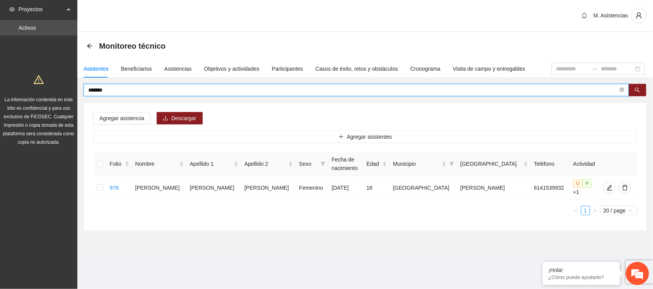
scroll to position [0, 0]
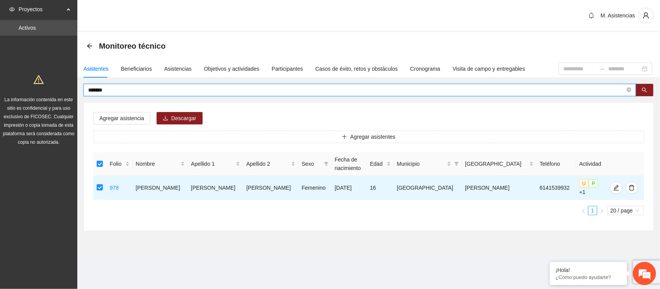
drag, startPoint x: 114, startPoint y: 87, endPoint x: 68, endPoint y: 82, distance: 46.0
click at [68, 82] on section "Proyectos Activos La información contenida en este sitio es confidencial y para…" at bounding box center [330, 144] width 660 height 289
type input "******"
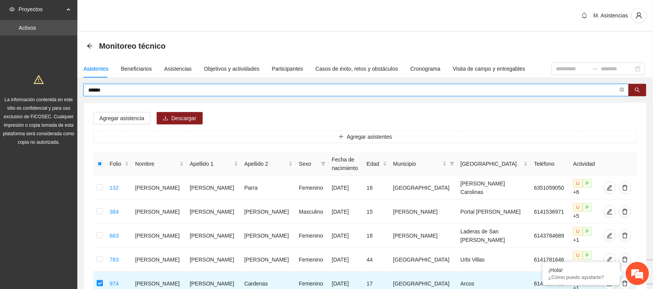
drag, startPoint x: 116, startPoint y: 85, endPoint x: 109, endPoint y: 87, distance: 6.9
click at [109, 87] on input "******" at bounding box center [353, 90] width 530 height 9
drag, startPoint x: 109, startPoint y: 87, endPoint x: 81, endPoint y: 92, distance: 28.6
click at [81, 92] on div "****** Agregar asistencia Descargar Agregar asistentes Folio Nombre Apellido 1 …" at bounding box center [365, 205] width 576 height 243
click at [112, 92] on input "********" at bounding box center [353, 90] width 530 height 9
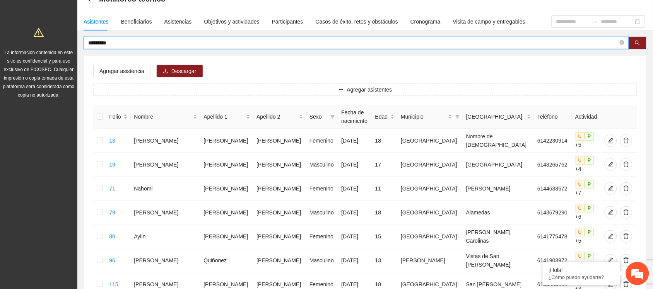
scroll to position [32, 0]
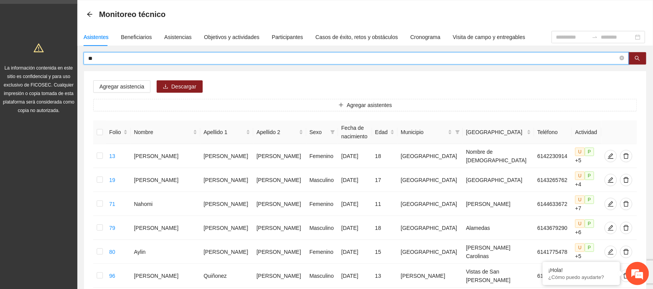
type input "*"
type input "******"
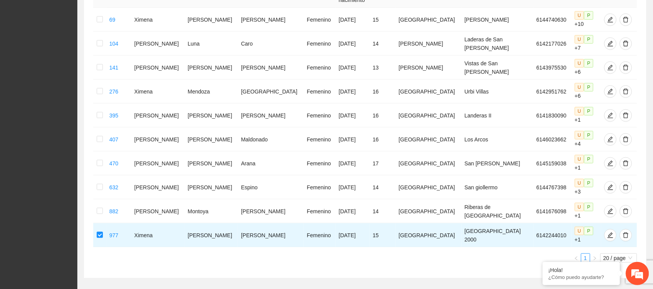
scroll to position [0, 0]
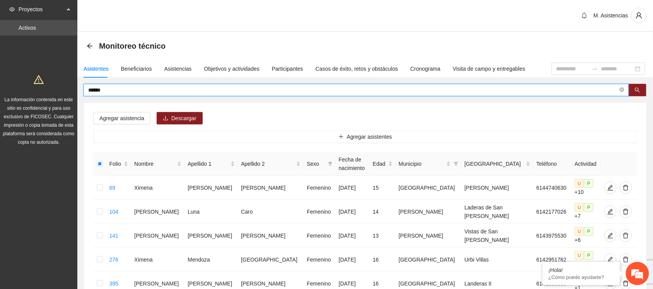
drag, startPoint x: 117, startPoint y: 91, endPoint x: 30, endPoint y: 95, distance: 87.1
click at [30, 95] on section "Proyectos Activos La información contenida en este sitio es confidencial y para…" at bounding box center [326, 247] width 653 height 494
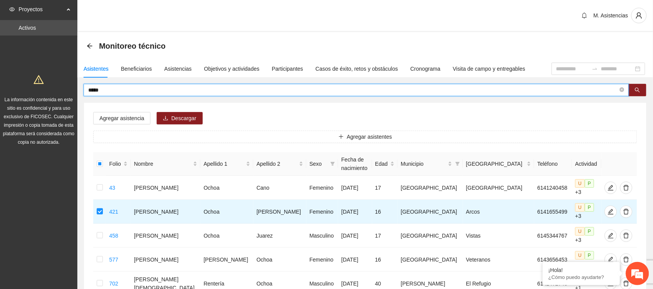
drag, startPoint x: 111, startPoint y: 87, endPoint x: 51, endPoint y: 86, distance: 59.6
click at [51, 86] on section "Proyectos Activos La información contenida en este sitio es confidencial y para…" at bounding box center [326, 223] width 653 height 446
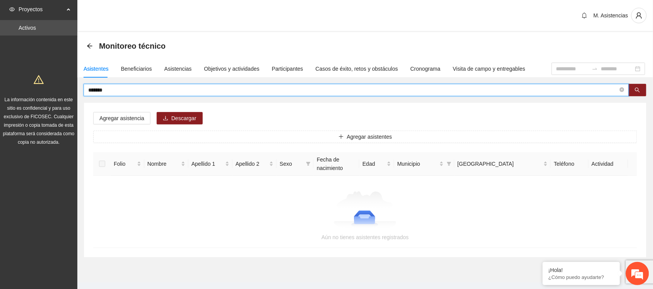
type input "*******"
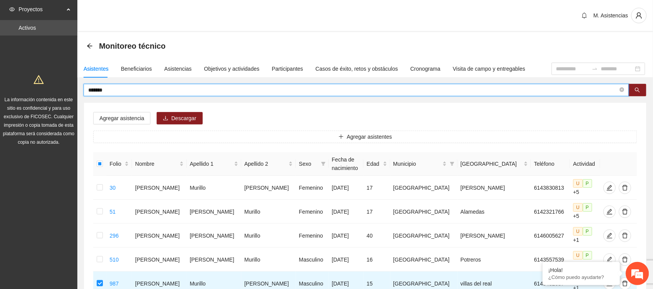
drag, startPoint x: 111, startPoint y: 89, endPoint x: 74, endPoint y: 92, distance: 37.2
click at [74, 92] on section "Proyectos Activos La información contenida en este sitio es confidencial y para…" at bounding box center [326, 187] width 653 height 374
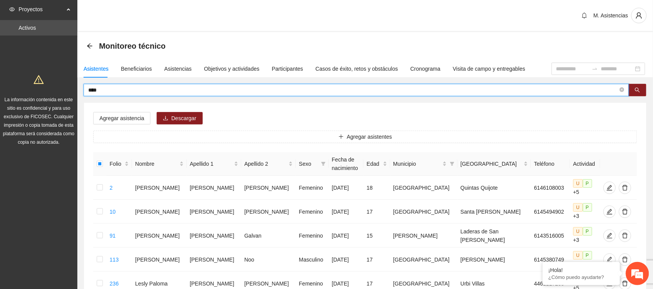
drag, startPoint x: 113, startPoint y: 88, endPoint x: 57, endPoint y: 90, distance: 55.7
click at [57, 90] on section "Proyectos Activos La información contenida en este sitio es confidencial y para…" at bounding box center [326, 259] width 653 height 518
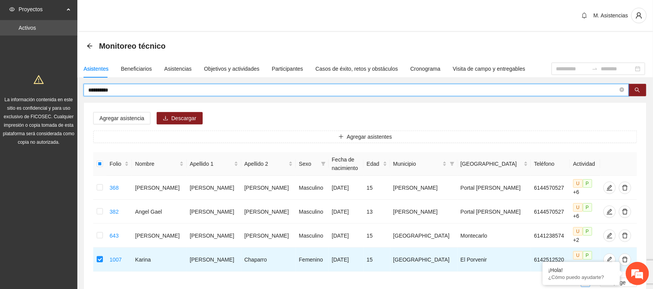
drag, startPoint x: 129, startPoint y: 92, endPoint x: 37, endPoint y: 91, distance: 91.7
click at [37, 91] on section "**********" at bounding box center [326, 175] width 653 height 350
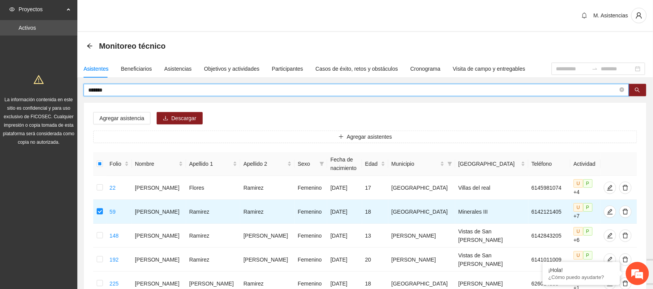
drag, startPoint x: 116, startPoint y: 90, endPoint x: 41, endPoint y: 91, distance: 75.4
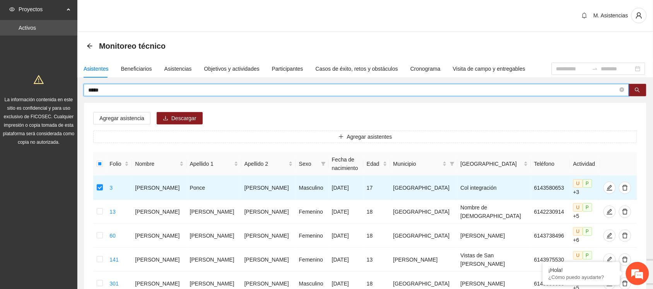
drag, startPoint x: 107, startPoint y: 88, endPoint x: 69, endPoint y: 84, distance: 38.5
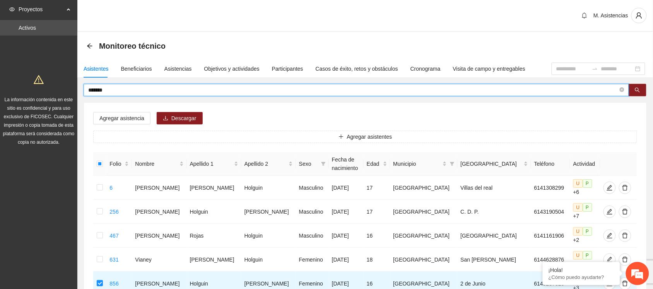
drag, startPoint x: 121, startPoint y: 92, endPoint x: 26, endPoint y: 92, distance: 95.6
click at [26, 92] on section "Proyectos Activos La información contenida en este sitio es confidencial y para…" at bounding box center [326, 211] width 653 height 422
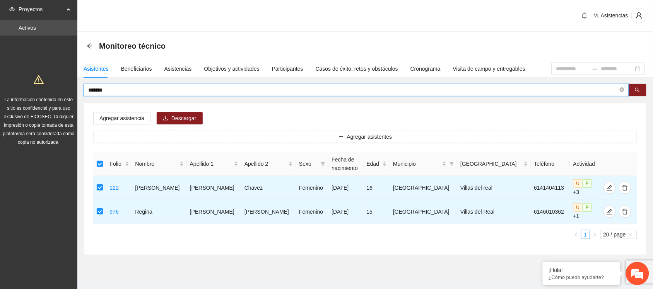
drag, startPoint x: 119, startPoint y: 92, endPoint x: 50, endPoint y: 85, distance: 69.6
click at [50, 85] on section "Proyectos Activos La información contenida en este sitio es confidencial y para…" at bounding box center [326, 151] width 653 height 302
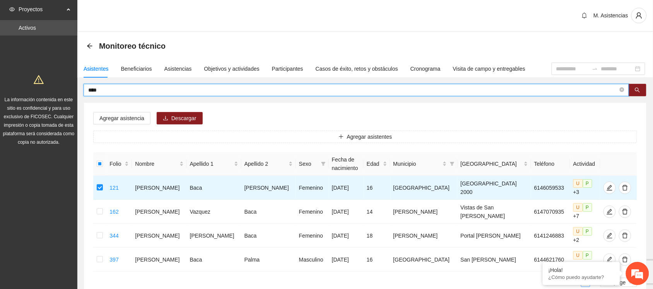
drag, startPoint x: 110, startPoint y: 90, endPoint x: 51, endPoint y: 96, distance: 59.8
click at [51, 96] on section "Proyectos Activos La información contenida en este sitio es confidencial y para…" at bounding box center [326, 175] width 653 height 350
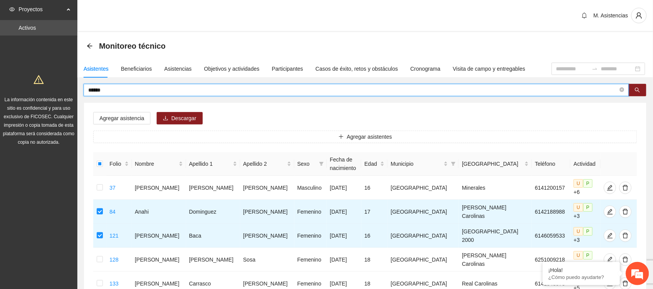
drag, startPoint x: 108, startPoint y: 89, endPoint x: 60, endPoint y: 84, distance: 47.8
type input "****"
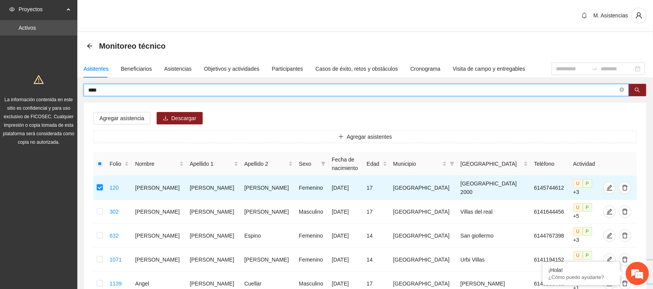
drag, startPoint x: 109, startPoint y: 89, endPoint x: 41, endPoint y: 85, distance: 68.2
click at [41, 85] on section "Proyectos Activos La información contenida en este sitio es confidencial y para…" at bounding box center [326, 187] width 653 height 374
type input "*"
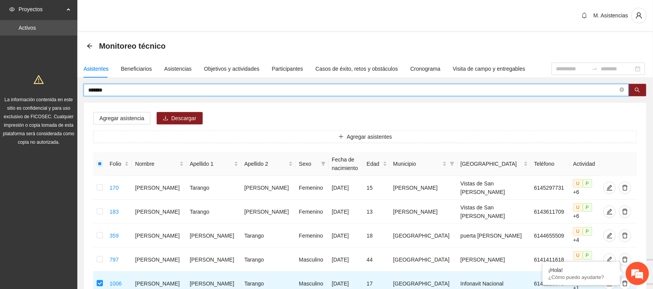
drag, startPoint x: 112, startPoint y: 88, endPoint x: 49, endPoint y: 95, distance: 63.4
click at [49, 95] on section "Proyectos Activos La información contenida en este sitio es confidencial y para…" at bounding box center [326, 211] width 653 height 422
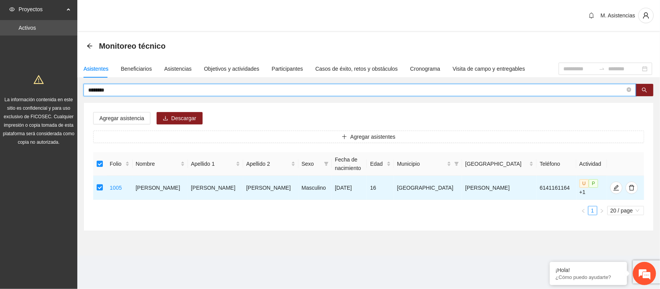
drag, startPoint x: 121, startPoint y: 90, endPoint x: 53, endPoint y: 87, distance: 68.1
click at [53, 87] on section "Proyectos Activos La información contenida en este sitio es confidencial y para…" at bounding box center [330, 144] width 660 height 289
type input "******"
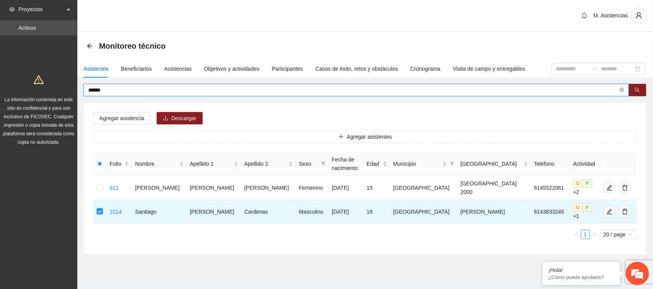
drag, startPoint x: 118, startPoint y: 90, endPoint x: 39, endPoint y: 90, distance: 78.9
click at [39, 90] on section "Proyectos Activos La información contenida en este sitio es confidencial y para…" at bounding box center [326, 151] width 653 height 302
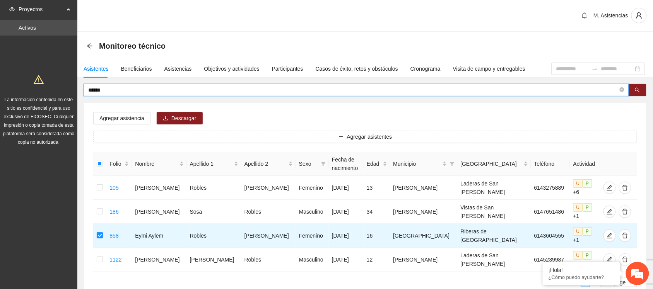
drag, startPoint x: 111, startPoint y: 92, endPoint x: 70, endPoint y: 86, distance: 41.7
click at [70, 86] on section "Proyectos Activos La información contenida en este sitio es confidencial y para…" at bounding box center [326, 175] width 653 height 350
type input "*****"
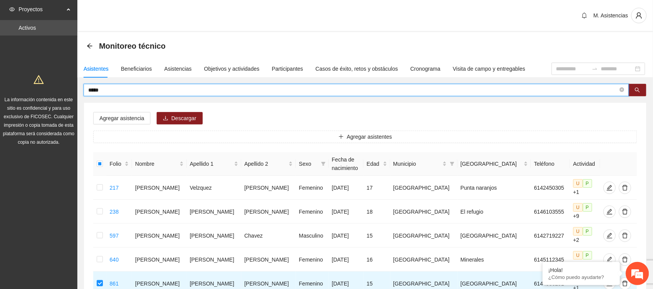
drag, startPoint x: 113, startPoint y: 91, endPoint x: 51, endPoint y: 96, distance: 61.7
click at [51, 96] on section "Proyectos Activos La información contenida en este sitio es confidencial y para…" at bounding box center [326, 199] width 653 height 398
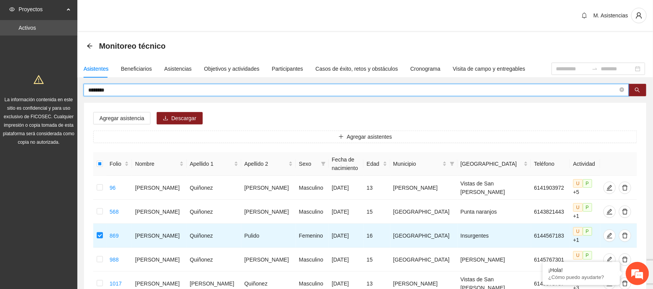
drag, startPoint x: 125, startPoint y: 88, endPoint x: 59, endPoint y: 88, distance: 65.4
click at [59, 88] on section "Proyectos Activos La información contenida en este sitio es confidencial y para…" at bounding box center [326, 199] width 653 height 398
type input "*"
type input "*****"
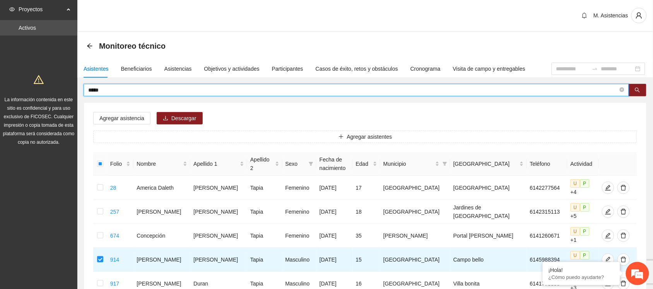
drag, startPoint x: 102, startPoint y: 87, endPoint x: 16, endPoint y: 95, distance: 85.8
click at [16, 95] on section "Proyectos Activos La información contenida en este sitio es confidencial y para…" at bounding box center [326, 187] width 653 height 374
type input "*****"
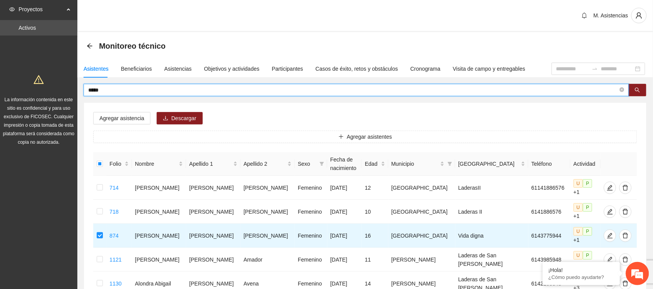
drag, startPoint x: 116, startPoint y: 90, endPoint x: 38, endPoint y: 86, distance: 78.6
click at [38, 86] on section "Proyectos Activos La información contenida en este sitio es confidencial y para…" at bounding box center [326, 187] width 653 height 374
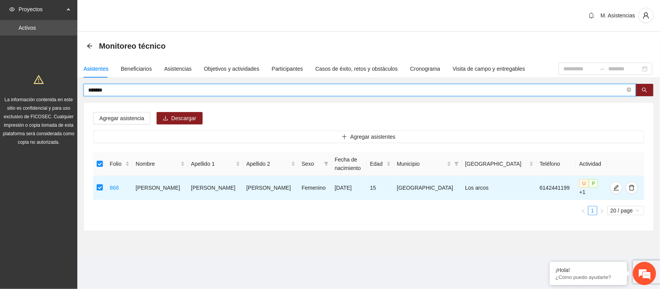
drag, startPoint x: 98, startPoint y: 86, endPoint x: 42, endPoint y: 86, distance: 56.1
click at [42, 86] on section "Proyectos Activos La información contenida en este sitio es confidencial y para…" at bounding box center [330, 144] width 660 height 289
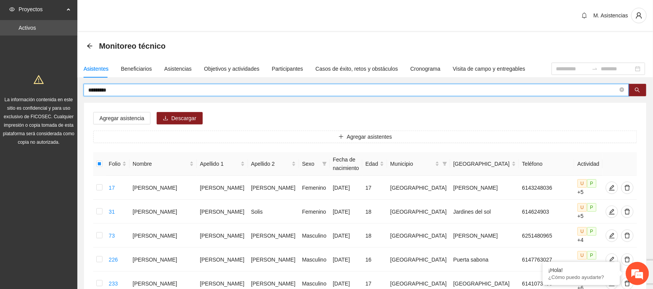
drag, startPoint x: 124, startPoint y: 92, endPoint x: 53, endPoint y: 88, distance: 70.5
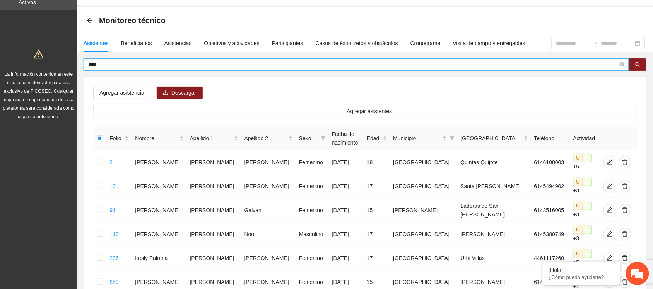
scroll to position [22, 0]
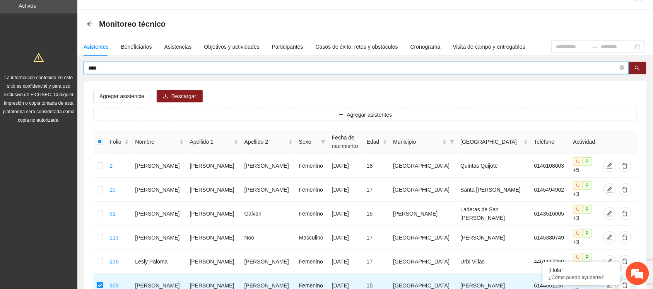
drag, startPoint x: 111, startPoint y: 71, endPoint x: 51, endPoint y: 72, distance: 59.2
click at [51, 72] on section "Proyectos Activos La información contenida en este sitio es confidencial y para…" at bounding box center [326, 237] width 653 height 518
type input "*******"
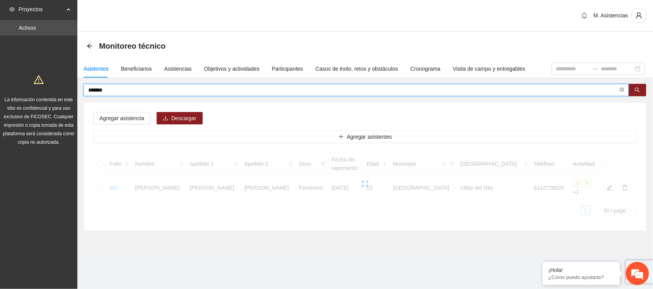
scroll to position [0, 0]
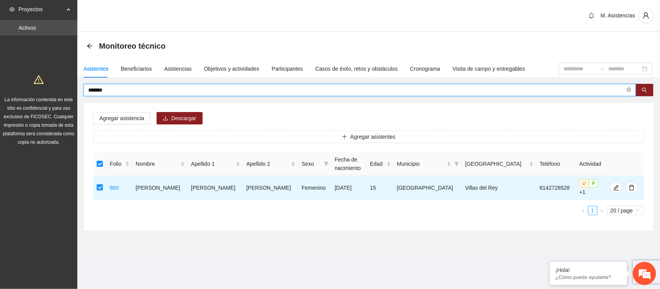
drag, startPoint x: 124, startPoint y: 92, endPoint x: 56, endPoint y: 85, distance: 68.4
click at [56, 85] on section "Proyectos Activos La información contenida en este sitio es confidencial y para…" at bounding box center [330, 144] width 660 height 289
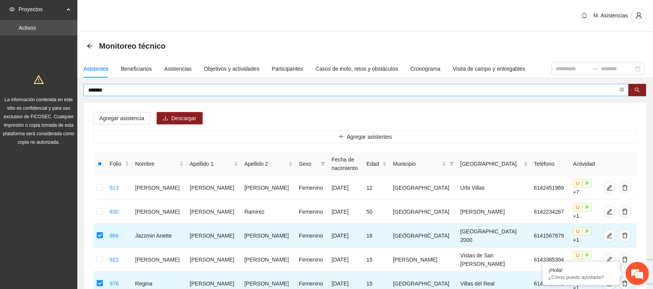
drag, startPoint x: 118, startPoint y: 84, endPoint x: 103, endPoint y: 86, distance: 15.2
click at [103, 86] on span "*******" at bounding box center [356, 90] width 545 height 12
drag, startPoint x: 111, startPoint y: 88, endPoint x: 60, endPoint y: 92, distance: 51.2
click at [60, 92] on section "Proyectos Activos La información contenida en este sitio es confidencial y para…" at bounding box center [326, 199] width 653 height 398
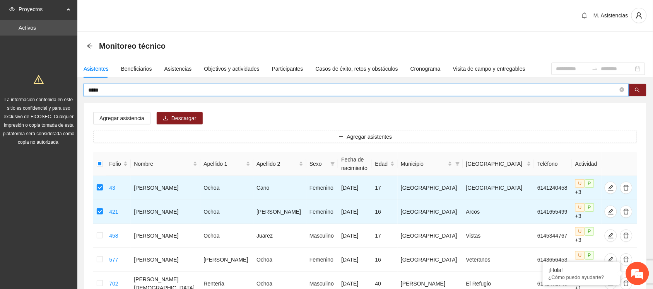
drag, startPoint x: 116, startPoint y: 91, endPoint x: 72, endPoint y: 90, distance: 44.5
click at [72, 90] on section "Proyectos Activos La información contenida en este sitio es confidencial y para…" at bounding box center [326, 223] width 653 height 446
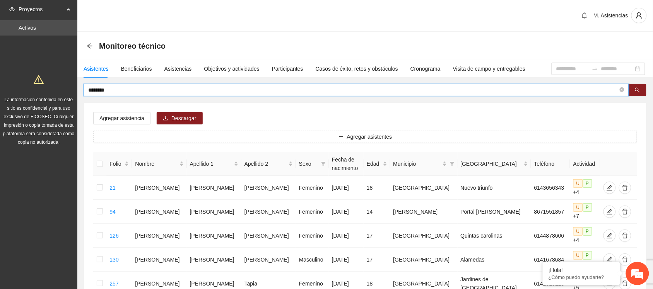
drag, startPoint x: 126, startPoint y: 91, endPoint x: 40, endPoint y: 92, distance: 85.9
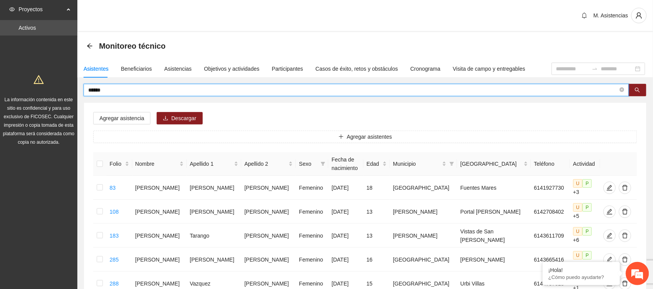
type input "******"
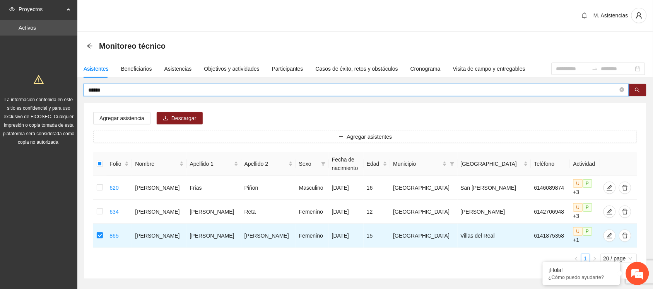
drag, startPoint x: 119, startPoint y: 90, endPoint x: 50, endPoint y: 97, distance: 68.8
click at [50, 97] on section "Proyectos Activos La información contenida en este sitio es confidencial y para…" at bounding box center [326, 163] width 653 height 326
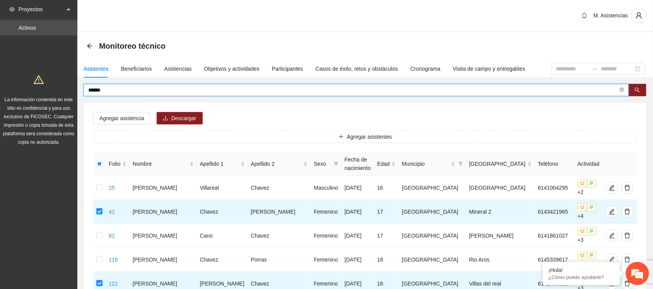
drag, startPoint x: 116, startPoint y: 93, endPoint x: 55, endPoint y: 84, distance: 62.2
type input "********"
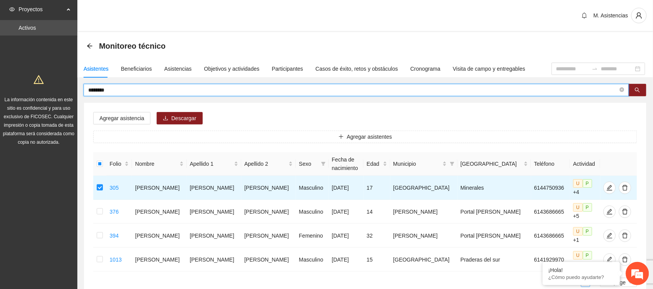
drag, startPoint x: 119, startPoint y: 89, endPoint x: 76, endPoint y: 90, distance: 43.3
click at [76, 90] on section "Proyectos Activos La información contenida en este sitio es confidencial y para…" at bounding box center [326, 175] width 653 height 350
type input "********"
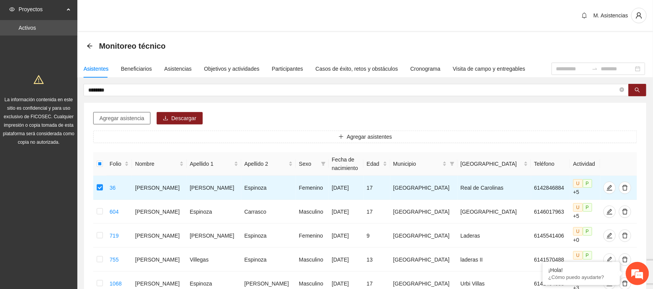
click at [129, 116] on span "Agregar asistencia" at bounding box center [121, 118] width 45 height 9
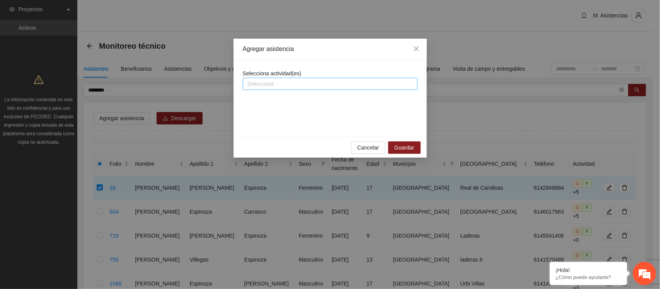
click at [298, 84] on div at bounding box center [330, 83] width 171 height 9
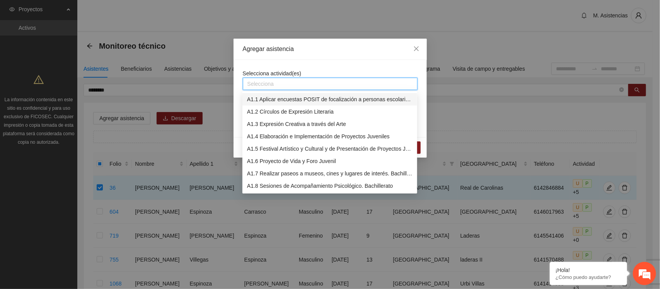
click at [298, 101] on div "A1.1 Aplicar encuestas POSIT de focalización a personas escolarizadas. Bachille…" at bounding box center [330, 99] width 166 height 9
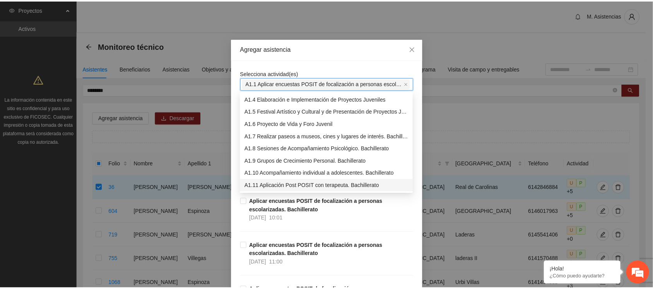
scroll to position [49, 0]
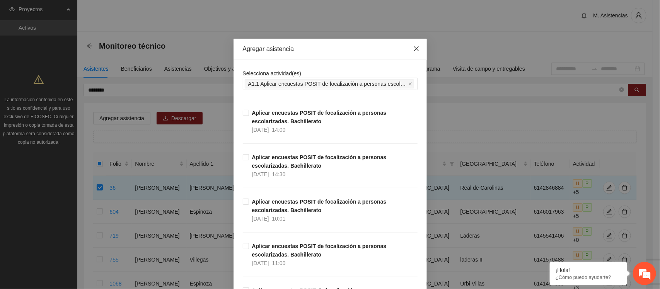
click at [414, 48] on icon "close" at bounding box center [417, 49] width 6 height 6
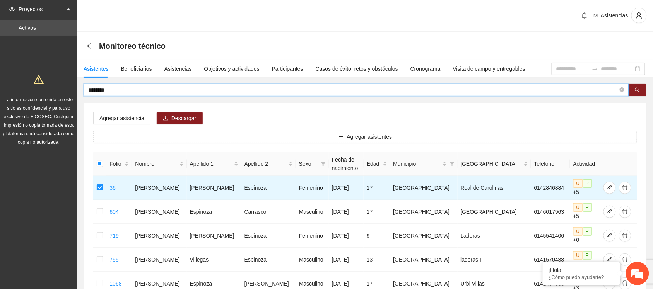
drag, startPoint x: 113, startPoint y: 88, endPoint x: 68, endPoint y: 89, distance: 45.3
click at [68, 89] on section "Proyectos Activos La información contenida en este sitio es confidencial y para…" at bounding box center [326, 199] width 653 height 398
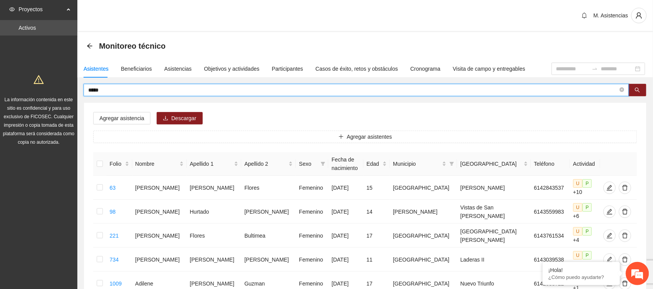
drag, startPoint x: 115, startPoint y: 88, endPoint x: 76, endPoint y: 89, distance: 38.3
click at [76, 89] on section "Proyectos Activos La información contenida en este sitio es confidencial y para…" at bounding box center [326, 187] width 653 height 374
type input "******"
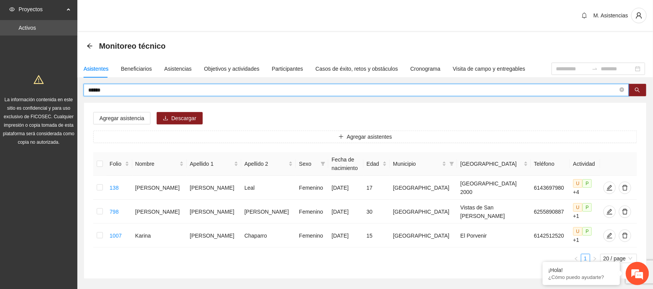
drag, startPoint x: 114, startPoint y: 89, endPoint x: 56, endPoint y: 87, distance: 57.7
click at [56, 87] on section "Proyectos Activos La información contenida en este sitio es confidencial y para…" at bounding box center [326, 163] width 653 height 326
type input "********"
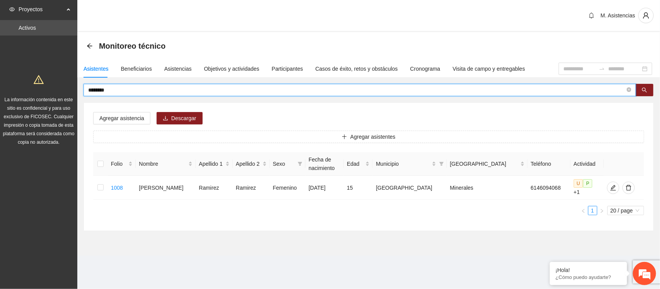
drag, startPoint x: 126, startPoint y: 88, endPoint x: 48, endPoint y: 87, distance: 77.4
click at [48, 87] on section "Proyectos Activos La información contenida en este sitio es confidencial y para…" at bounding box center [330, 144] width 660 height 289
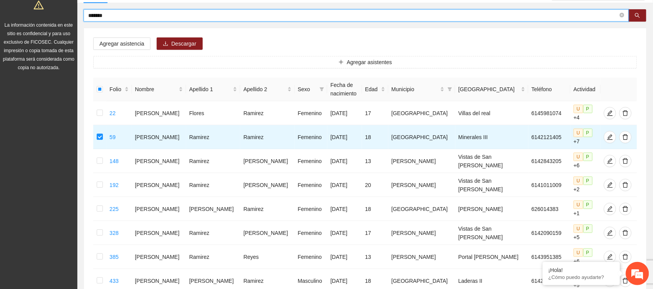
scroll to position [0, 0]
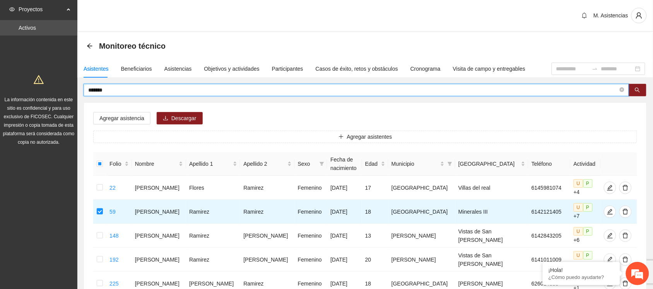
drag, startPoint x: 122, startPoint y: 93, endPoint x: 66, endPoint y: 89, distance: 56.2
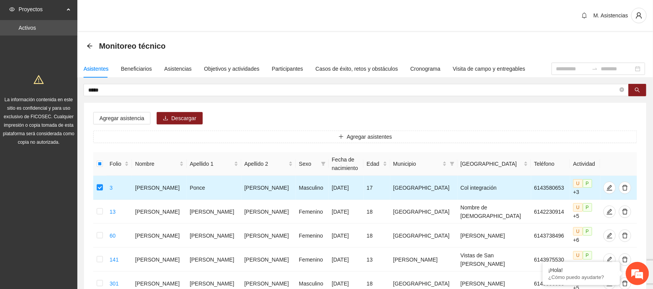
click at [105, 186] on td at bounding box center [99, 188] width 13 height 24
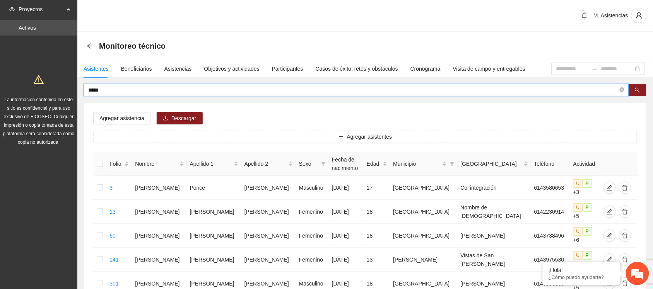
drag, startPoint x: 109, startPoint y: 91, endPoint x: 53, endPoint y: 85, distance: 56.0
type input "*****"
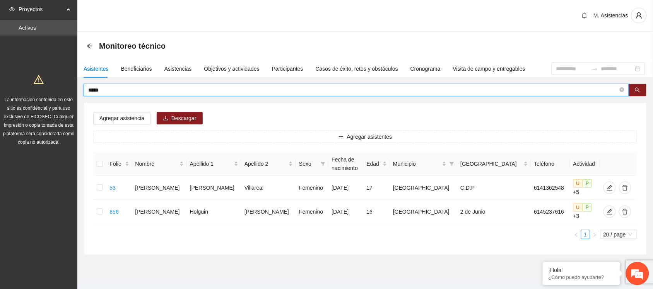
drag, startPoint x: 113, startPoint y: 93, endPoint x: 63, endPoint y: 86, distance: 50.8
click at [63, 86] on section "Proyectos Activos La información contenida en este sitio es confidencial y para…" at bounding box center [326, 151] width 653 height 302
type input "*******"
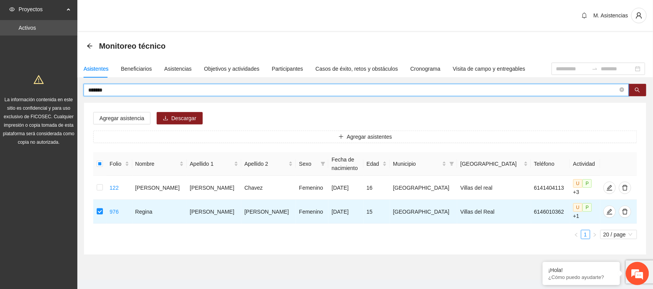
drag, startPoint x: 109, startPoint y: 90, endPoint x: 17, endPoint y: 86, distance: 92.5
click at [17, 86] on section "Proyectos Activos La información contenida en este sitio es confidencial y para…" at bounding box center [326, 151] width 653 height 302
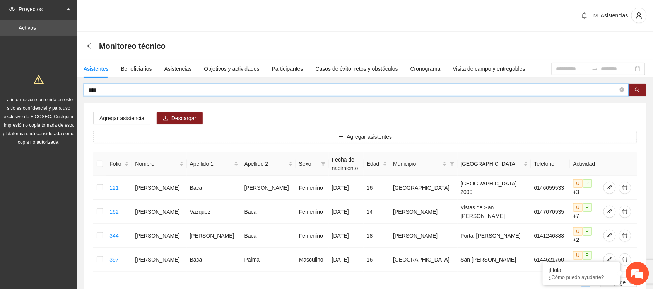
drag, startPoint x: 107, startPoint y: 88, endPoint x: 50, endPoint y: 89, distance: 56.5
click at [50, 89] on section "Proyectos Activos La información contenida en este sitio es confidencial y para…" at bounding box center [326, 175] width 653 height 350
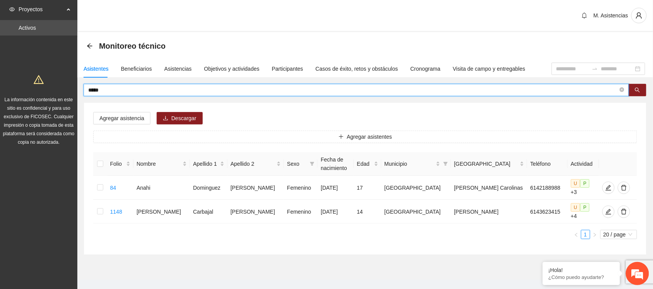
drag, startPoint x: 111, startPoint y: 91, endPoint x: 61, endPoint y: 87, distance: 49.7
click at [61, 87] on section "Proyectos Activos La información contenida en este sitio es confidencial y para…" at bounding box center [326, 151] width 653 height 302
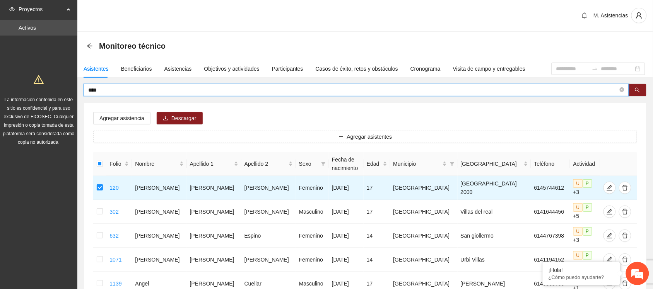
drag, startPoint x: 111, startPoint y: 88, endPoint x: 65, endPoint y: 85, distance: 46.1
click at [65, 85] on section "Proyectos Activos La información contenida en este sitio es confidencial y para…" at bounding box center [326, 187] width 653 height 374
type input "****"
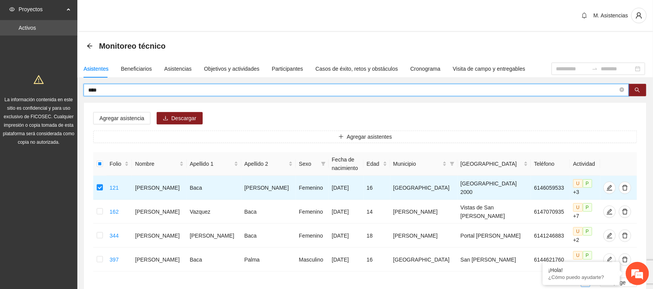
drag, startPoint x: 112, startPoint y: 88, endPoint x: 53, endPoint y: 86, distance: 59.2
click at [53, 86] on section "Proyectos Activos La información contenida en este sitio es confidencial y para…" at bounding box center [326, 175] width 653 height 350
type input "*******"
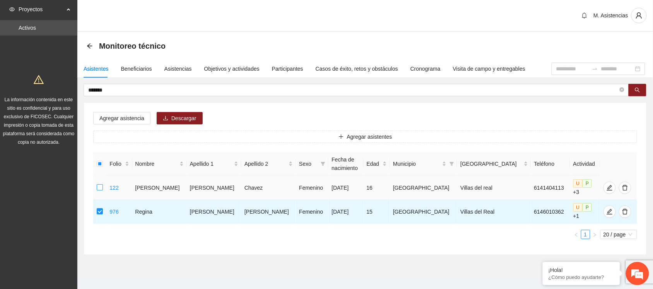
click at [102, 190] on label at bounding box center [100, 188] width 6 height 9
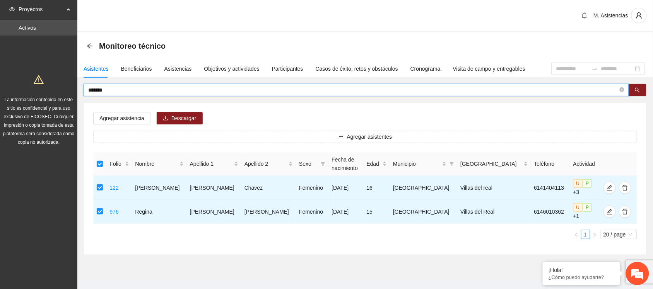
drag, startPoint x: 119, startPoint y: 90, endPoint x: 25, endPoint y: 86, distance: 94.1
click at [25, 86] on section "Proyectos Activos La información contenida en este sitio es confidencial y para…" at bounding box center [326, 151] width 653 height 302
type input "*******"
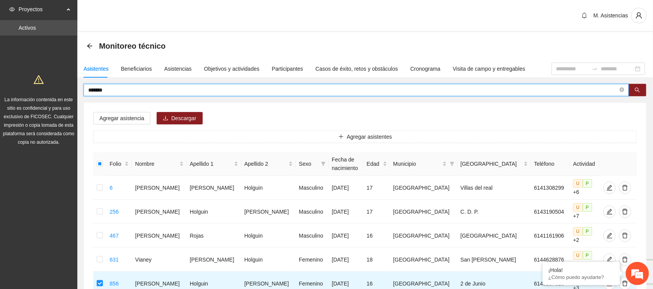
drag, startPoint x: 127, startPoint y: 86, endPoint x: 74, endPoint y: 94, distance: 53.9
click at [74, 94] on section "Proyectos Activos La información contenida en este sitio es confidencial y para…" at bounding box center [326, 211] width 653 height 422
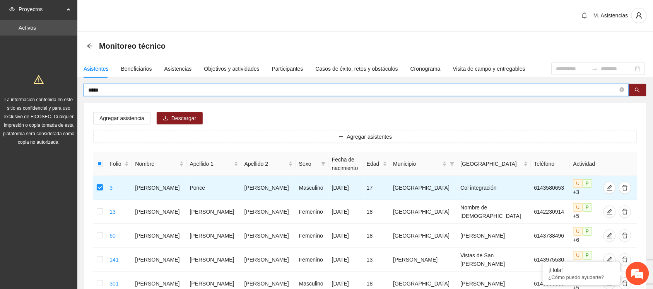
drag, startPoint x: 113, startPoint y: 90, endPoint x: 71, endPoint y: 92, distance: 41.8
click at [71, 92] on div "La información contenida en este sitio es confidencial y para uso exclusivo de …" at bounding box center [39, 108] width 74 height 77
drag, startPoint x: 111, startPoint y: 91, endPoint x: 48, endPoint y: 86, distance: 64.1
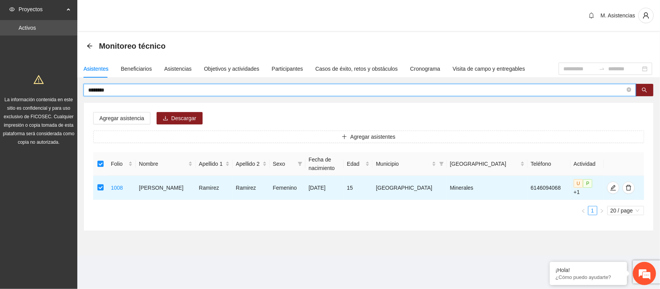
drag, startPoint x: 120, startPoint y: 87, endPoint x: 76, endPoint y: 88, distance: 44.1
click at [76, 88] on section "Proyectos Activos La información contenida en este sitio es confidencial y para…" at bounding box center [330, 144] width 660 height 289
type input "**********"
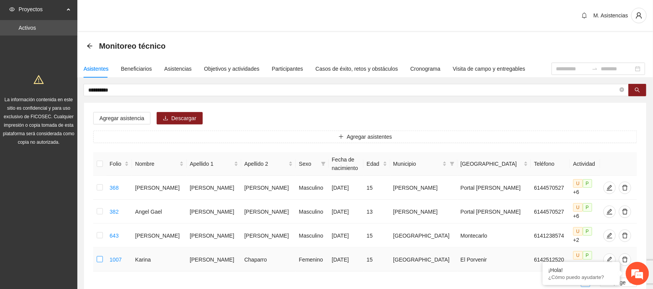
click at [101, 256] on label at bounding box center [100, 260] width 6 height 9
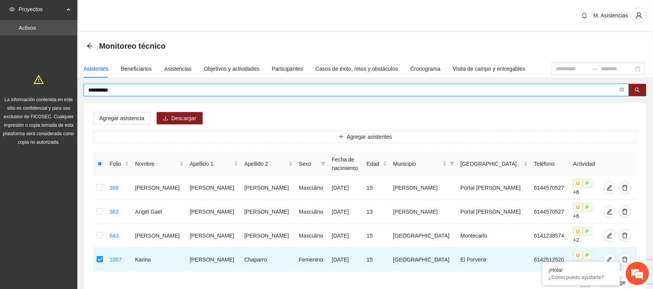
drag, startPoint x: 130, startPoint y: 89, endPoint x: 27, endPoint y: 101, distance: 103.2
click at [27, 101] on section "**********" at bounding box center [326, 175] width 653 height 350
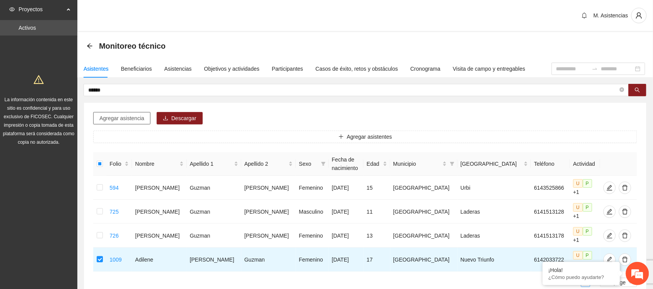
click at [125, 116] on span "Agregar asistencia" at bounding box center [121, 118] width 45 height 9
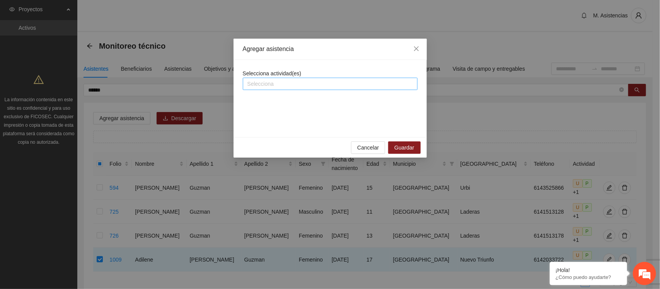
click at [277, 85] on div at bounding box center [330, 83] width 171 height 9
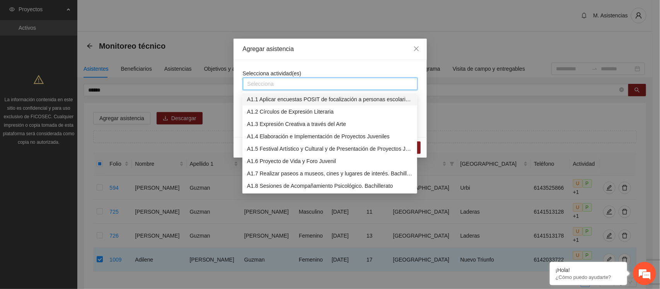
click at [285, 101] on div "A1.1 Aplicar encuestas POSIT de focalización a personas escolarizadas. Bachille…" at bounding box center [330, 99] width 166 height 9
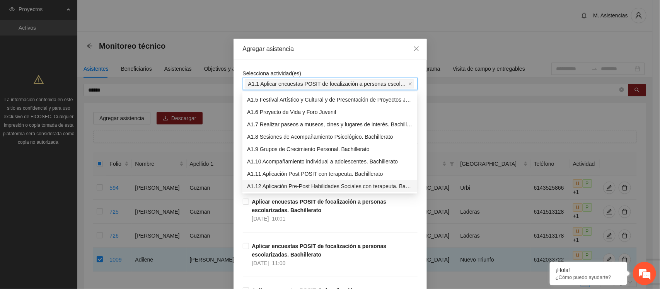
scroll to position [62, 0]
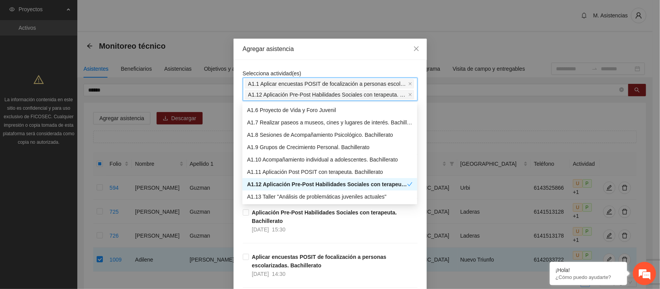
click at [384, 53] on div "Agregar asistencia" at bounding box center [330, 49] width 175 height 9
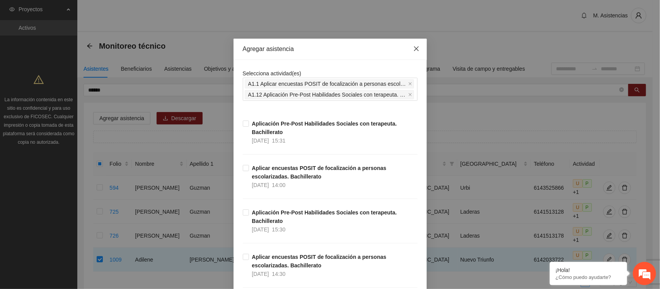
click at [414, 47] on icon "close" at bounding box center [417, 49] width 6 height 6
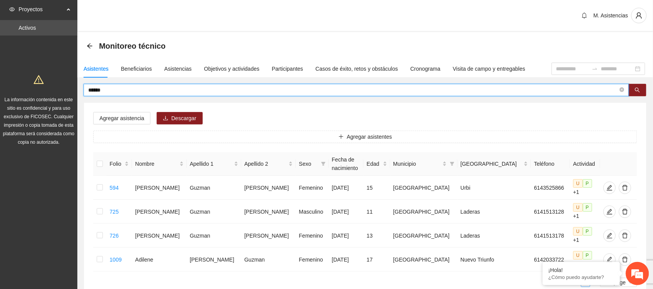
drag, startPoint x: 123, startPoint y: 87, endPoint x: 67, endPoint y: 94, distance: 56.9
click at [67, 94] on section "Proyectos Activos La información contenida en este sitio es confidencial y para…" at bounding box center [326, 175] width 653 height 350
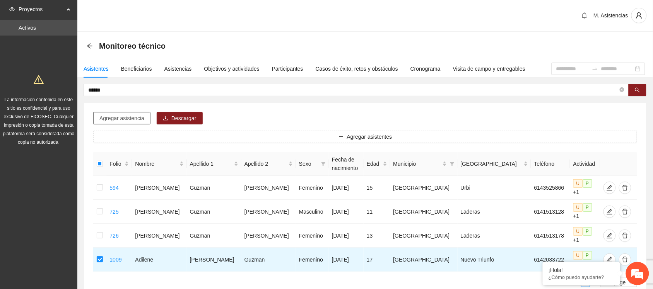
click at [133, 115] on span "Agregar asistencia" at bounding box center [121, 118] width 45 height 9
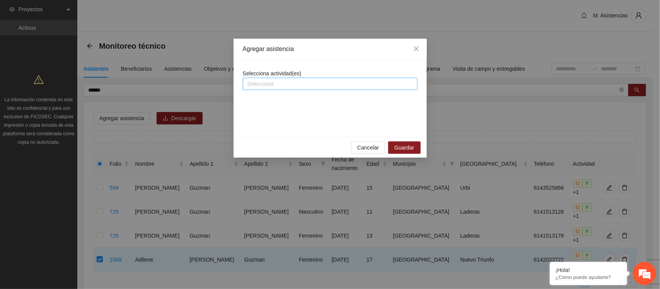
click at [321, 82] on div at bounding box center [330, 83] width 171 height 9
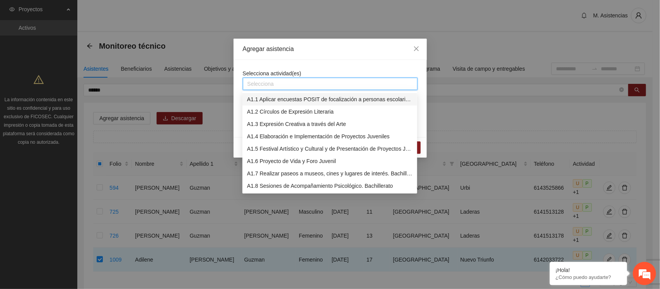
click at [326, 101] on div "A1.1 Aplicar encuestas POSIT de focalización a personas escolarizadas. Bachille…" at bounding box center [330, 99] width 166 height 9
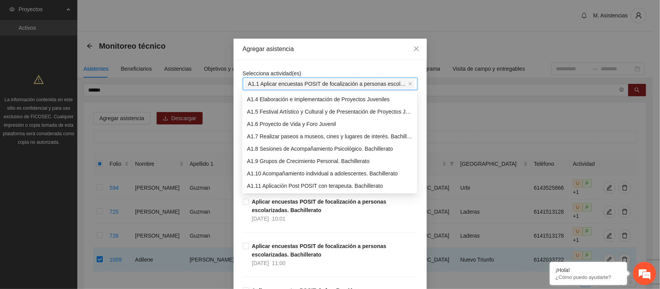
scroll to position [49, 0]
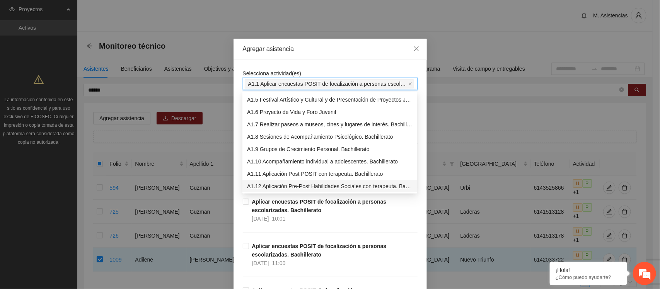
click at [328, 187] on div "A1.12 Aplicación Pre-Post Habilidades Sociales con terapeuta. Bachillerato" at bounding box center [330, 186] width 166 height 9
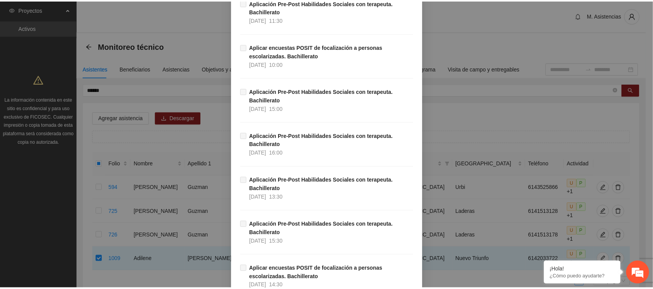
scroll to position [2473, 0]
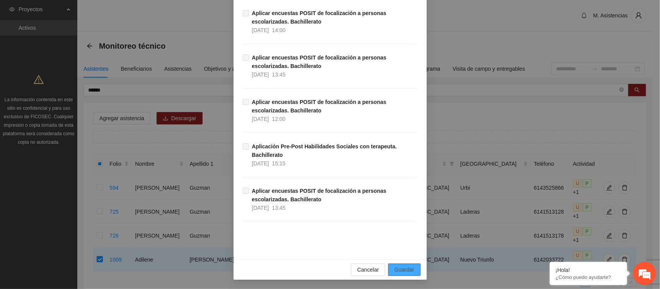
click at [408, 272] on span "Guardar" at bounding box center [405, 270] width 20 height 9
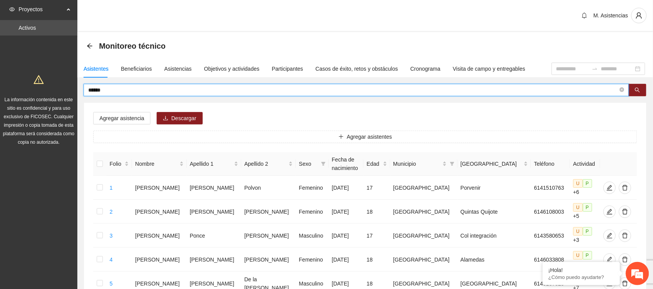
drag, startPoint x: 134, startPoint y: 92, endPoint x: 51, endPoint y: 92, distance: 82.4
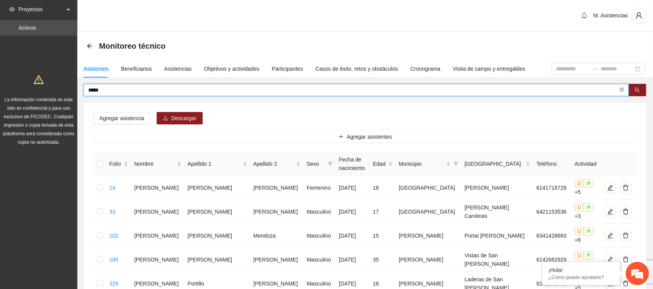
drag, startPoint x: 126, startPoint y: 89, endPoint x: 48, endPoint y: 89, distance: 78.1
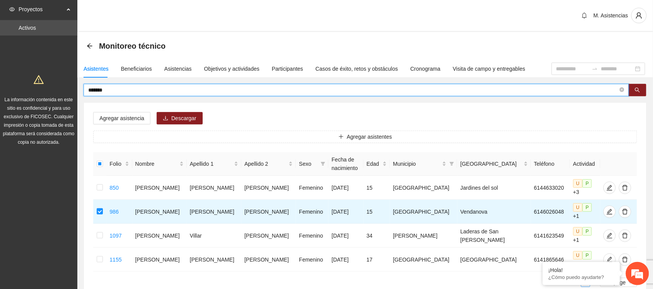
drag, startPoint x: 126, startPoint y: 88, endPoint x: 78, endPoint y: 89, distance: 48.0
click at [78, 89] on div "******* Agregar asistencia Descargar Agregar asistentes Folio Nombre Apellido 1…" at bounding box center [365, 193] width 576 height 219
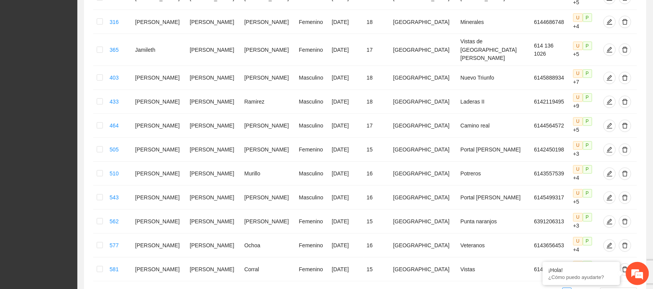
scroll to position [0, 0]
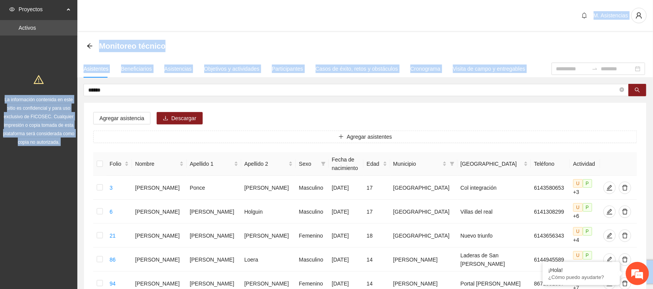
drag, startPoint x: 136, startPoint y: 94, endPoint x: 43, endPoint y: 87, distance: 92.7
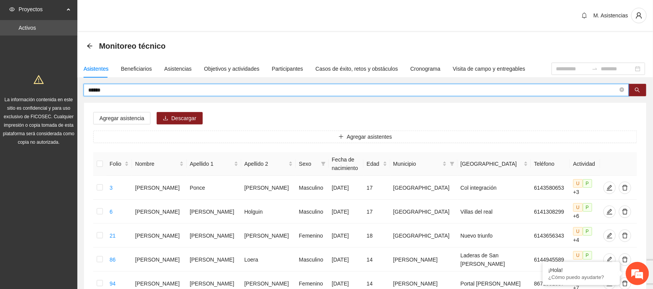
drag, startPoint x: 111, startPoint y: 91, endPoint x: 82, endPoint y: 91, distance: 28.2
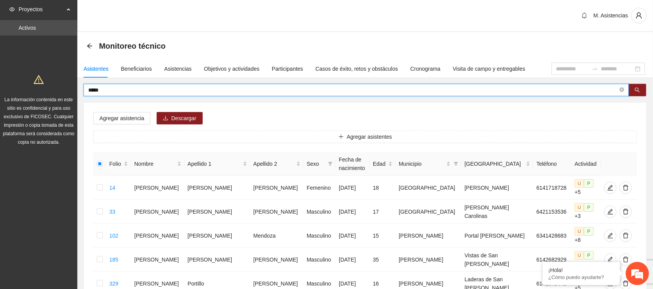
drag, startPoint x: 122, startPoint y: 92, endPoint x: 49, endPoint y: 88, distance: 73.2
type input "*****"
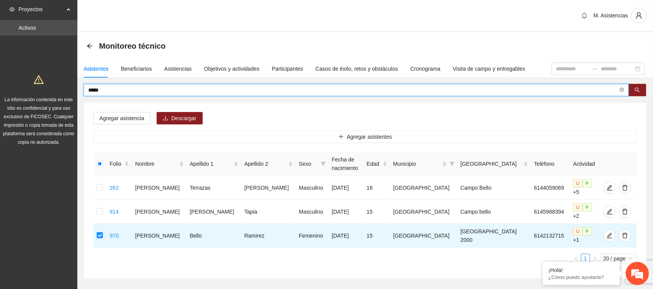
drag, startPoint x: 115, startPoint y: 93, endPoint x: 67, endPoint y: 85, distance: 48.3
click at [67, 85] on section "Proyectos Activos La información contenida en este sitio es confidencial y para…" at bounding box center [326, 163] width 653 height 326
click at [113, 88] on input "****" at bounding box center [353, 90] width 530 height 9
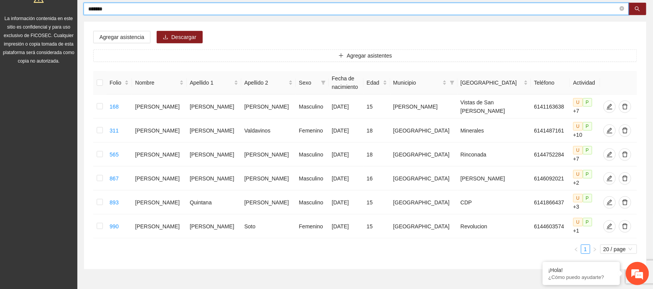
scroll to position [88, 0]
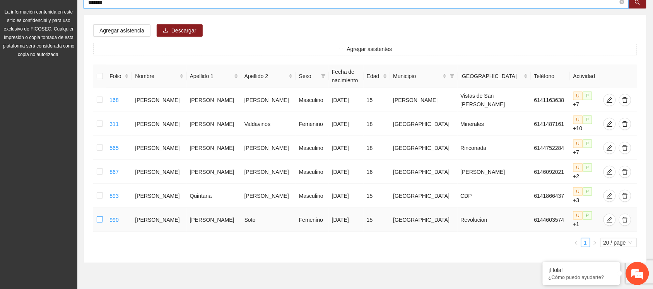
click at [101, 216] on label at bounding box center [100, 220] width 6 height 9
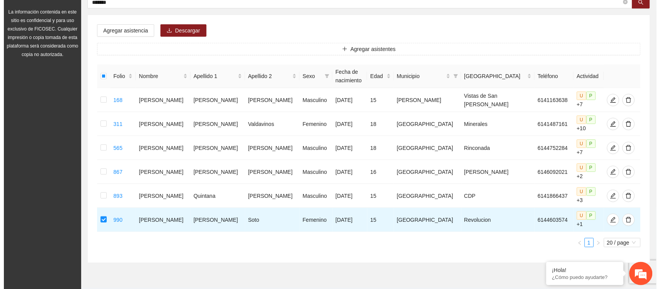
scroll to position [0, 0]
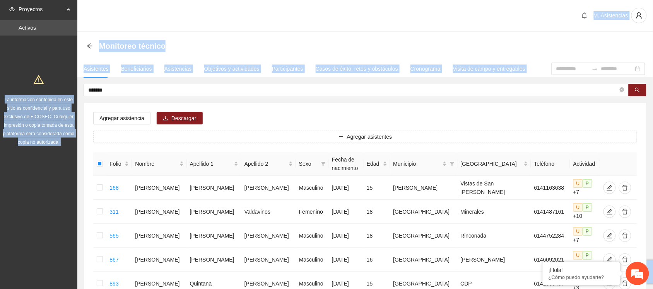
drag, startPoint x: 118, startPoint y: 85, endPoint x: 51, endPoint y: 85, distance: 67.3
click at [51, 85] on section "Proyectos Activos La información contenida en este sitio es confidencial y para…" at bounding box center [326, 199] width 653 height 398
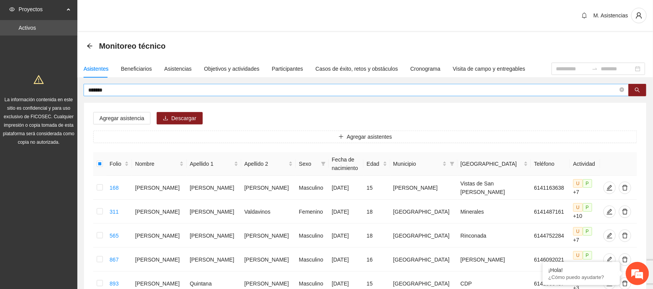
click at [127, 93] on input "*******" at bounding box center [353, 90] width 530 height 9
drag, startPoint x: 127, startPoint y: 93, endPoint x: 80, endPoint y: 91, distance: 46.5
click at [80, 91] on div "******* Agregar asistencia Descargar Agregar asistentes Folio Nombre Apellido 1…" at bounding box center [365, 217] width 576 height 267
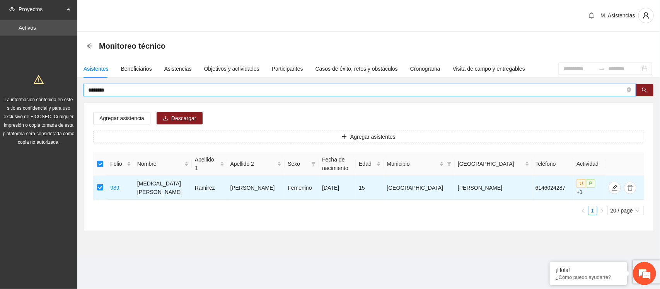
drag, startPoint x: 120, startPoint y: 92, endPoint x: 53, endPoint y: 90, distance: 67.3
click at [53, 90] on section "Proyectos Activos La información contenida en este sitio es confidencial y para…" at bounding box center [330, 144] width 660 height 289
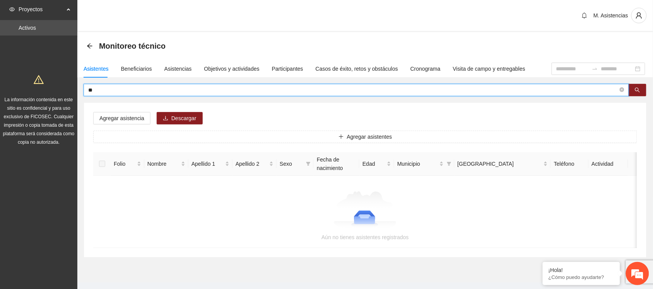
type input "*"
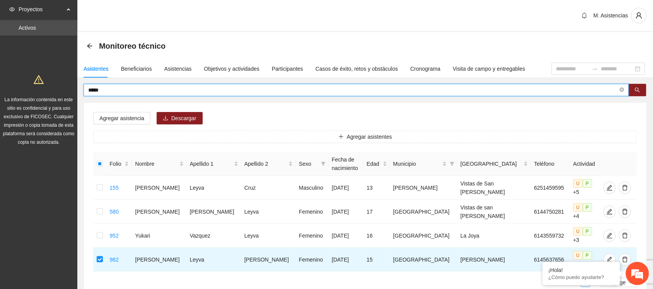
drag, startPoint x: 110, startPoint y: 90, endPoint x: 67, endPoint y: 88, distance: 43.8
click at [67, 88] on section "Proyectos Activos La información contenida en este sitio es confidencial y para…" at bounding box center [326, 175] width 653 height 350
type input "******"
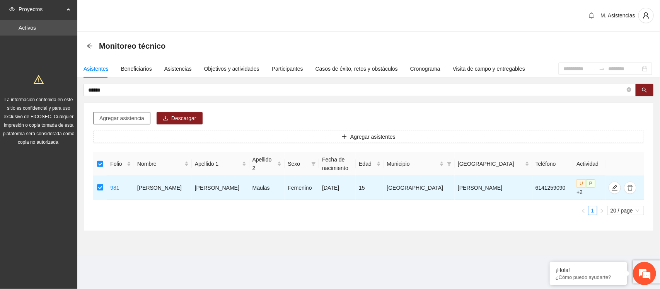
click at [125, 115] on span "Agregar asistencia" at bounding box center [121, 118] width 45 height 9
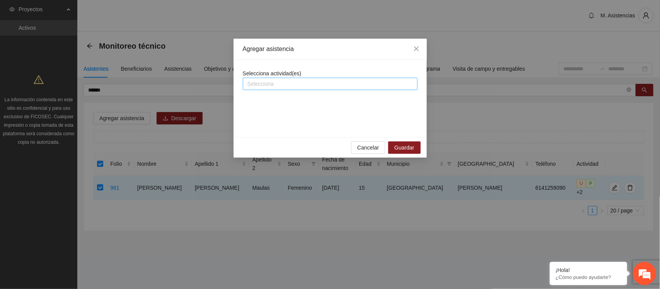
click at [297, 87] on div at bounding box center [330, 83] width 171 height 9
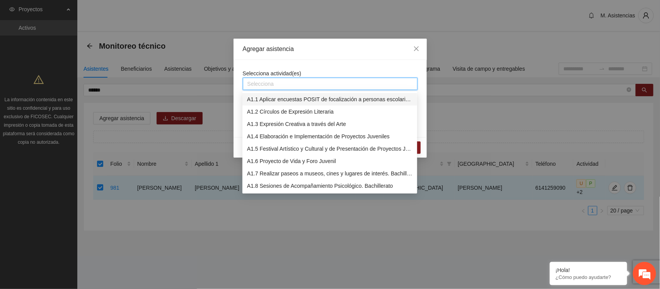
click at [296, 97] on div "A1.1 Aplicar encuestas POSIT de focalización a personas escolarizadas. Bachille…" at bounding box center [330, 99] width 166 height 9
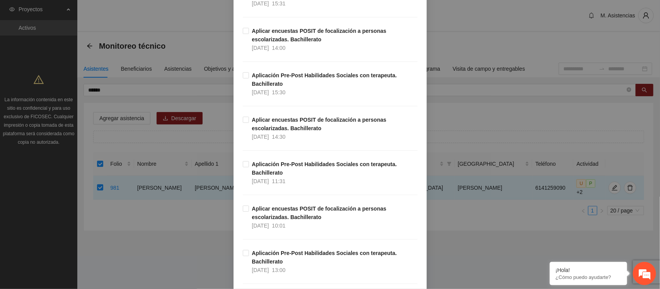
scroll to position [162, 0]
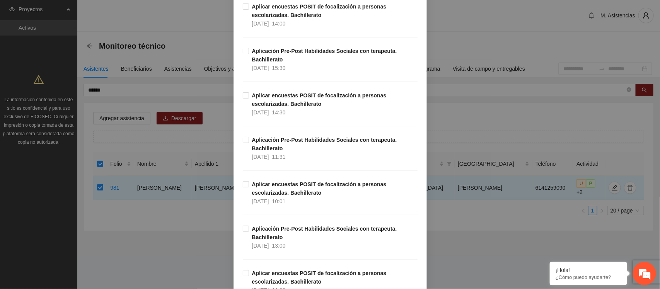
click at [453, 148] on div "Agregar asistencia Selecciona actividad(es) A1.1 Aplicar encuestas POSIT de foc…" at bounding box center [330, 144] width 660 height 289
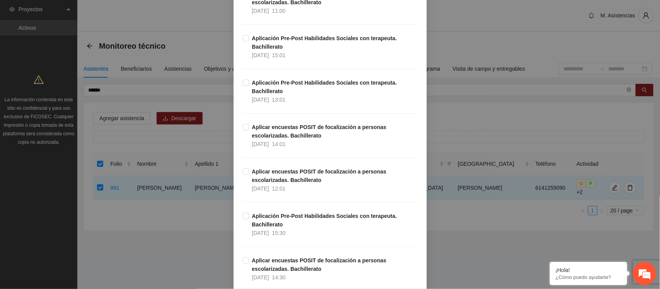
scroll to position [451, 0]
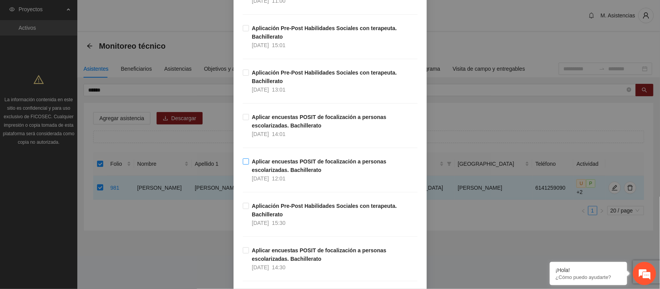
click at [249, 162] on span "Aplicar encuestas POSIT de focalización a personas escolarizadas. Bachillerato …" at bounding box center [333, 170] width 169 height 26
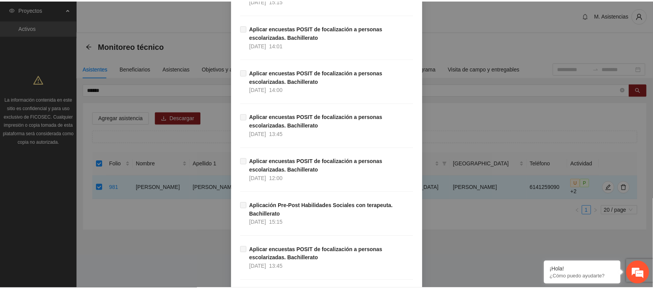
scroll to position [2473, 0]
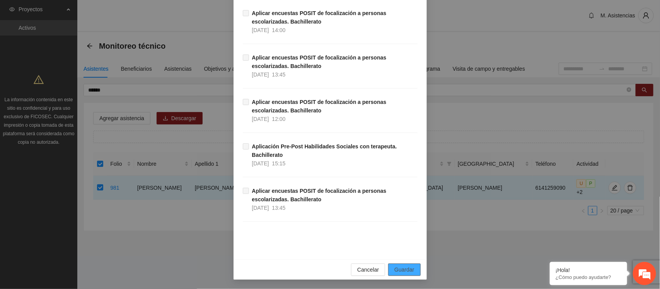
click at [406, 269] on span "Guardar" at bounding box center [405, 270] width 20 height 9
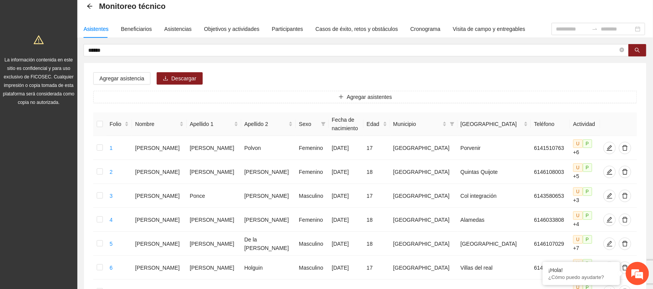
scroll to position [19, 0]
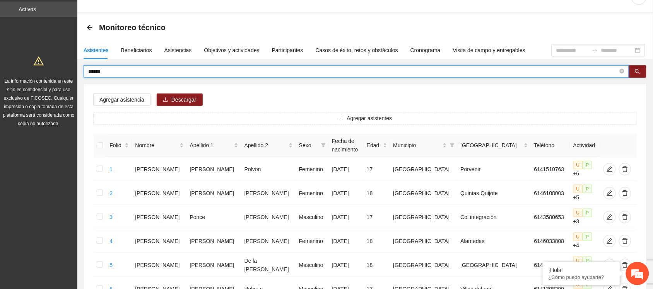
drag, startPoint x: 122, startPoint y: 72, endPoint x: 53, endPoint y: 78, distance: 69.9
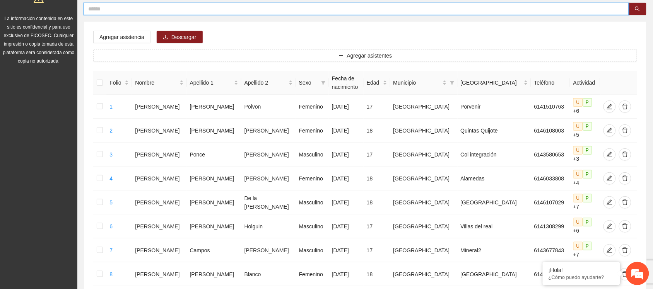
scroll to position [0, 0]
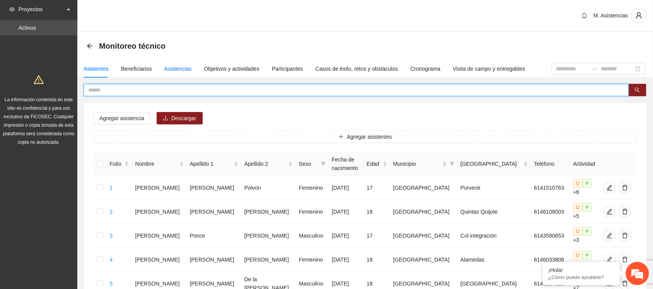
click at [175, 68] on div "Asistencias" at bounding box center [177, 69] width 27 height 9
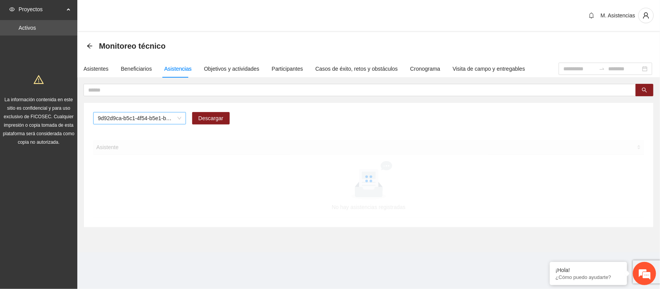
click at [171, 119] on span "9d92d9ca-b5c1-4f54-b5e1-be4b1dfebdb3" at bounding box center [140, 119] width 84 height 12
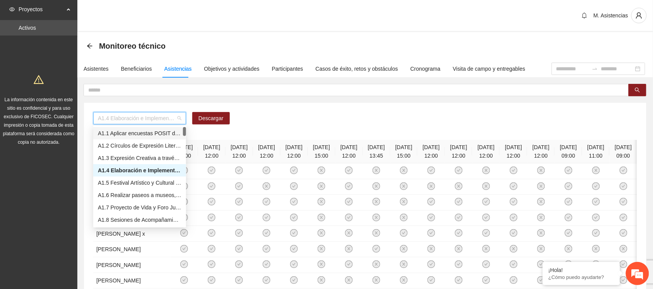
click at [156, 135] on div "A1.1 Aplicar encuestas POSIT de focalización a personas escolarizadas. Bachille…" at bounding box center [140, 133] width 84 height 9
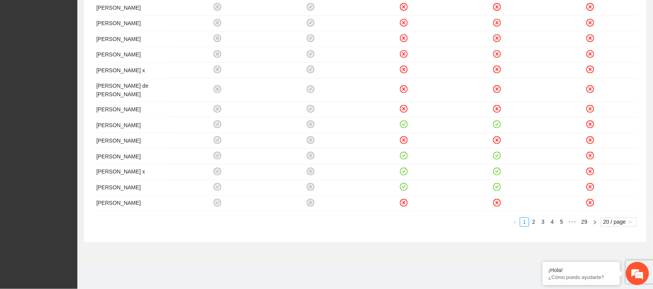
scroll to position [315, 0]
click at [533, 227] on link "2" at bounding box center [534, 222] width 9 height 9
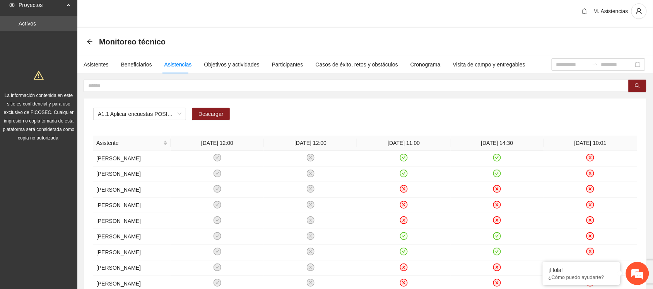
scroll to position [0, 0]
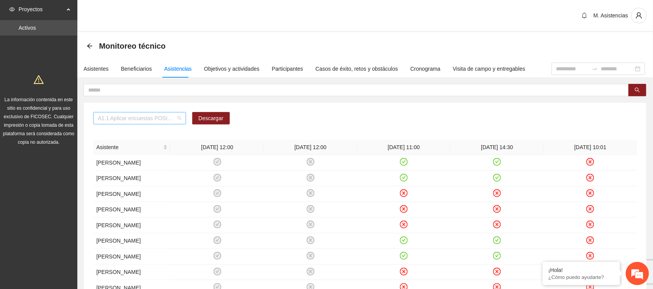
click at [179, 120] on span "A1.1 Aplicar encuestas POSIT de focalización a personas escolarizadas. Bachille…" at bounding box center [140, 119] width 84 height 12
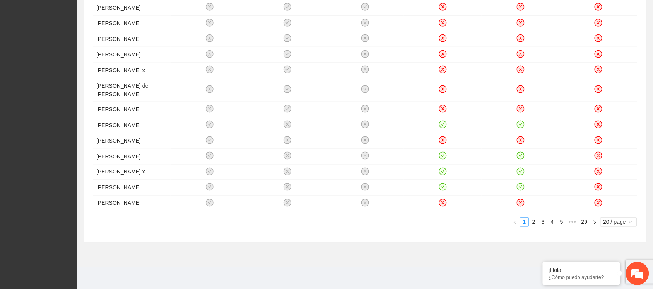
scroll to position [337, 0]
